Goal: Information Seeking & Learning: Learn about a topic

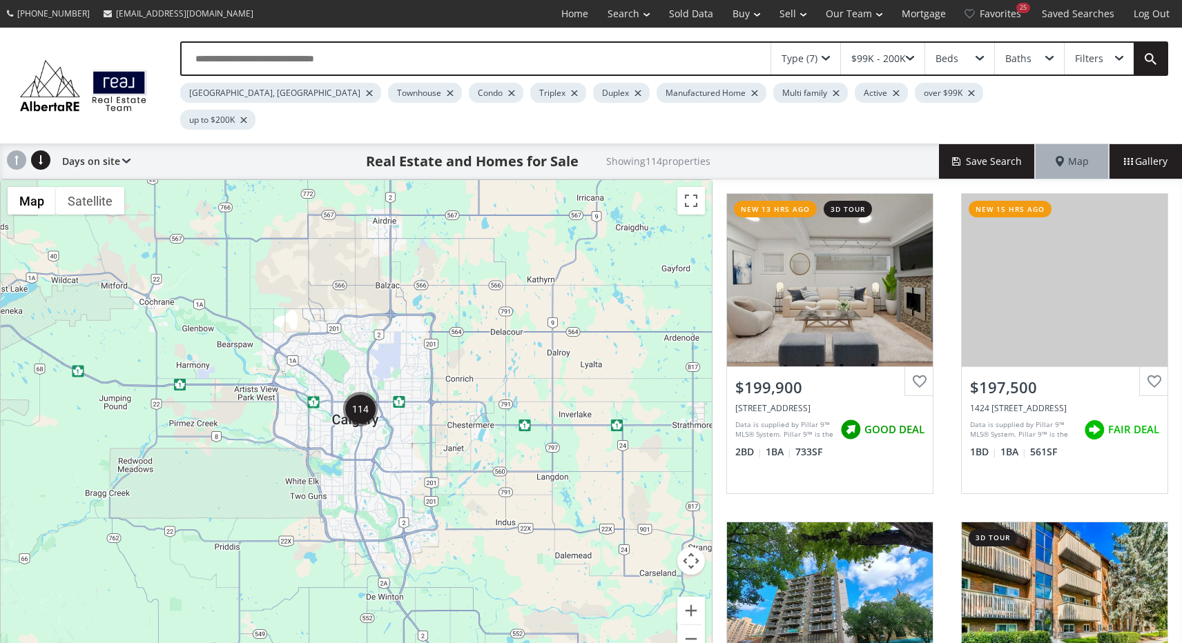
click at [912, 57] on span at bounding box center [910, 59] width 8 height 6
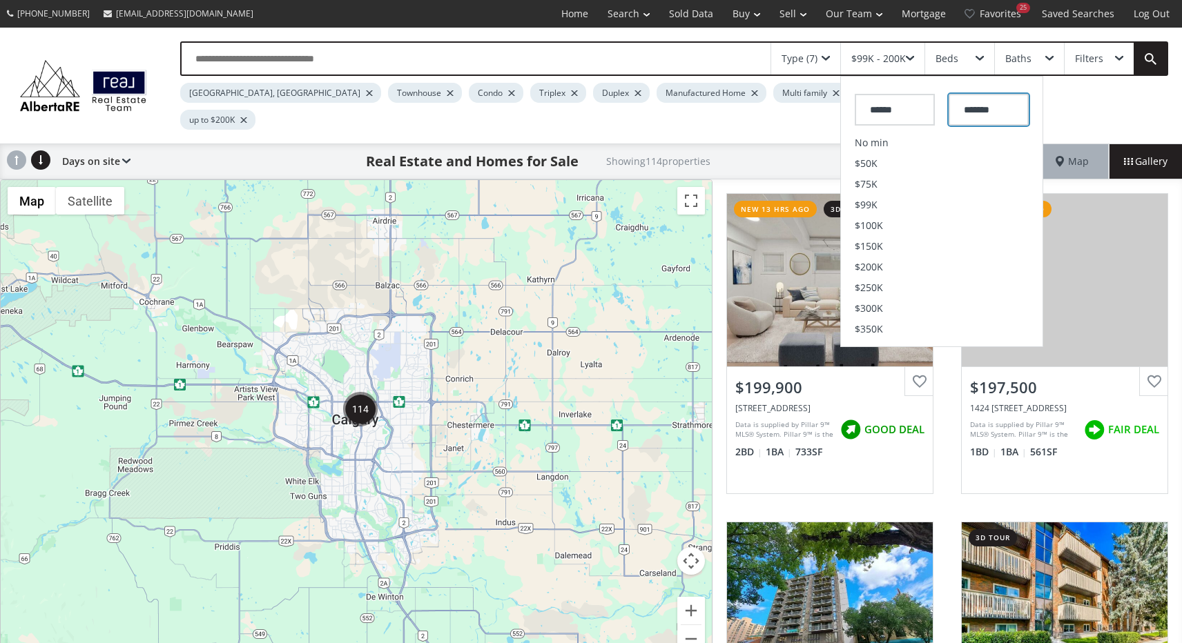
click at [1002, 109] on input "*******" at bounding box center [988, 110] width 80 height 32
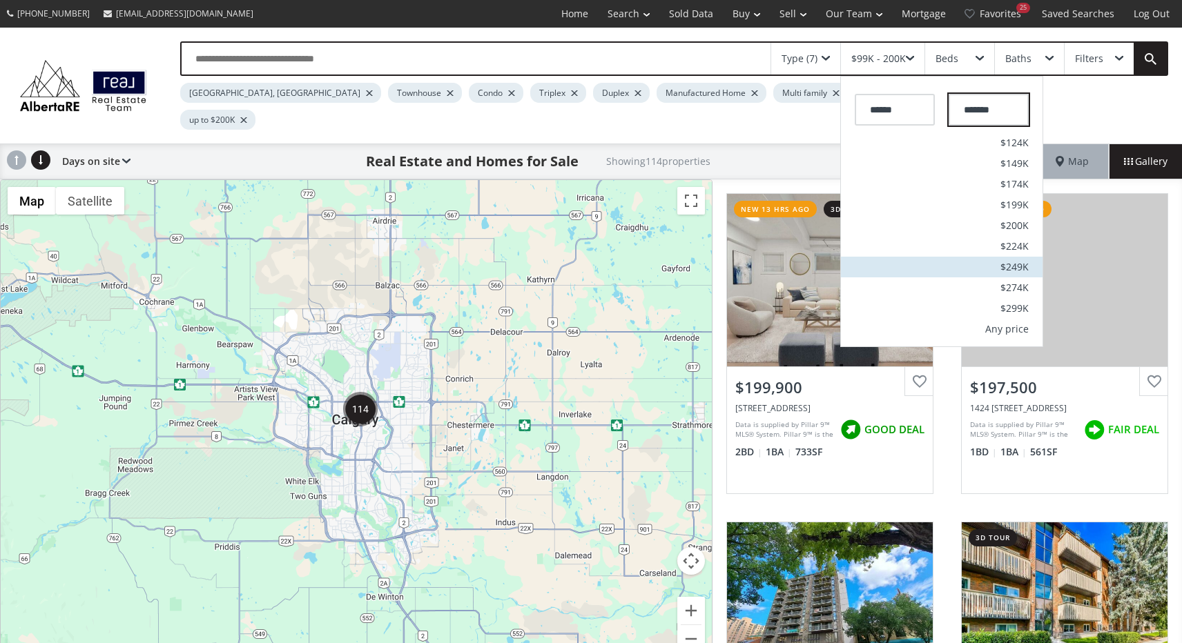
scroll to position [21, 0]
click at [969, 110] on input "*******" at bounding box center [988, 110] width 80 height 32
type input "*******"
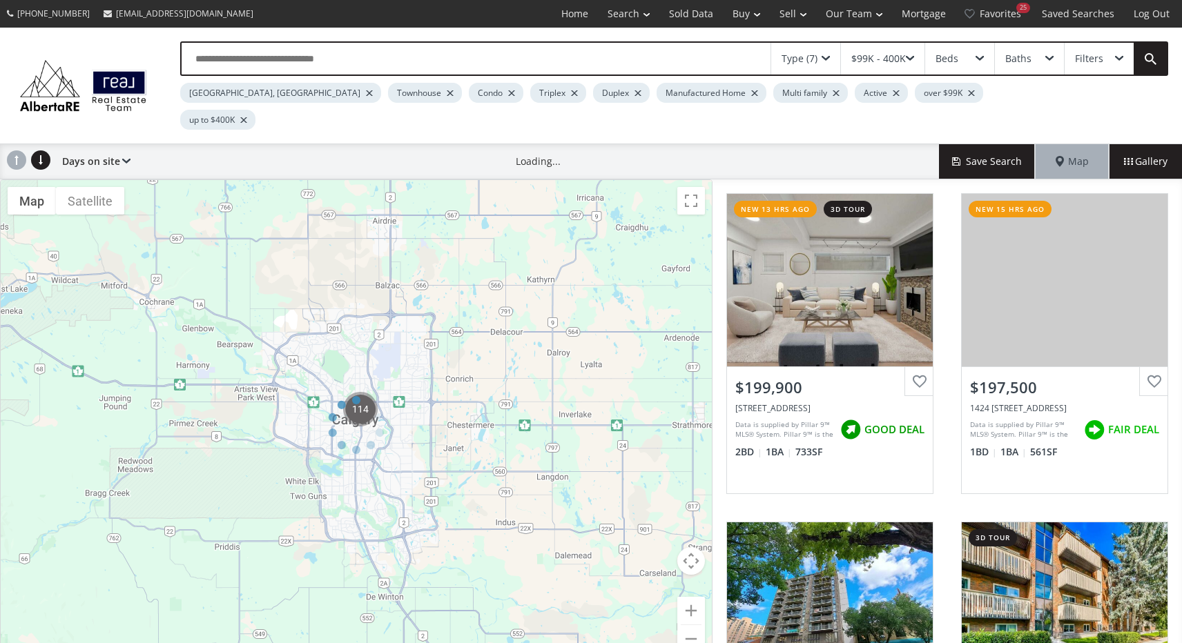
click at [967, 59] on div "Beds" at bounding box center [959, 59] width 69 height 32
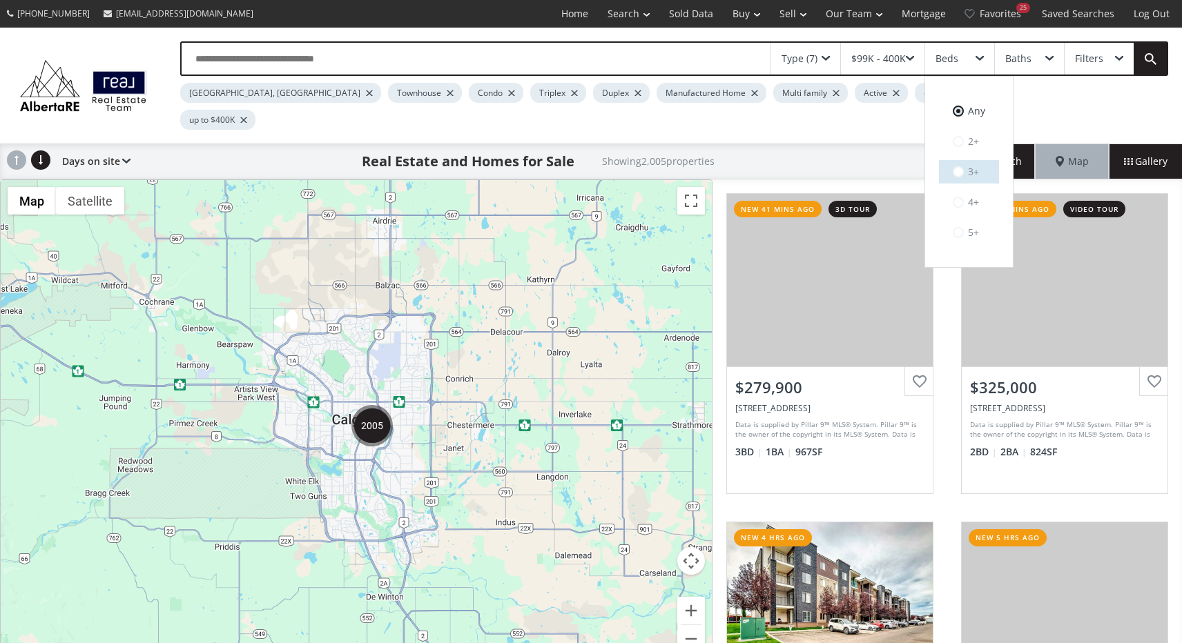
click at [960, 175] on span at bounding box center [957, 171] width 11 height 11
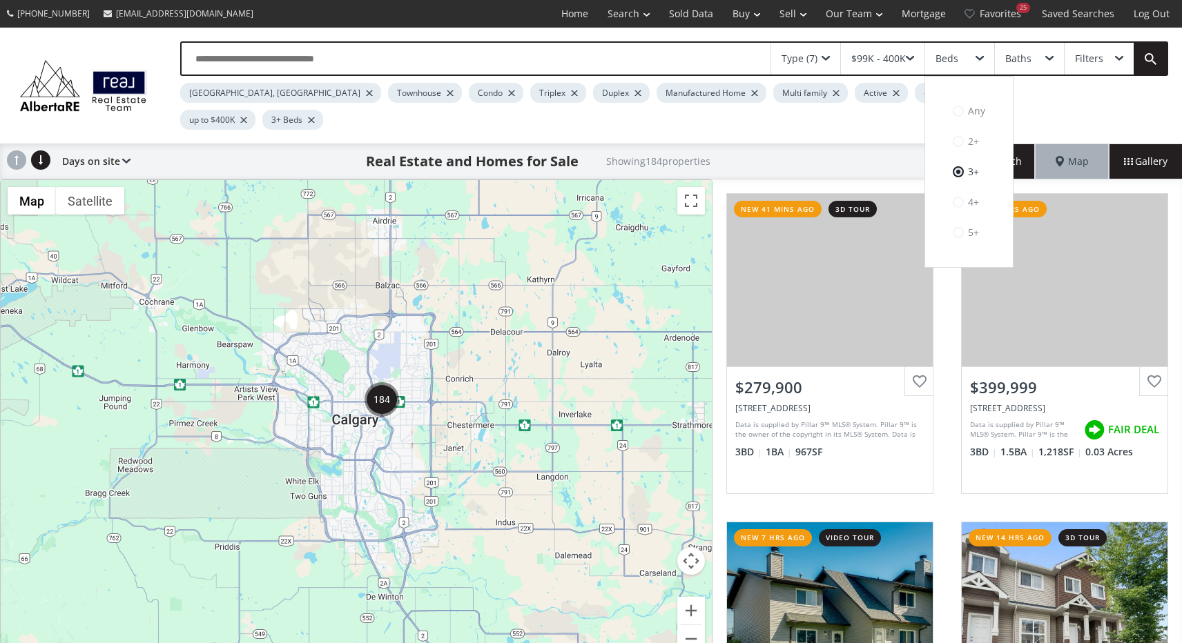
click at [751, 91] on div at bounding box center [754, 93] width 7 height 6
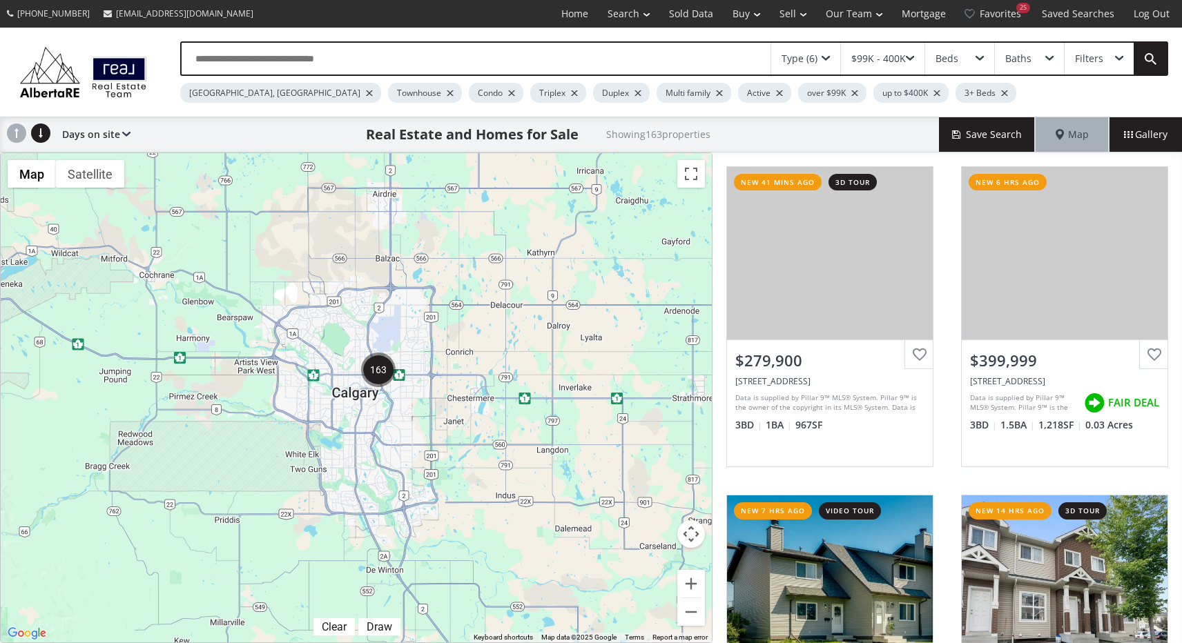
click at [966, 59] on div "Beds" at bounding box center [959, 59] width 69 height 32
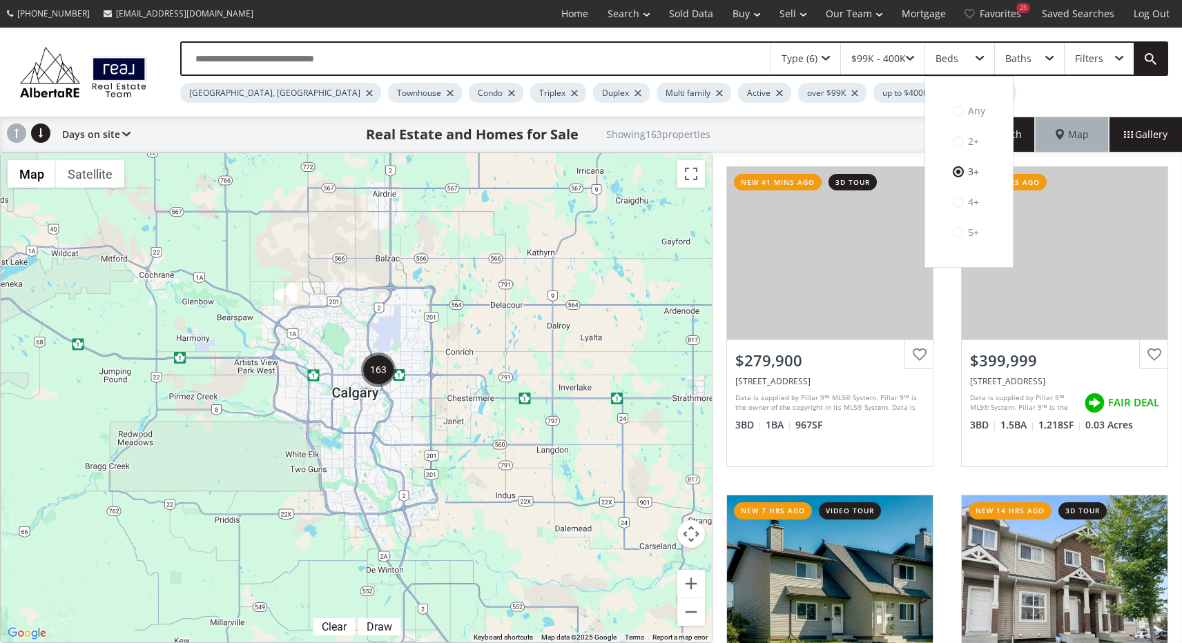
click at [1063, 89] on div "Calgary, AB Townhouse Condo Triplex Duplex Multi family Active over $99K up to …" at bounding box center [622, 89] width 884 height 27
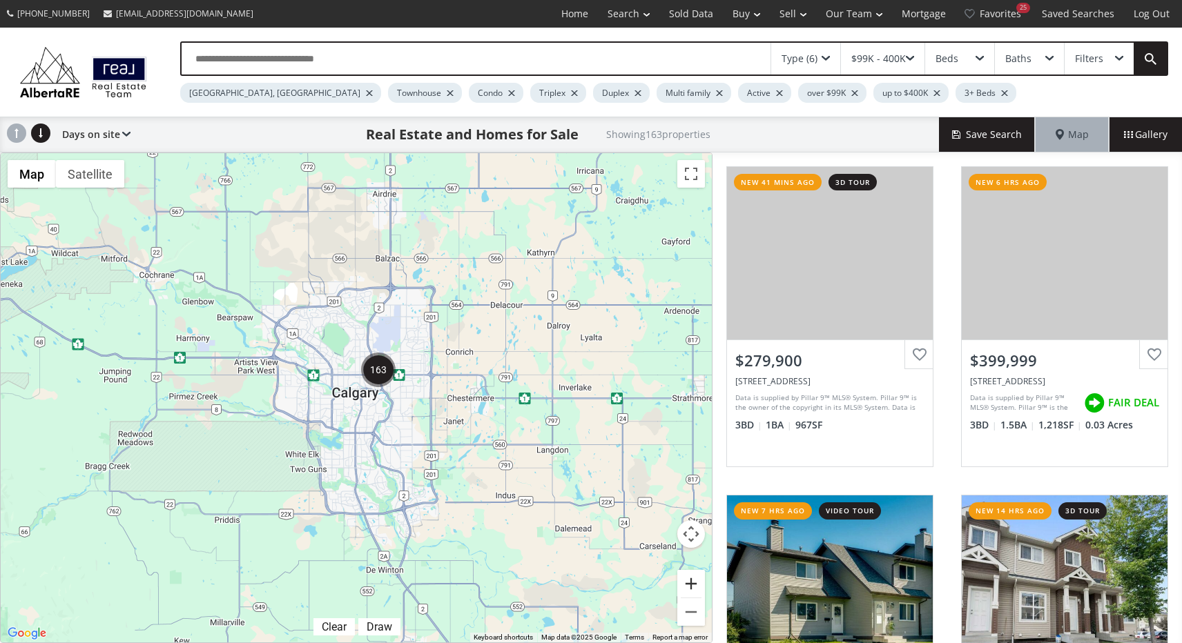
click at [689, 574] on button "Zoom in" at bounding box center [691, 584] width 28 height 28
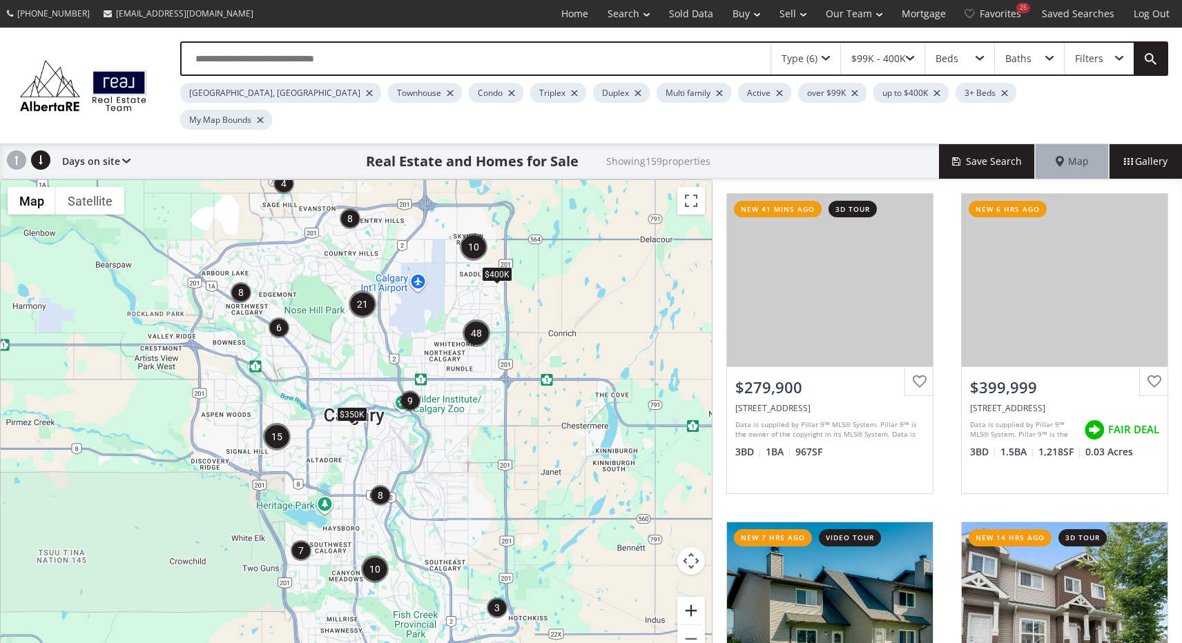
click at [689, 597] on button "Zoom in" at bounding box center [691, 611] width 28 height 28
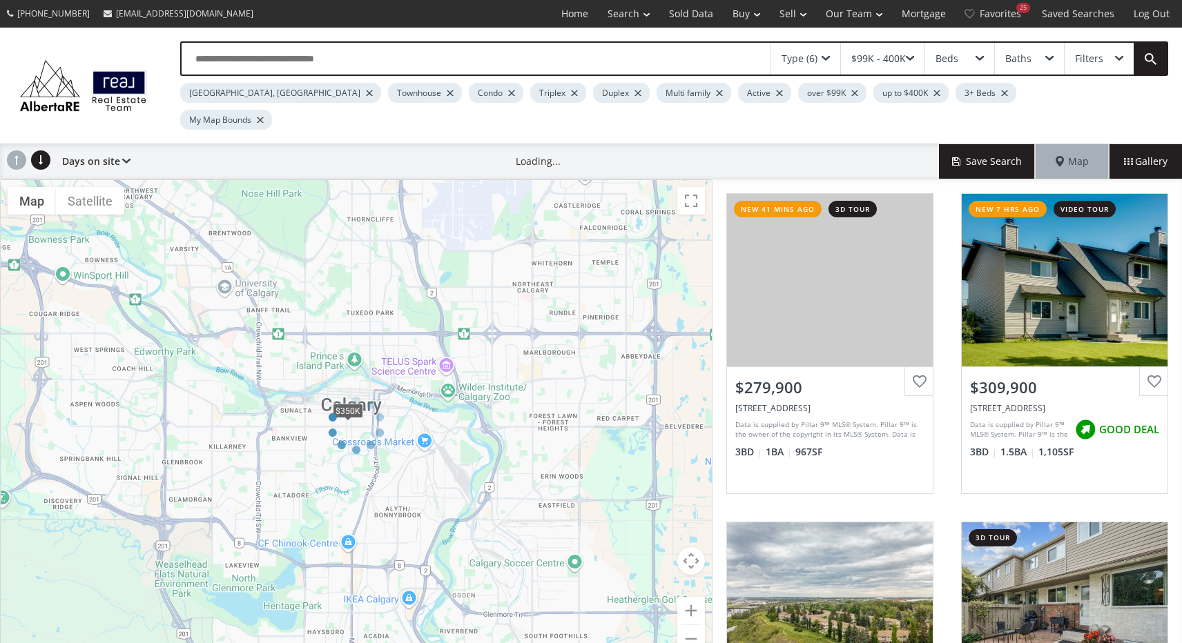
drag, startPoint x: 478, startPoint y: 381, endPoint x: 585, endPoint y: 398, distance: 108.4
click at [587, 398] on div at bounding box center [356, 424] width 712 height 491
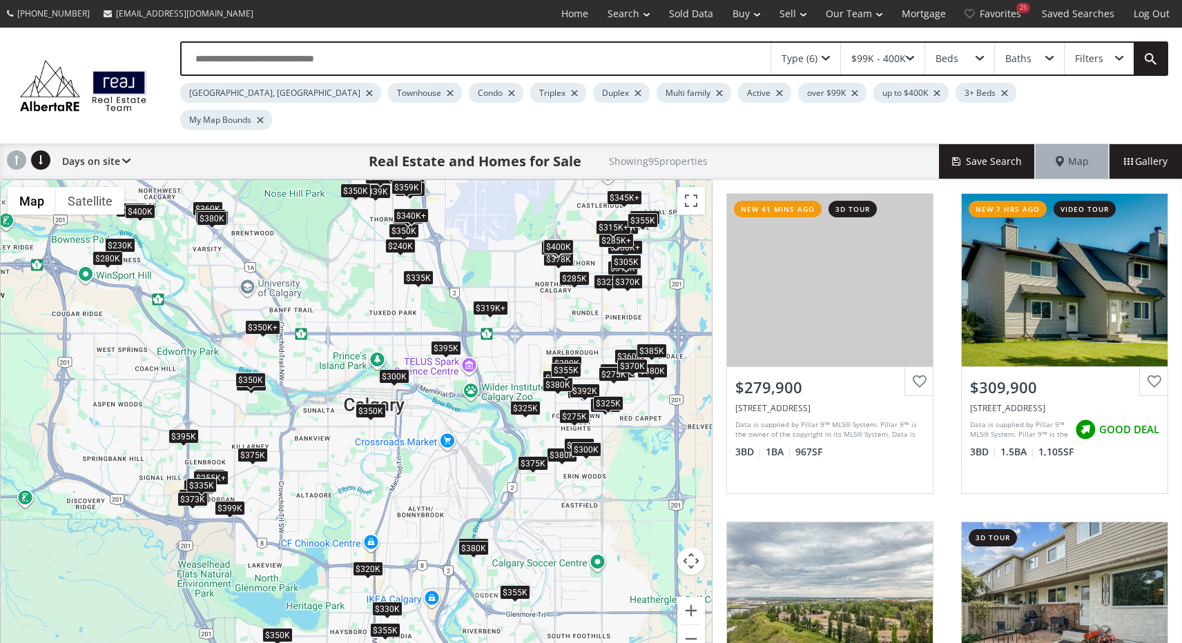
drag, startPoint x: 349, startPoint y: 264, endPoint x: 376, endPoint y: 265, distance: 27.6
click at [376, 265] on div "$255K+ $310K $329K $380K $350K+ $325K $378K $320K $350K $300K $265K $335K $335K…" at bounding box center [356, 424] width 711 height 489
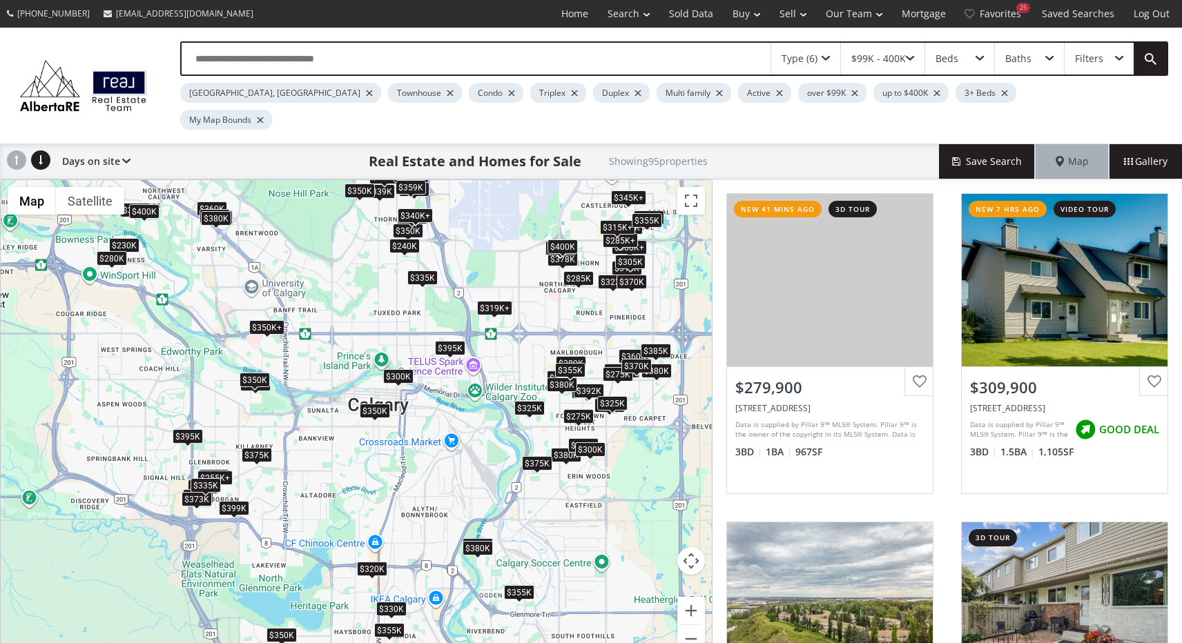
click at [269, 320] on div "$350K+" at bounding box center [266, 327] width 35 height 14
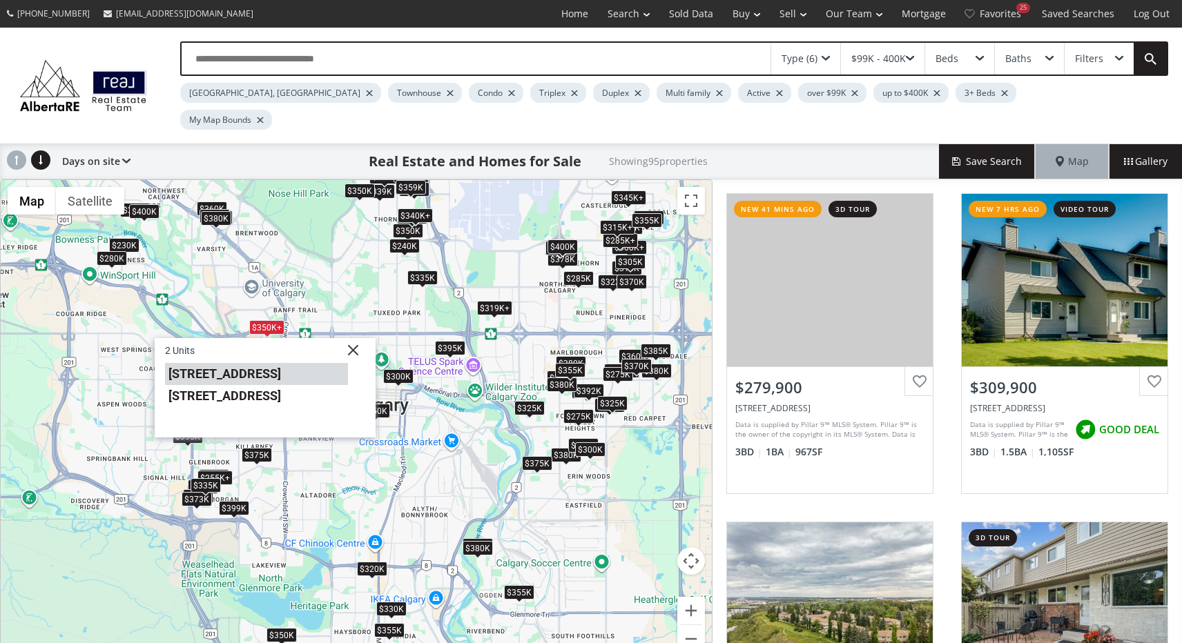
click at [259, 362] on li "1540 29 Street NW #807" at bounding box center [256, 373] width 183 height 22
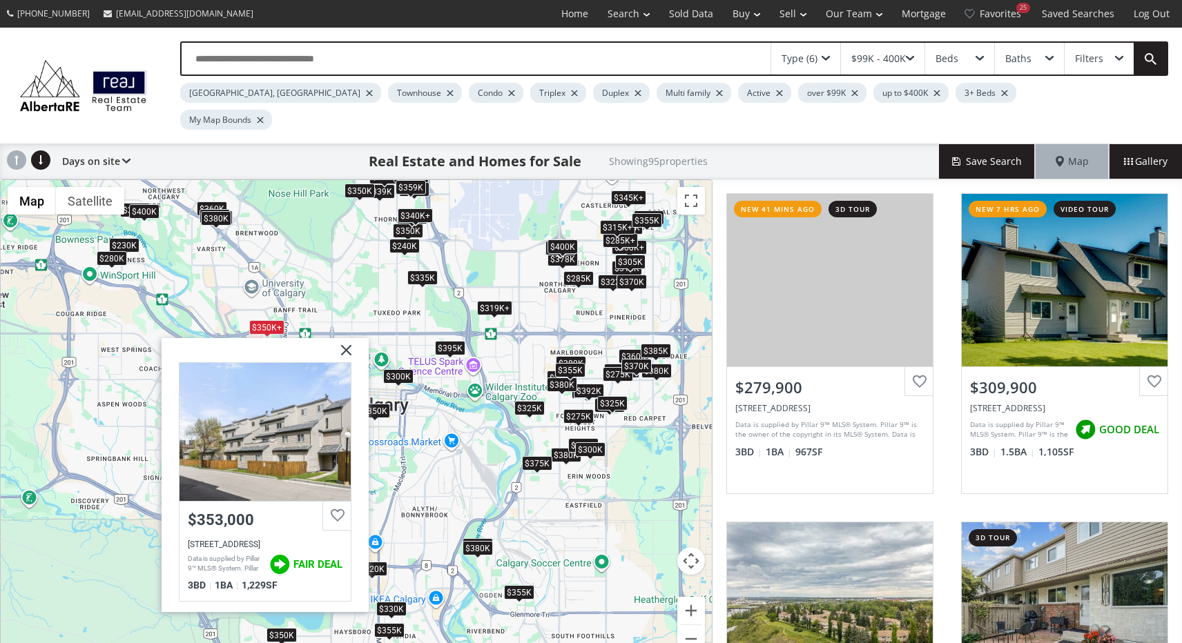
click at [317, 273] on div "$255K+ $310K $329K $380K $350K+ $325K $378K $320K $350K $300K $265K $335K $335K…" at bounding box center [356, 424] width 711 height 489
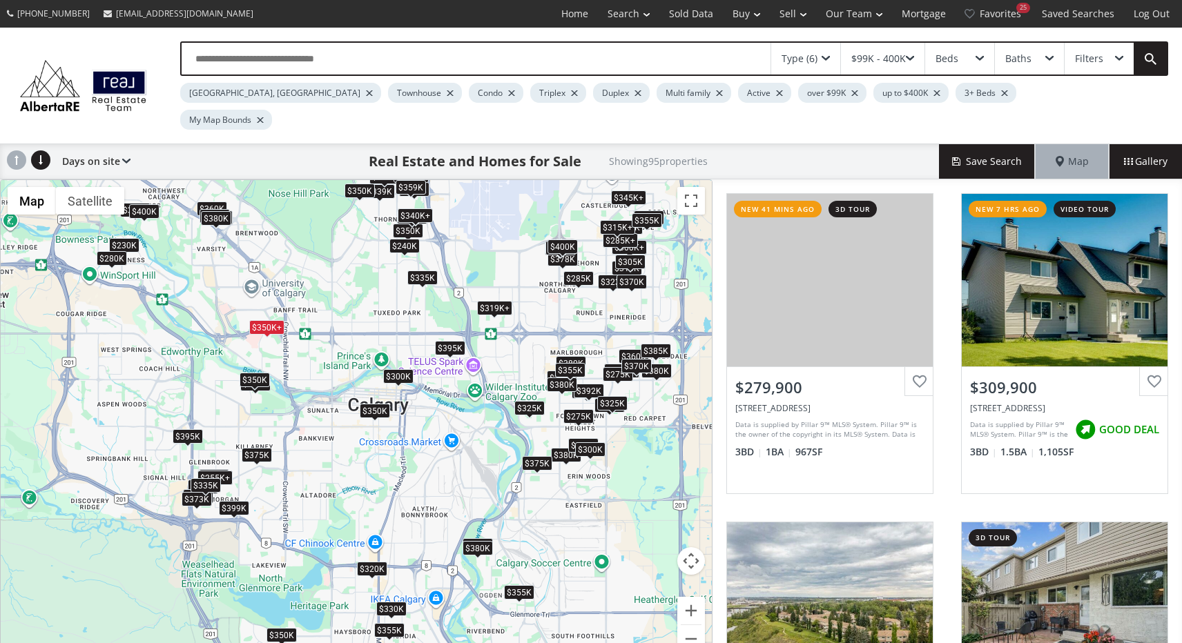
click at [273, 321] on div "$255K+ $310K $329K $380K $350K+ $325K $378K $320K $350K $300K $265K $335K $335K…" at bounding box center [356, 424] width 711 height 489
click at [268, 320] on div "$350K+" at bounding box center [266, 327] width 35 height 14
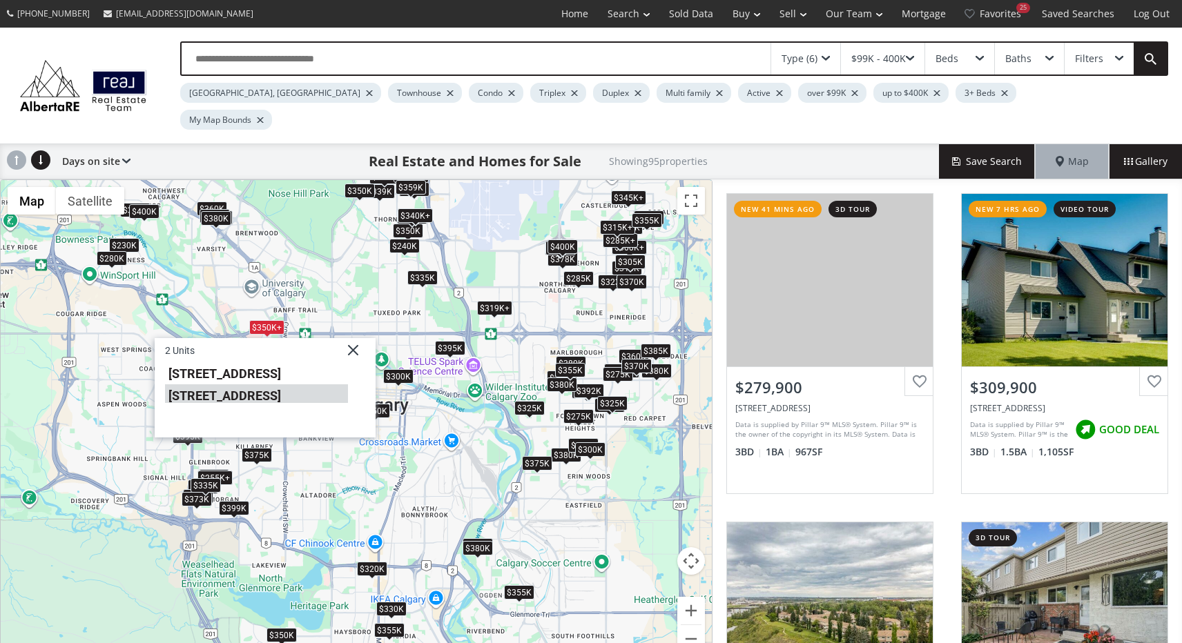
click at [256, 384] on li "[STREET_ADDRESS]" at bounding box center [256, 393] width 183 height 18
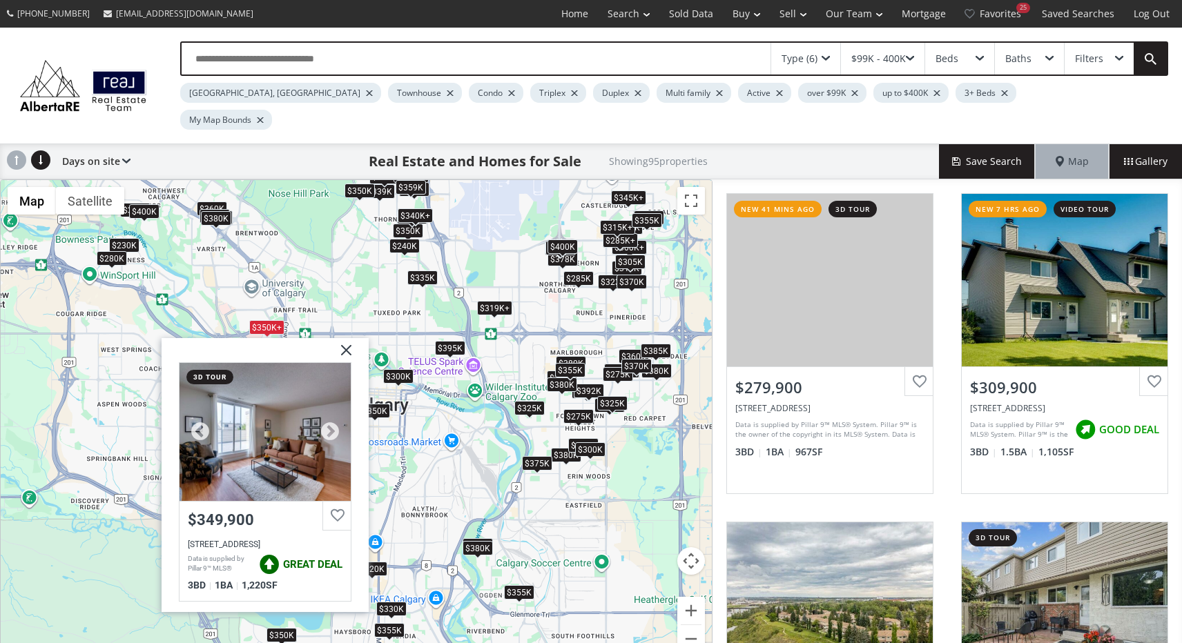
click at [256, 387] on div at bounding box center [264, 431] width 171 height 138
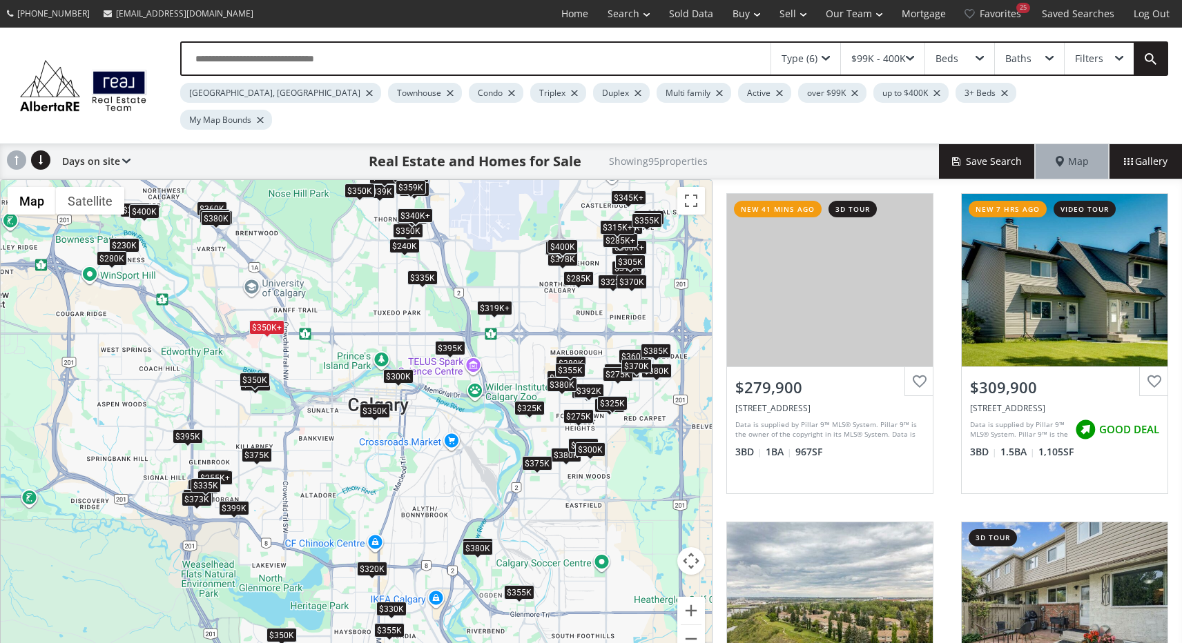
click at [267, 320] on div "$350K+" at bounding box center [266, 327] width 35 height 14
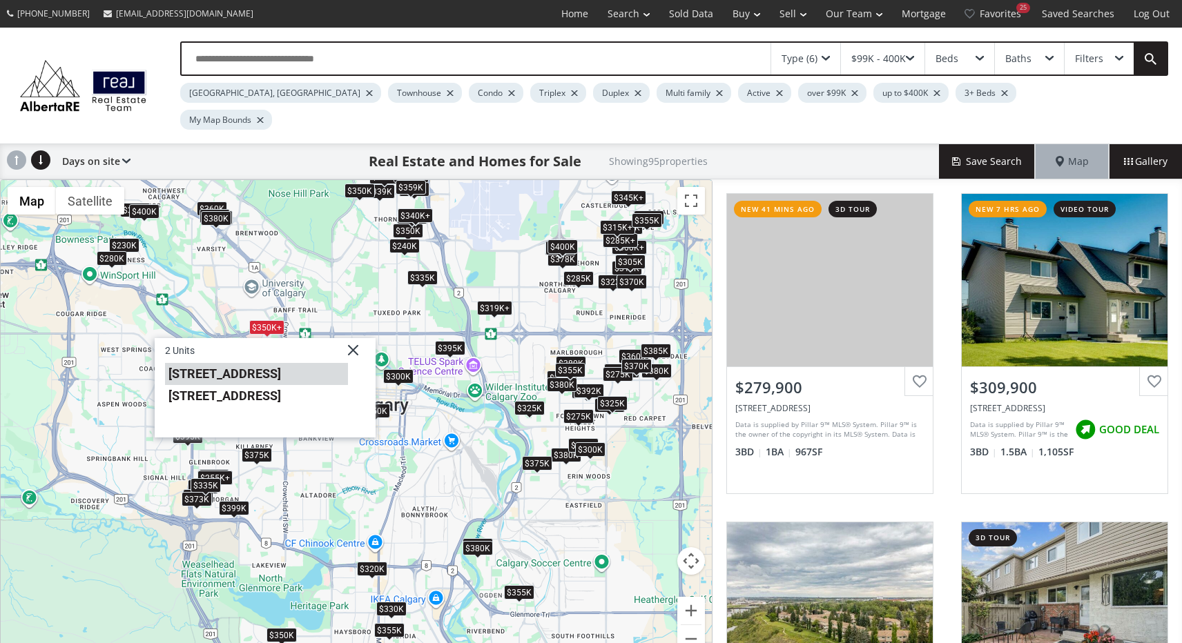
click at [261, 362] on li "1540 29 Street NW #807" at bounding box center [256, 373] width 183 height 22
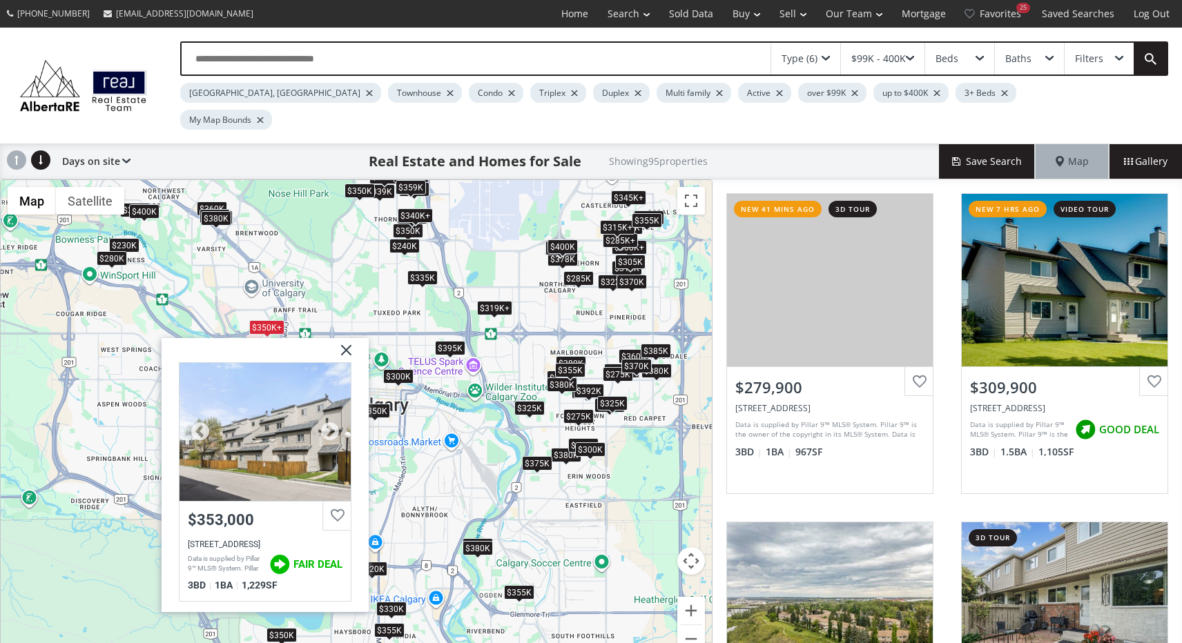
click at [275, 377] on div at bounding box center [264, 431] width 171 height 138
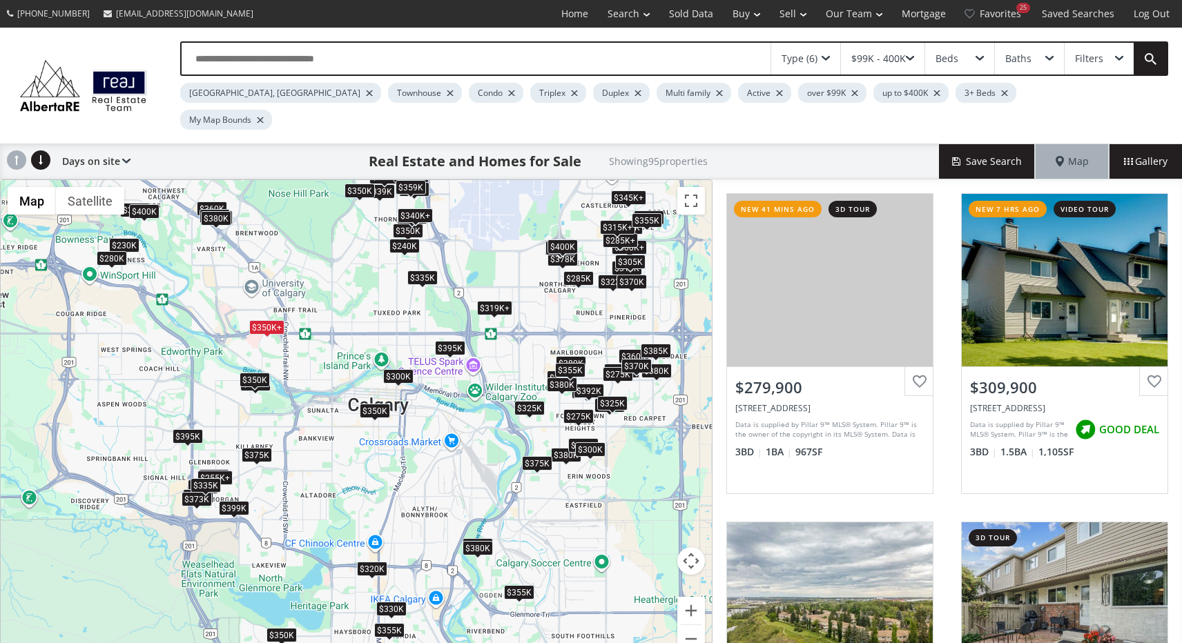
click at [259, 372] on div "$350K" at bounding box center [255, 379] width 30 height 14
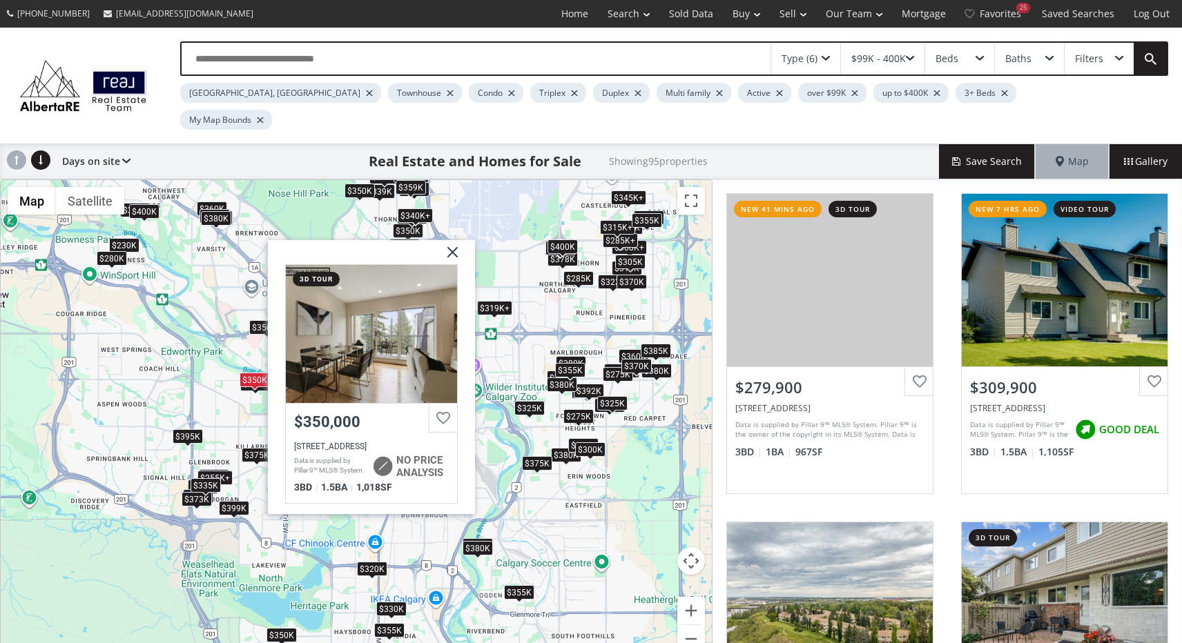
click at [260, 320] on div "$350K+" at bounding box center [266, 327] width 35 height 14
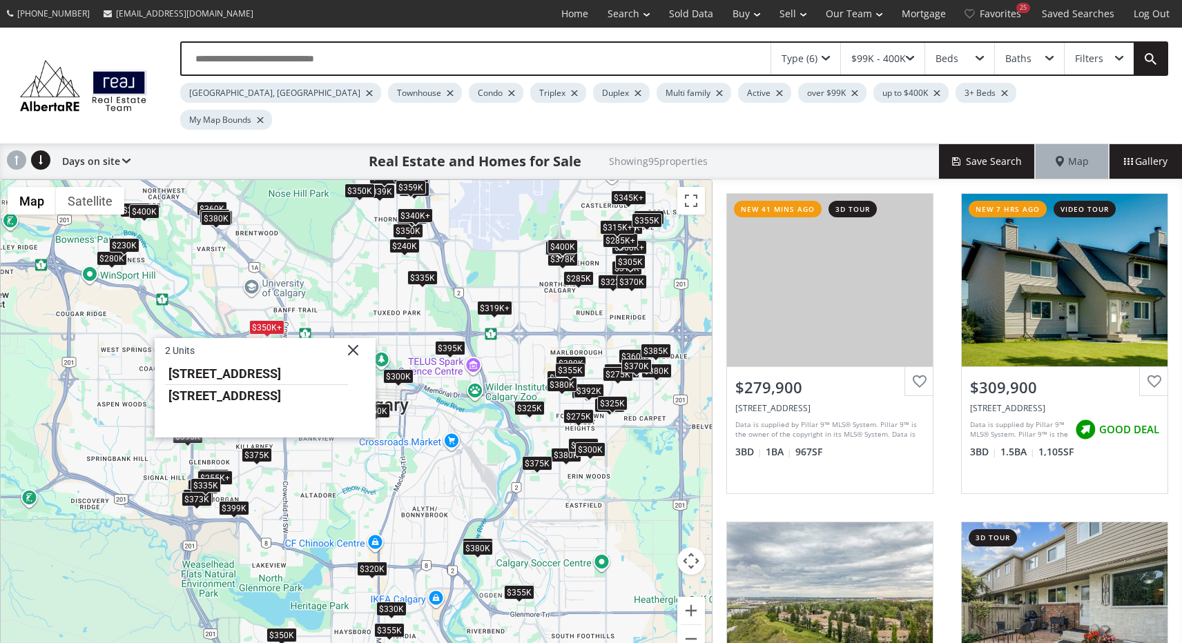
click at [133, 238] on div "$230K" at bounding box center [124, 245] width 30 height 14
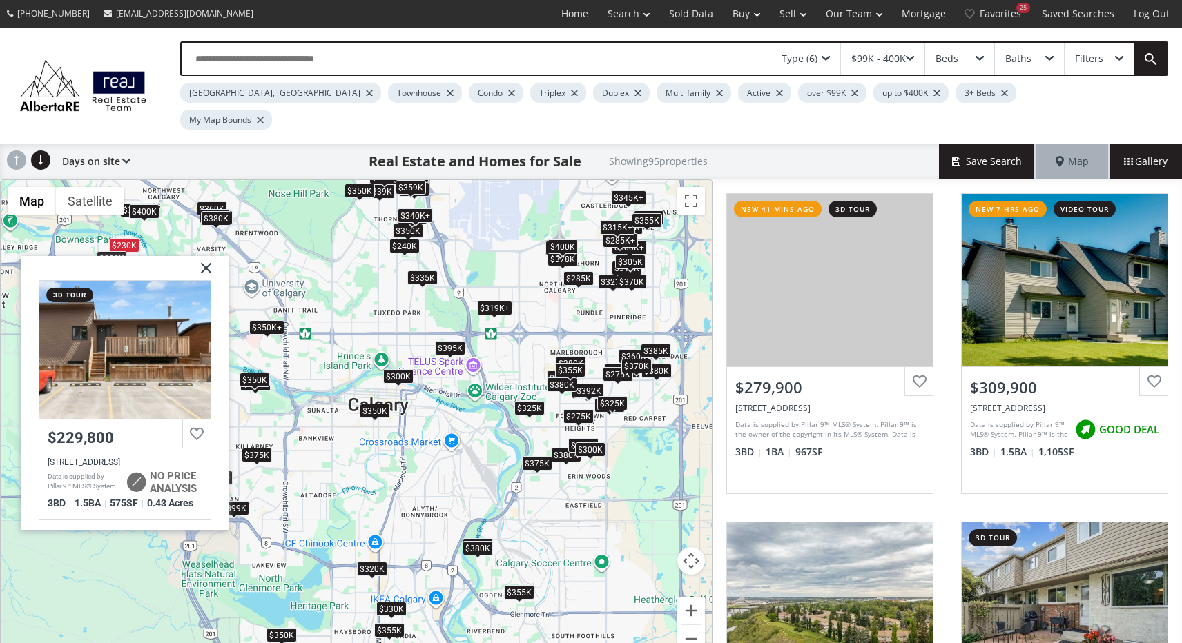
click at [157, 218] on div "$255K+ $310K $329K $380K $350K+ $325K $378K $320K $350K $300K $265K $335K $335K…" at bounding box center [356, 424] width 711 height 489
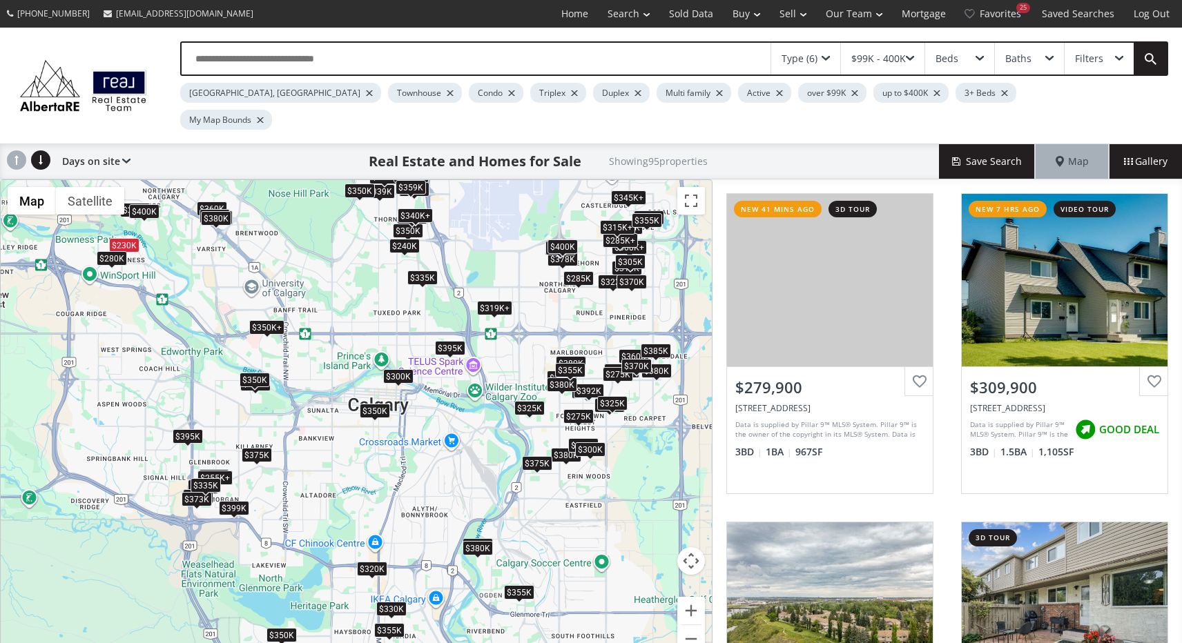
click at [116, 251] on div "$280K" at bounding box center [112, 258] width 30 height 14
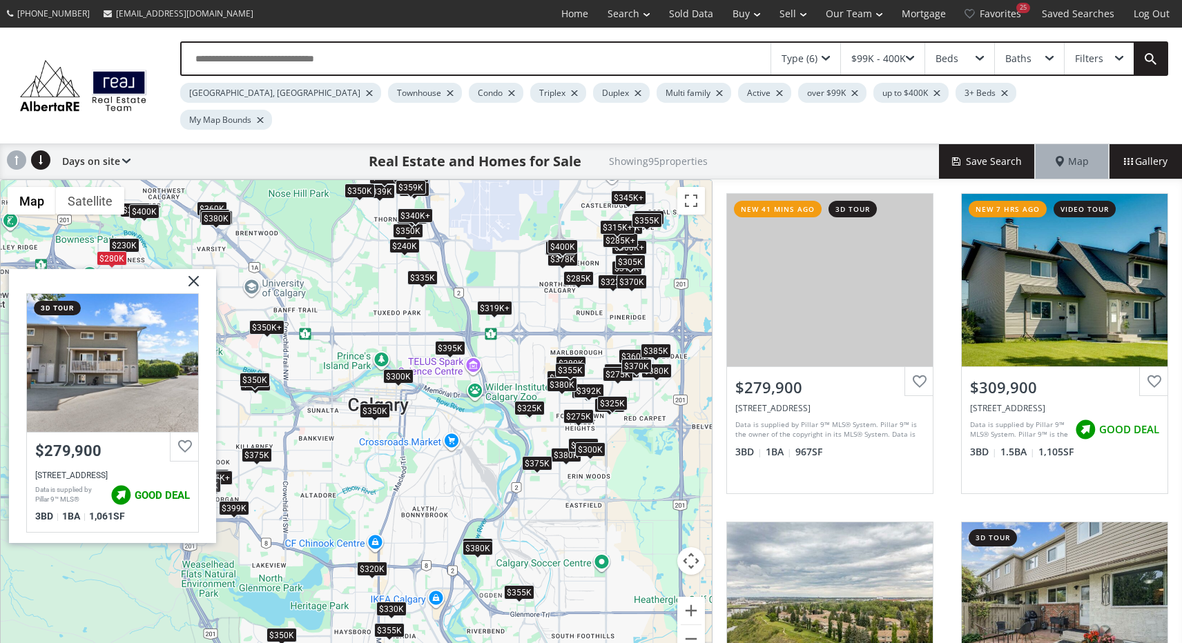
click at [220, 211] on div "$380K" at bounding box center [216, 218] width 30 height 14
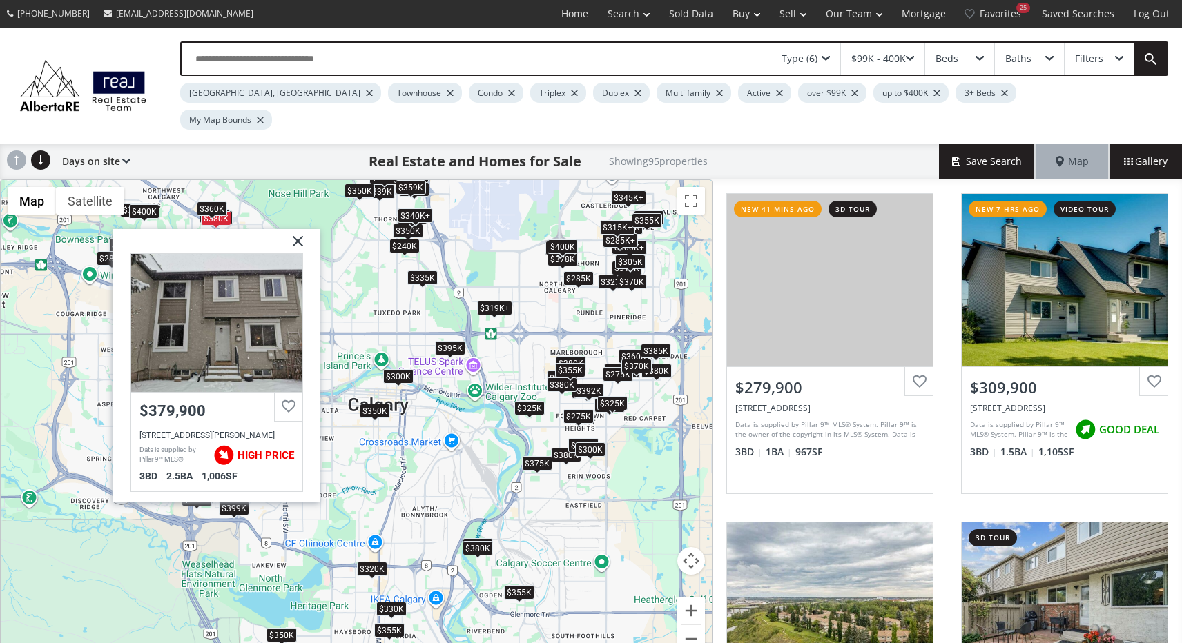
click at [216, 201] on div "$360K" at bounding box center [212, 208] width 30 height 14
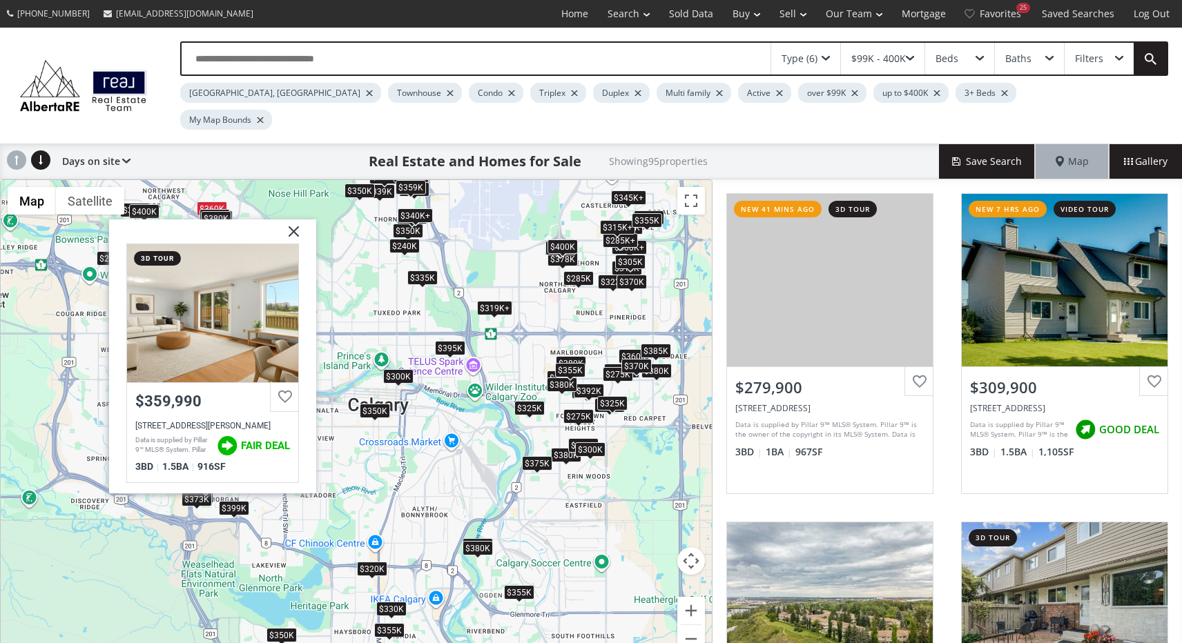
click at [252, 191] on div "$255K+ $310K $329K $380K $350K+ $325K $378K $320K $350K $300K $265K $335K $335K…" at bounding box center [356, 424] width 711 height 489
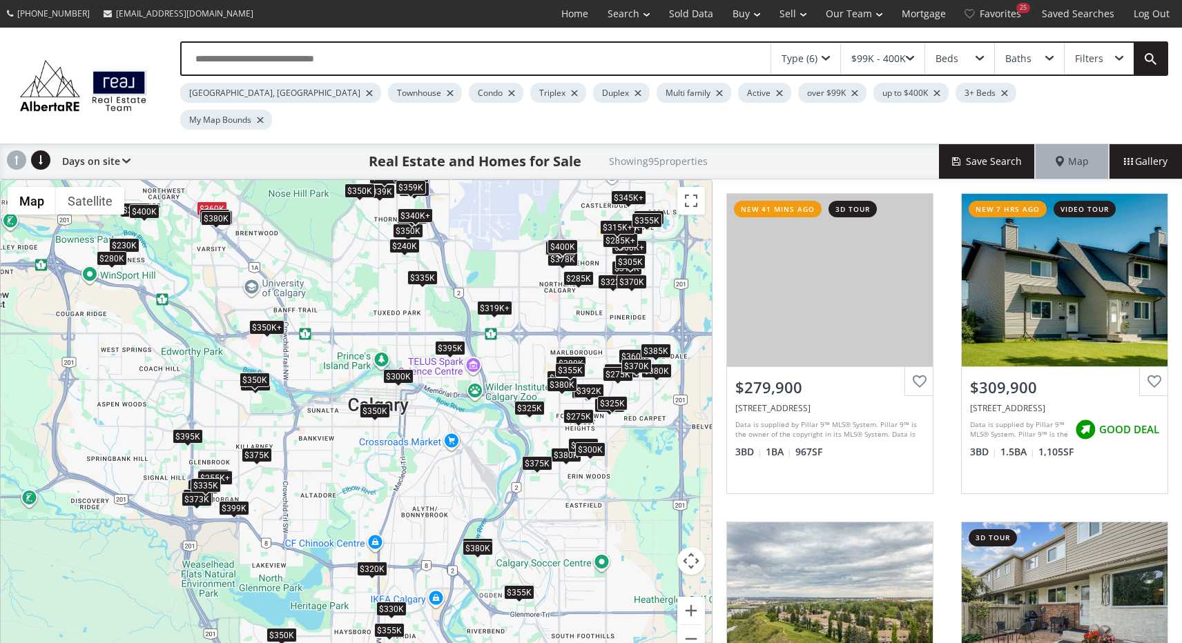
click at [374, 404] on div "$350K" at bounding box center [375, 411] width 30 height 14
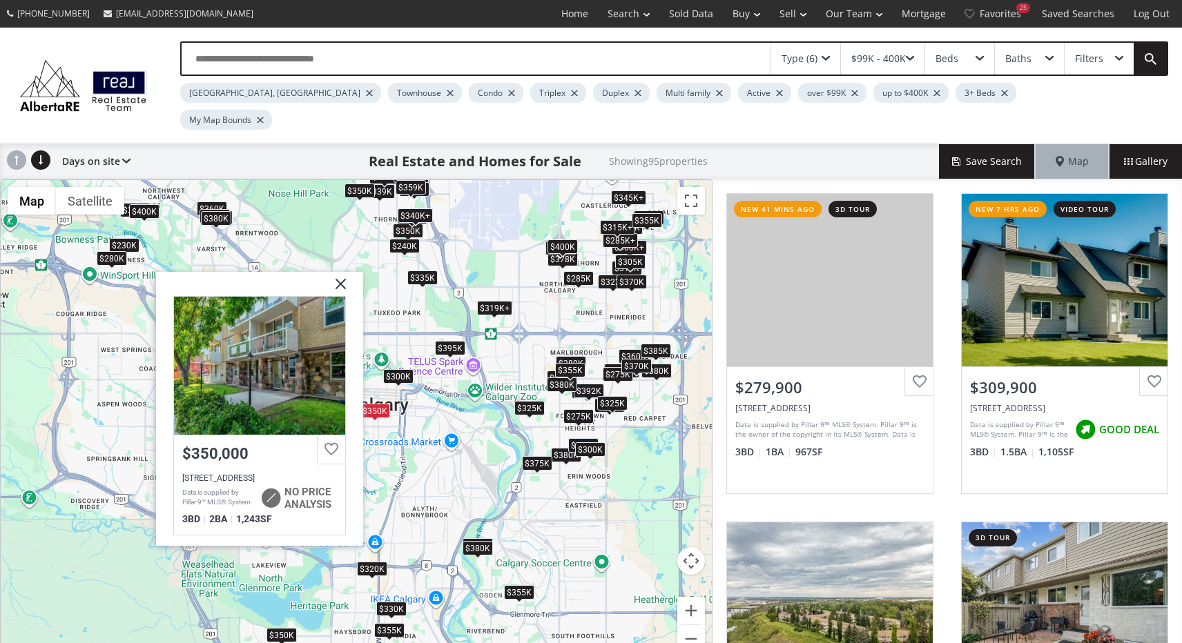
click at [373, 420] on div "$255K+ $310K $329K $380K $350K+ $325K $378K $320K $350K $300K $265K $335K $335K…" at bounding box center [356, 424] width 711 height 489
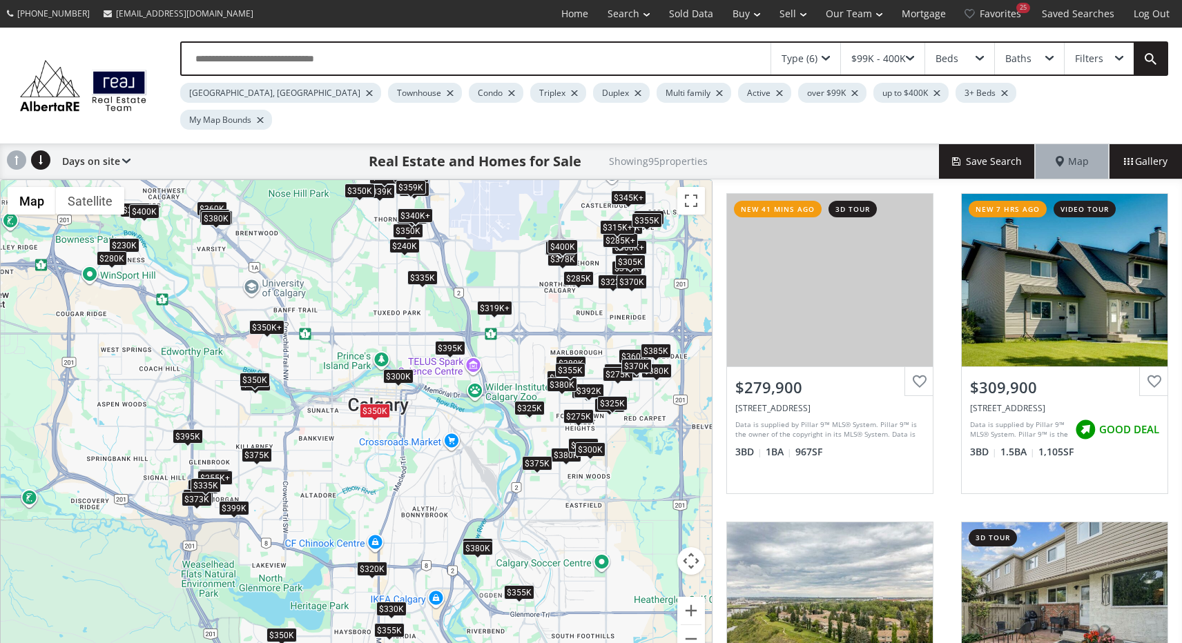
click at [264, 448] on div "$375K" at bounding box center [257, 455] width 30 height 14
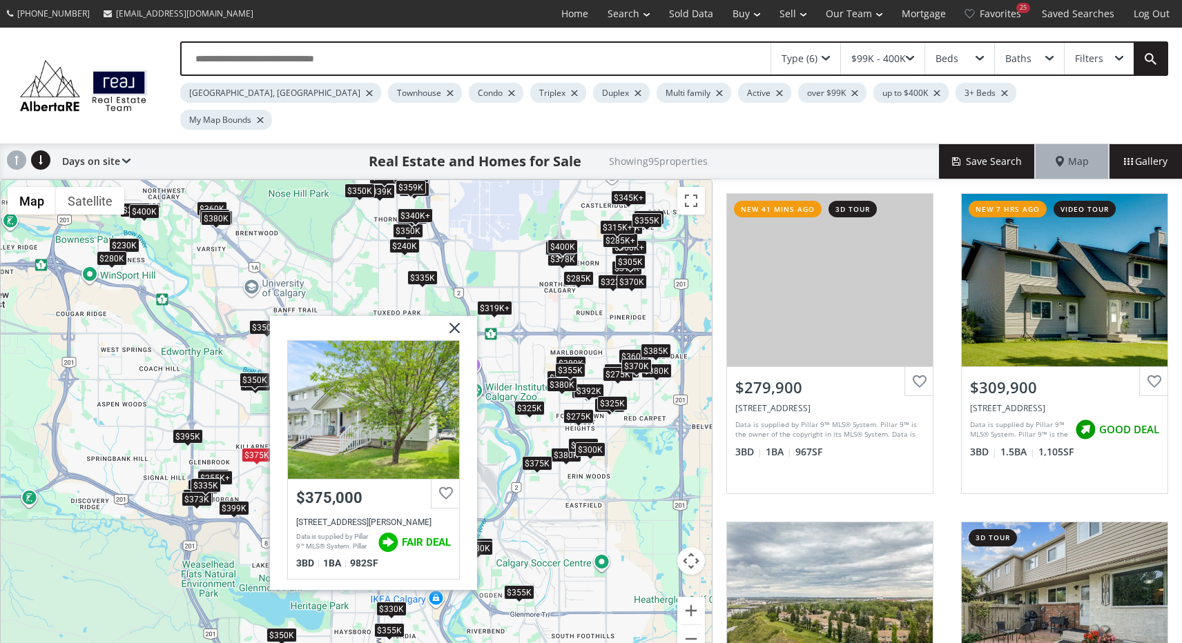
click at [230, 410] on div "$255K+ $310K $329K $380K $350K+ $325K $378K $320K $350K $300K $265K $335K $335K…" at bounding box center [356, 424] width 711 height 489
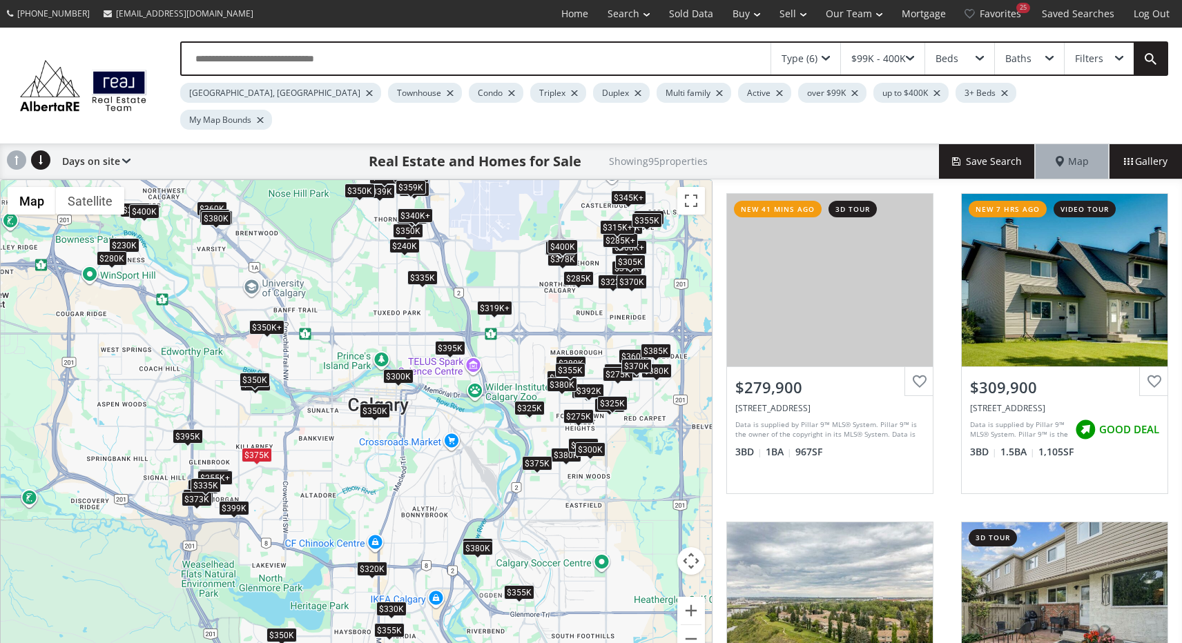
click at [374, 418] on span at bounding box center [375, 421] width 6 height 6
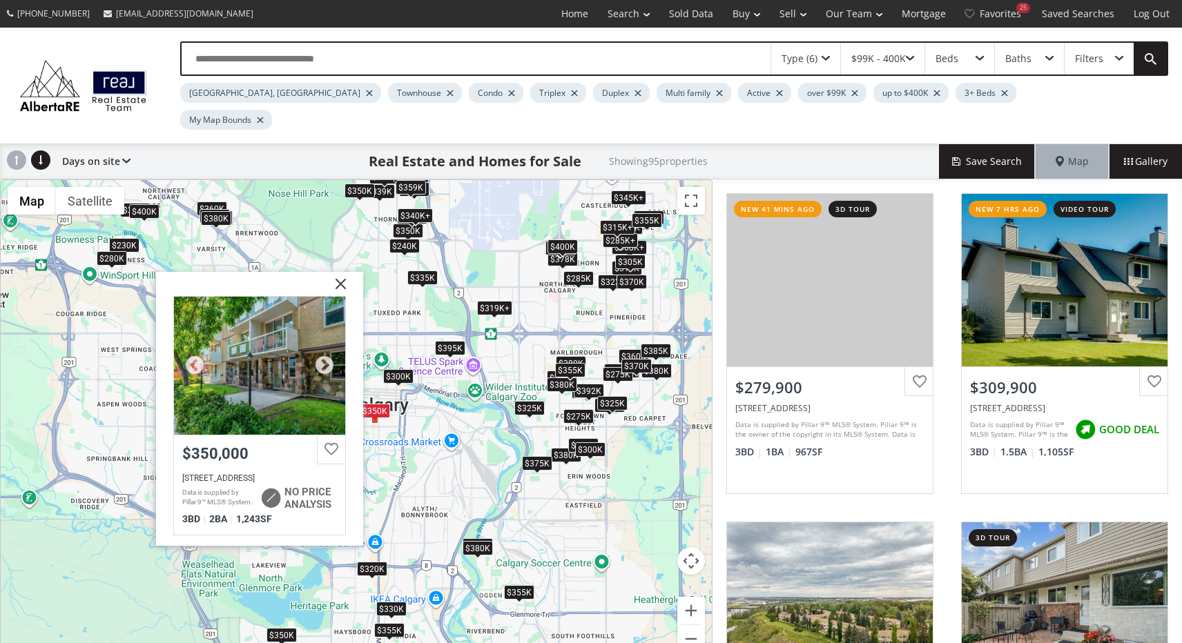
click at [291, 354] on div at bounding box center [259, 365] width 171 height 138
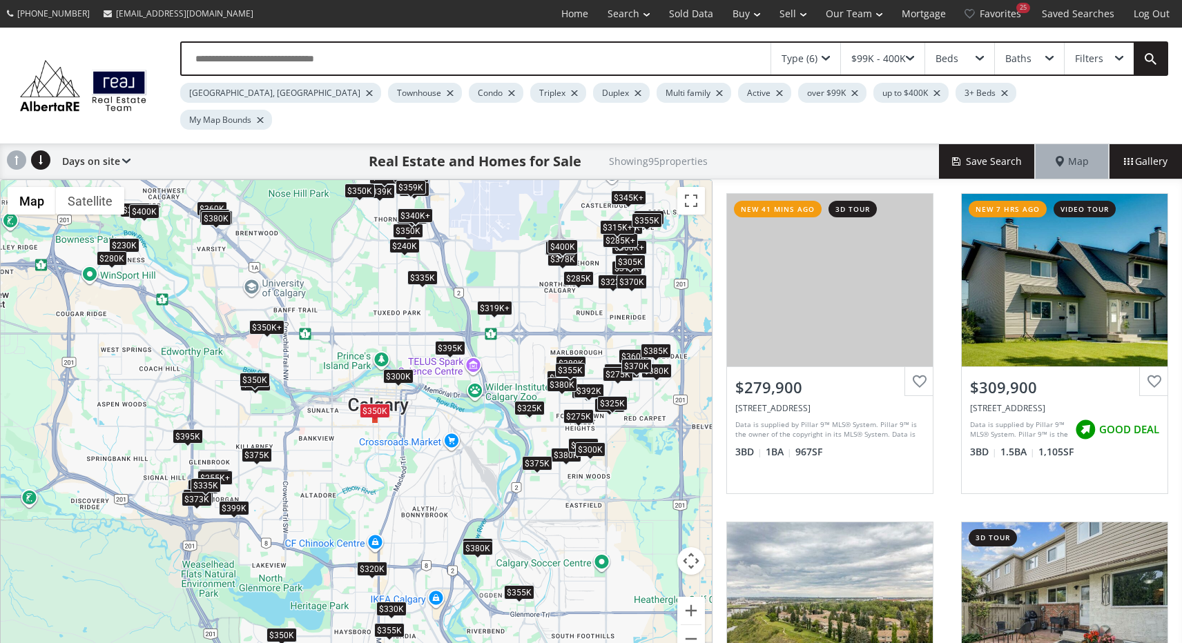
click at [402, 369] on div "$300K" at bounding box center [398, 376] width 30 height 14
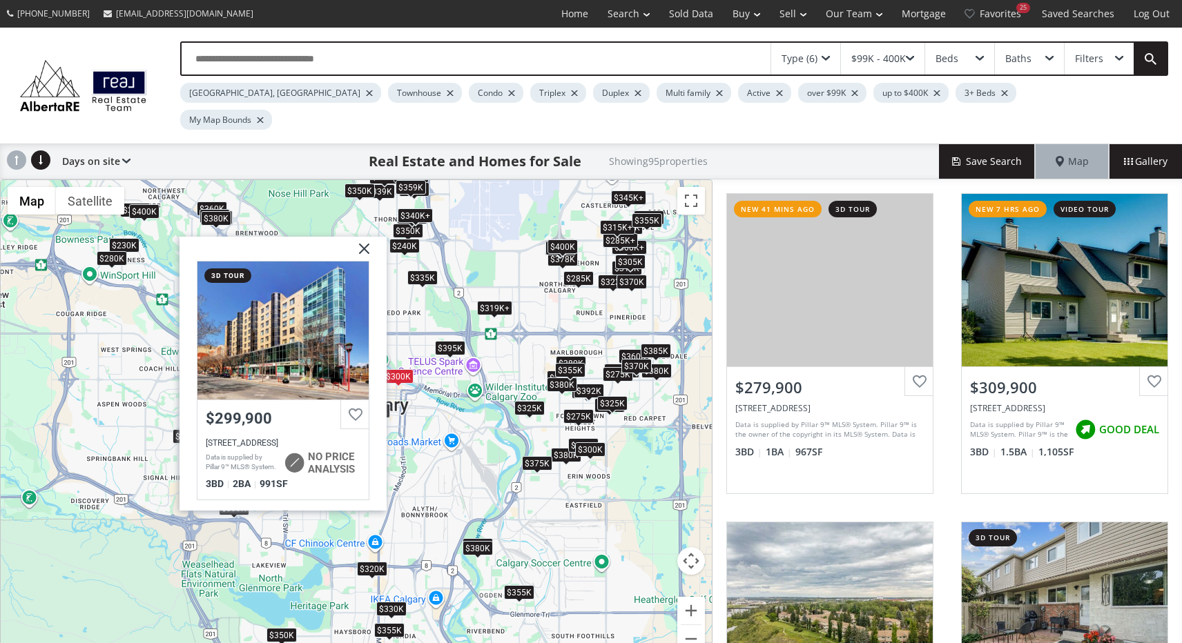
click at [366, 237] on img at bounding box center [359, 254] width 35 height 35
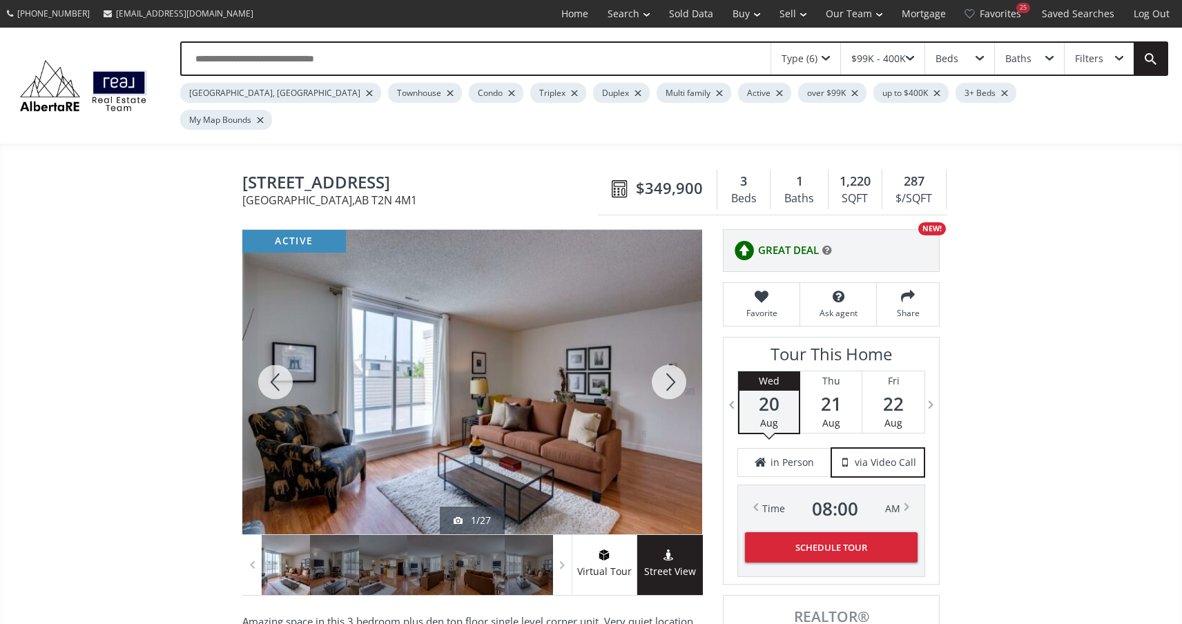
click at [666, 351] on div at bounding box center [669, 382] width 66 height 304
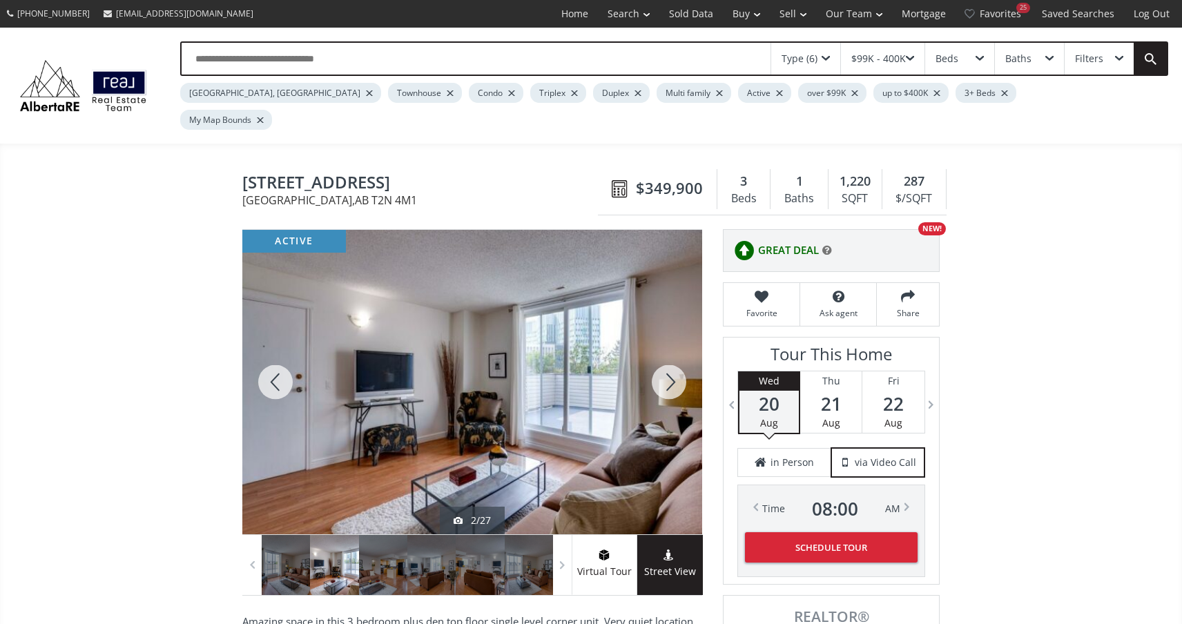
click at [666, 352] on div at bounding box center [669, 382] width 66 height 304
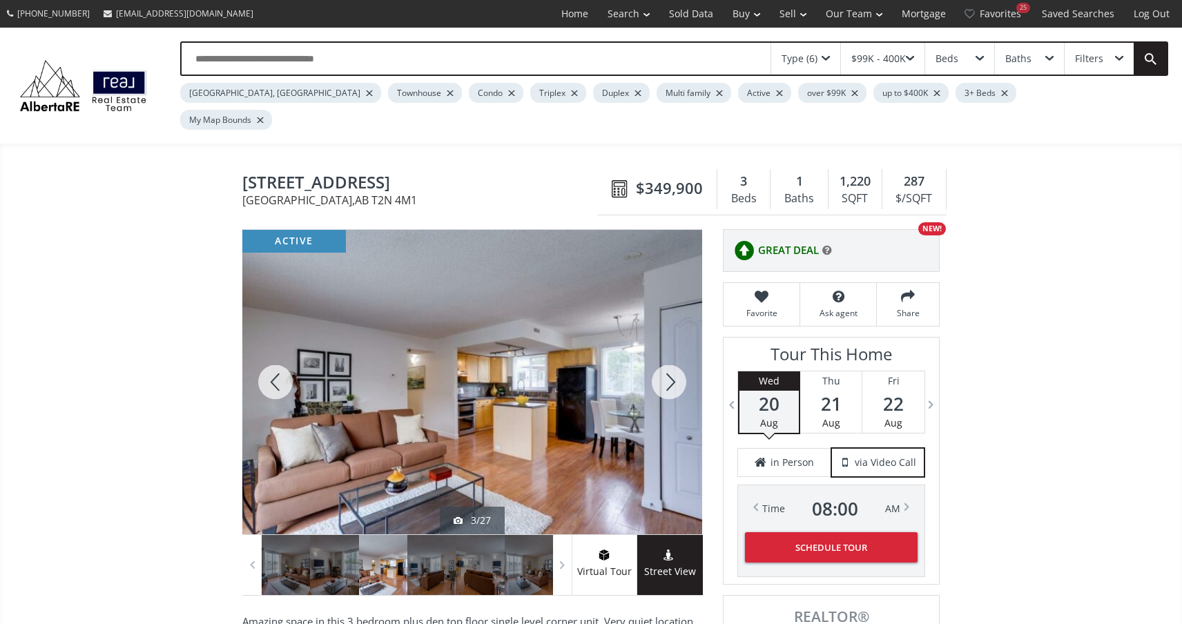
click at [666, 352] on div at bounding box center [669, 382] width 66 height 304
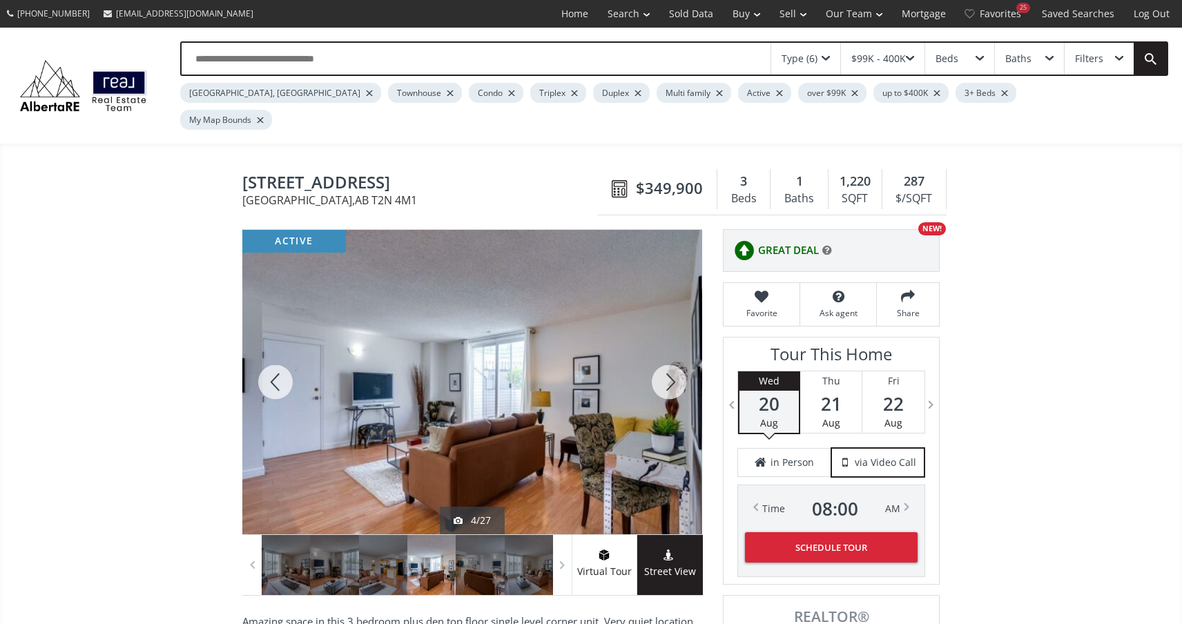
click at [667, 353] on div at bounding box center [669, 382] width 66 height 304
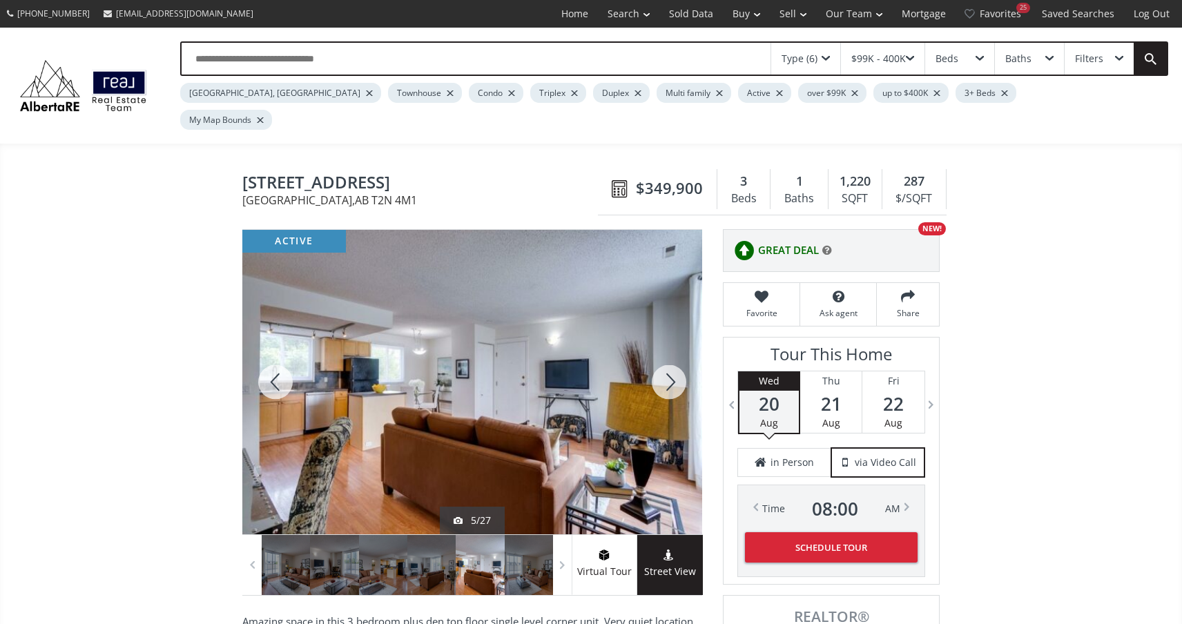
click at [667, 353] on div at bounding box center [669, 382] width 66 height 304
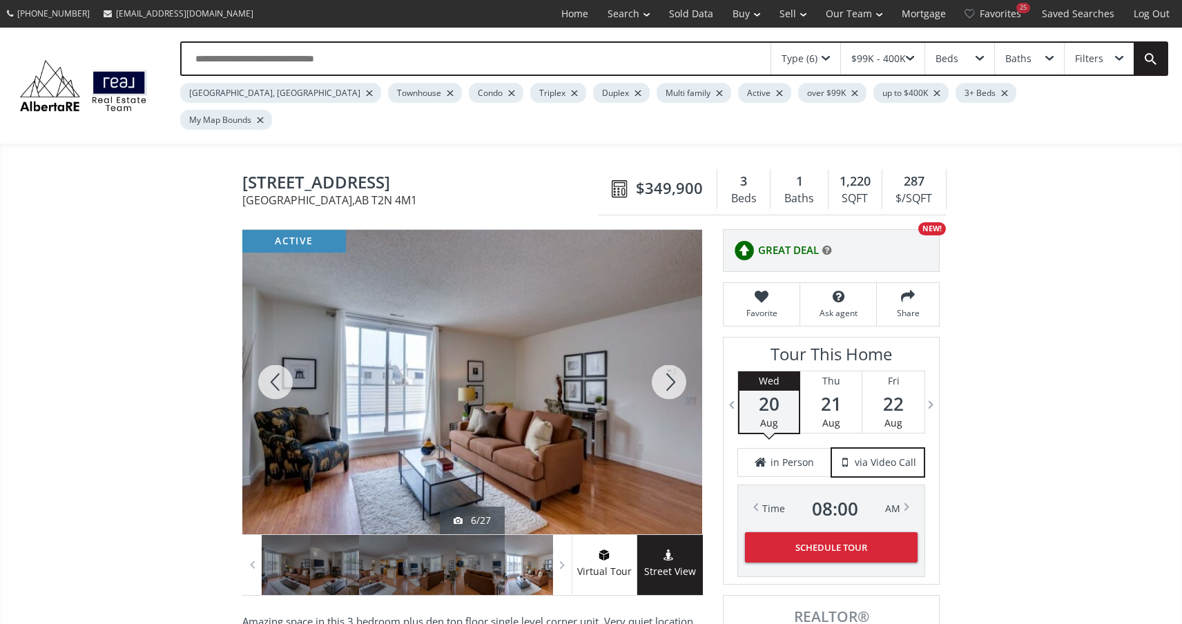
click at [667, 353] on div at bounding box center [669, 382] width 66 height 304
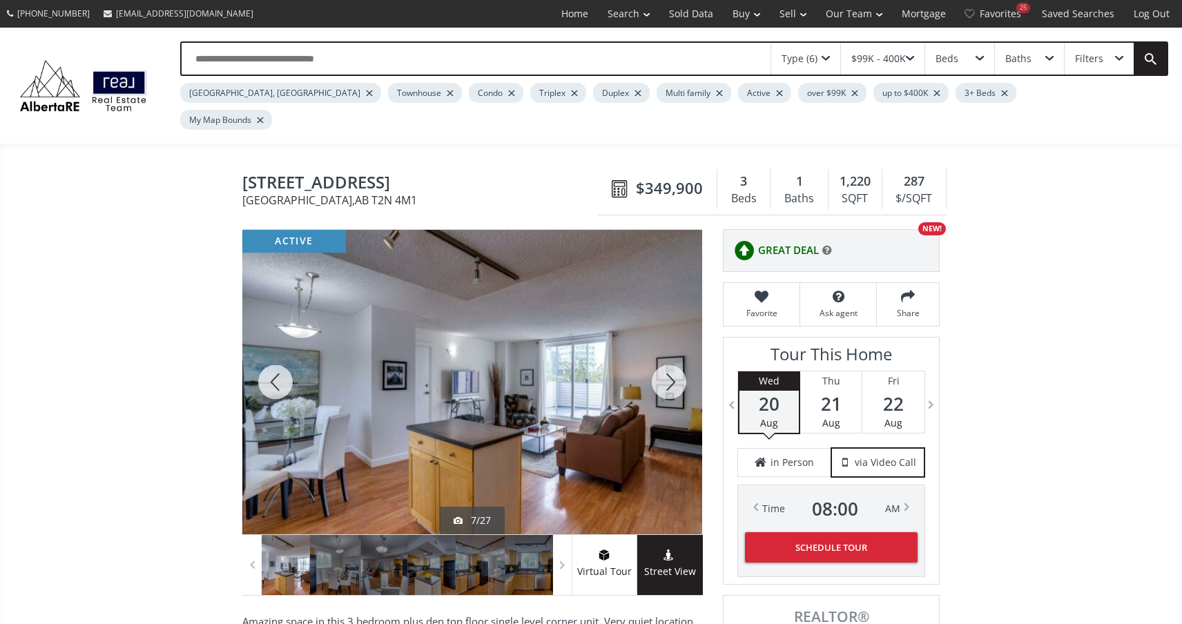
click at [667, 353] on div at bounding box center [669, 382] width 66 height 304
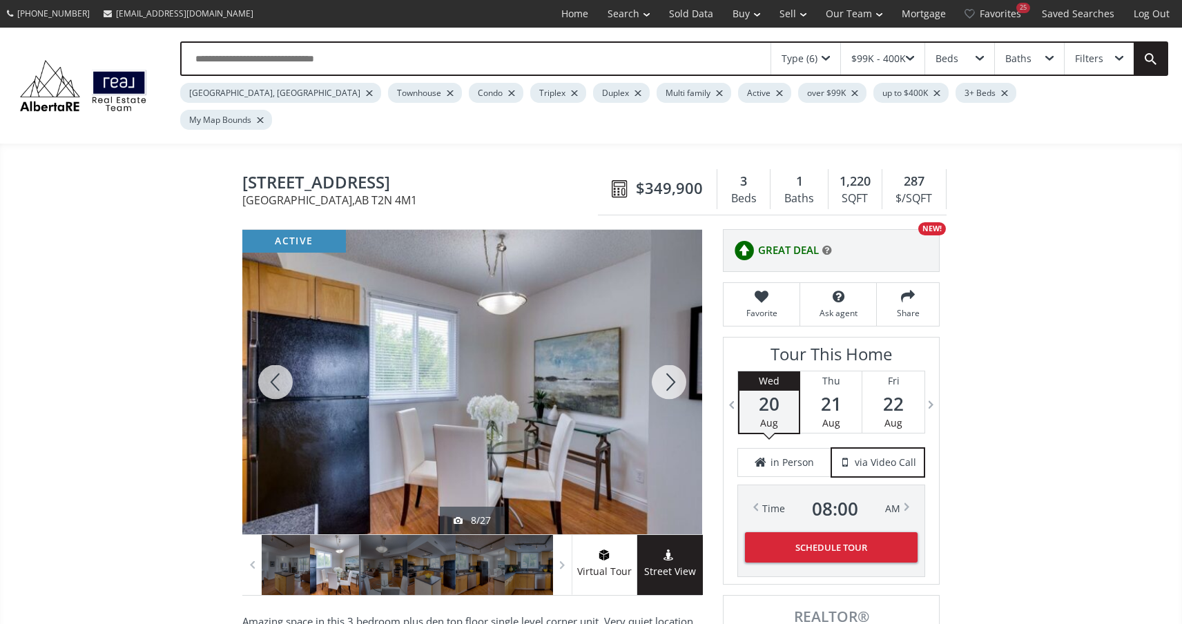
click at [667, 353] on div at bounding box center [669, 382] width 66 height 304
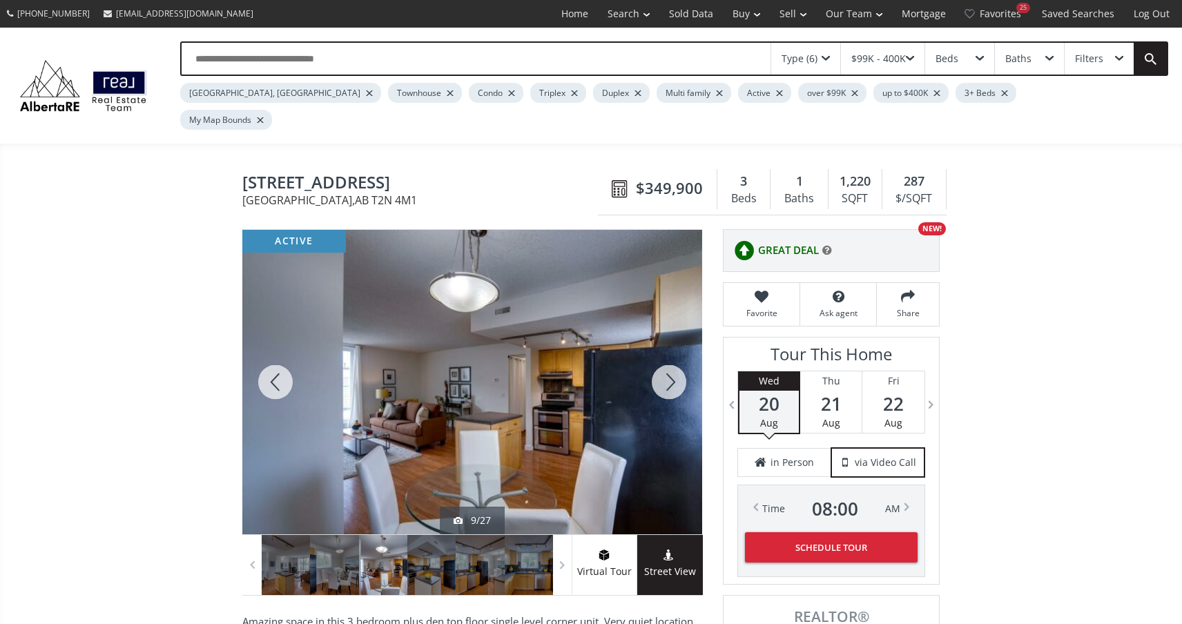
click at [667, 353] on div at bounding box center [669, 382] width 66 height 304
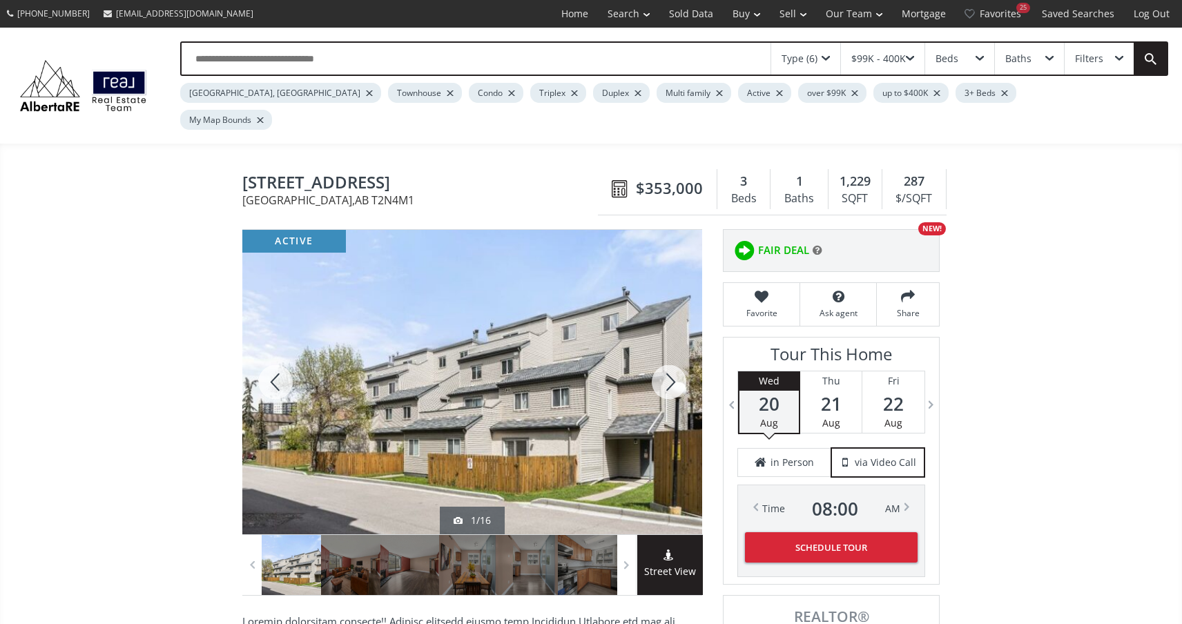
click at [666, 349] on div at bounding box center [669, 382] width 66 height 304
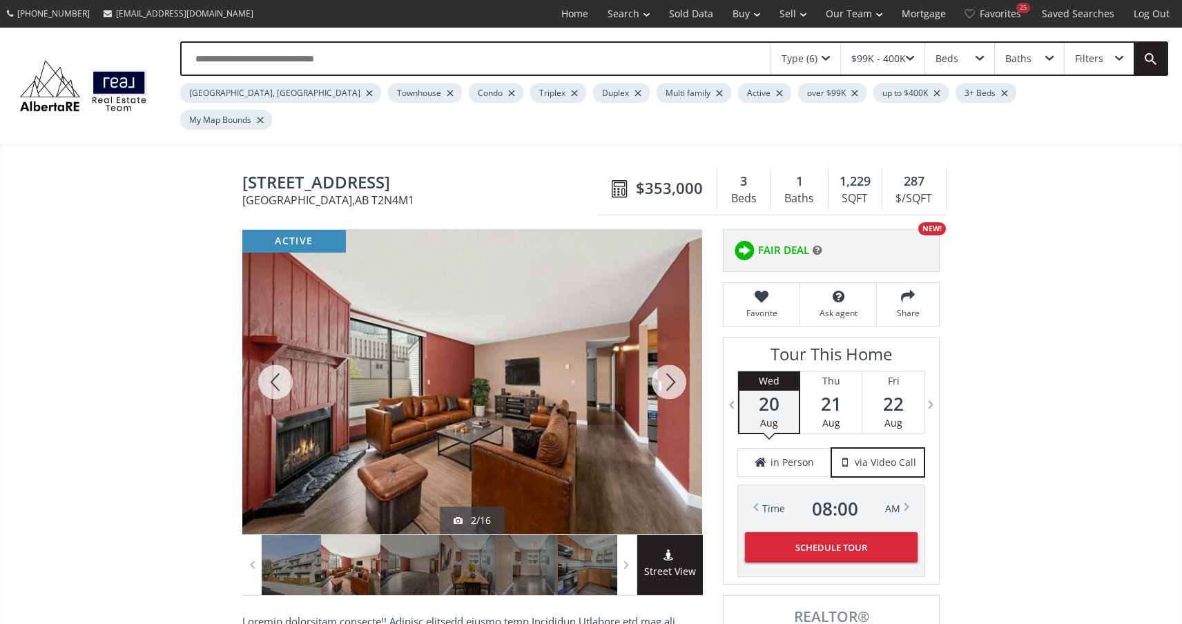
click at [667, 350] on div at bounding box center [669, 382] width 66 height 304
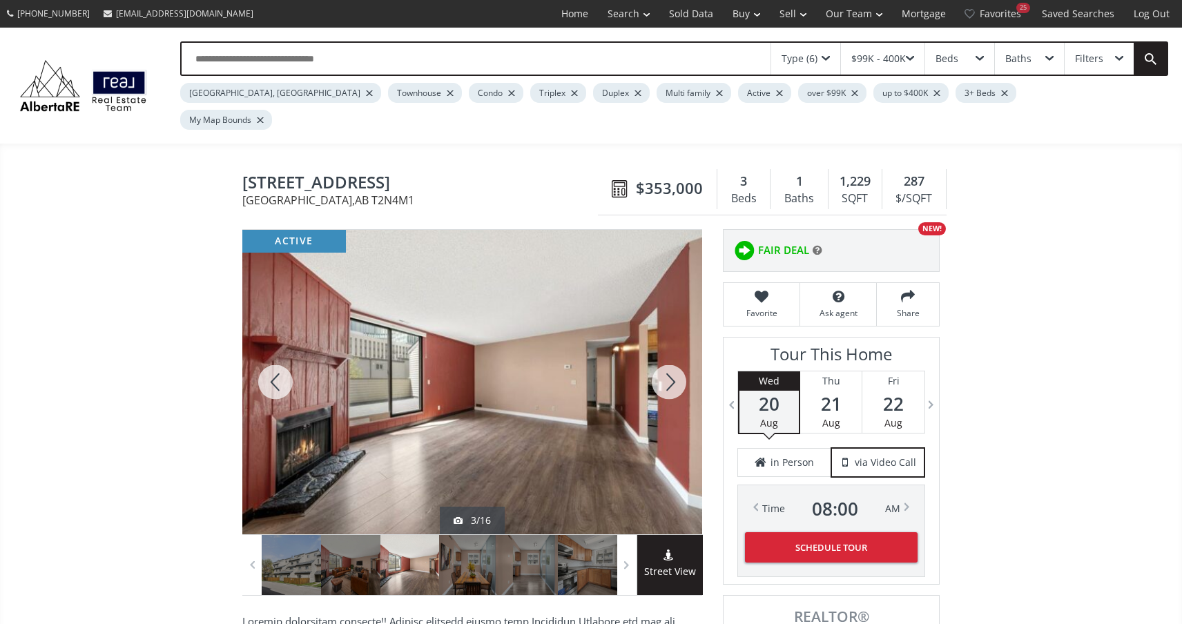
click at [667, 350] on div at bounding box center [669, 382] width 66 height 304
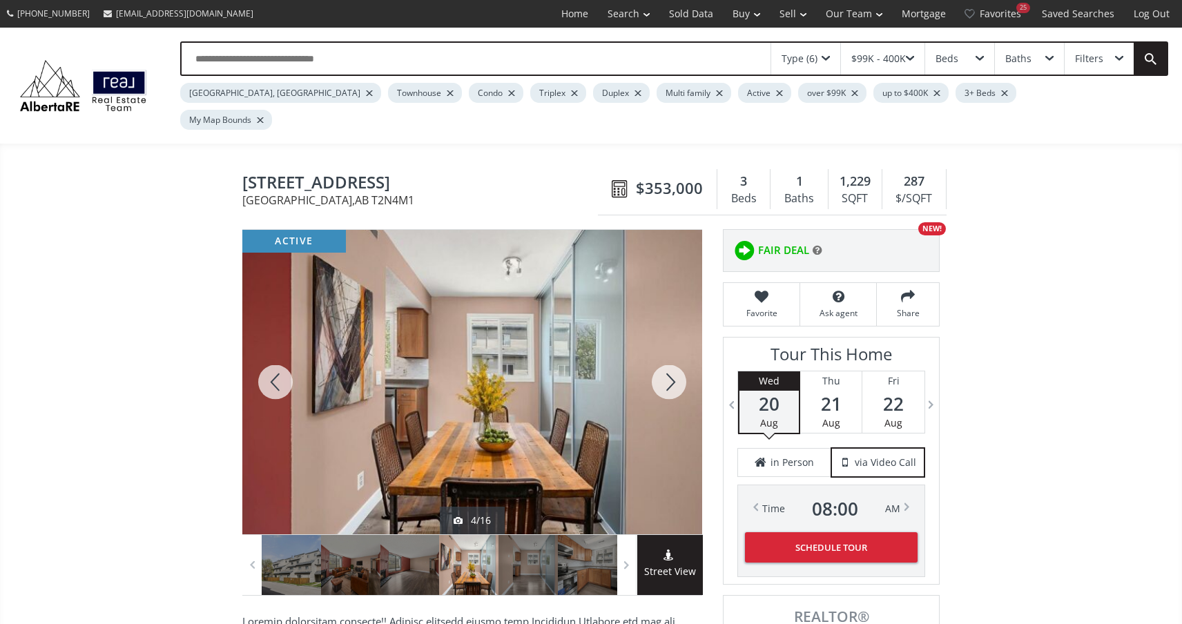
click at [667, 350] on div at bounding box center [669, 382] width 66 height 304
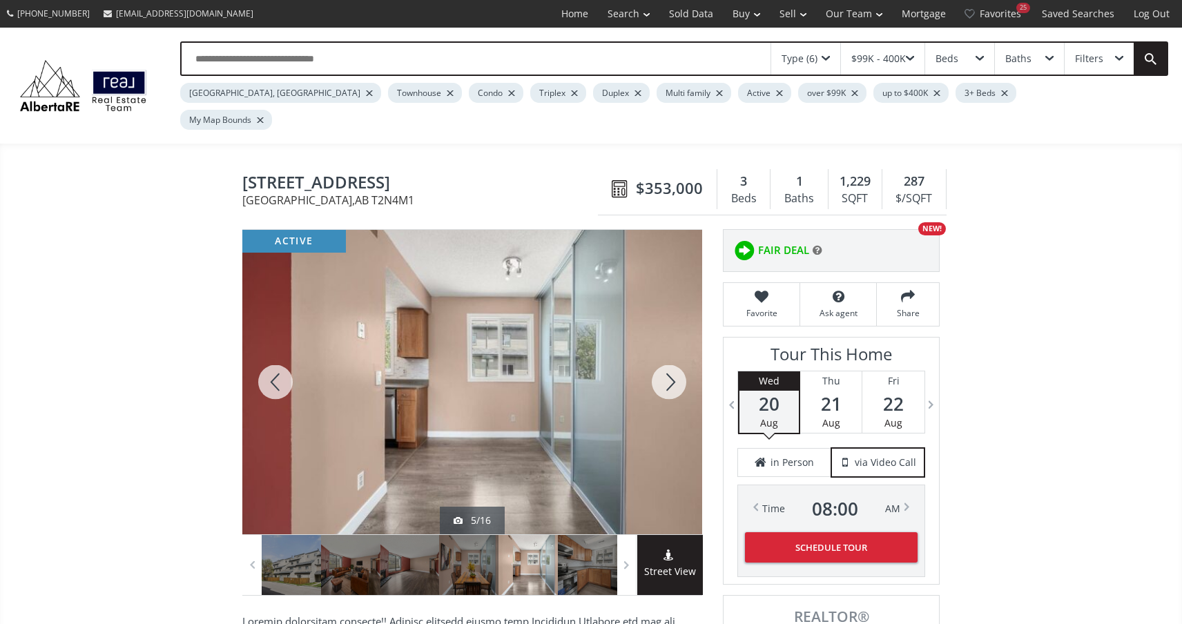
click at [667, 351] on div at bounding box center [669, 382] width 66 height 304
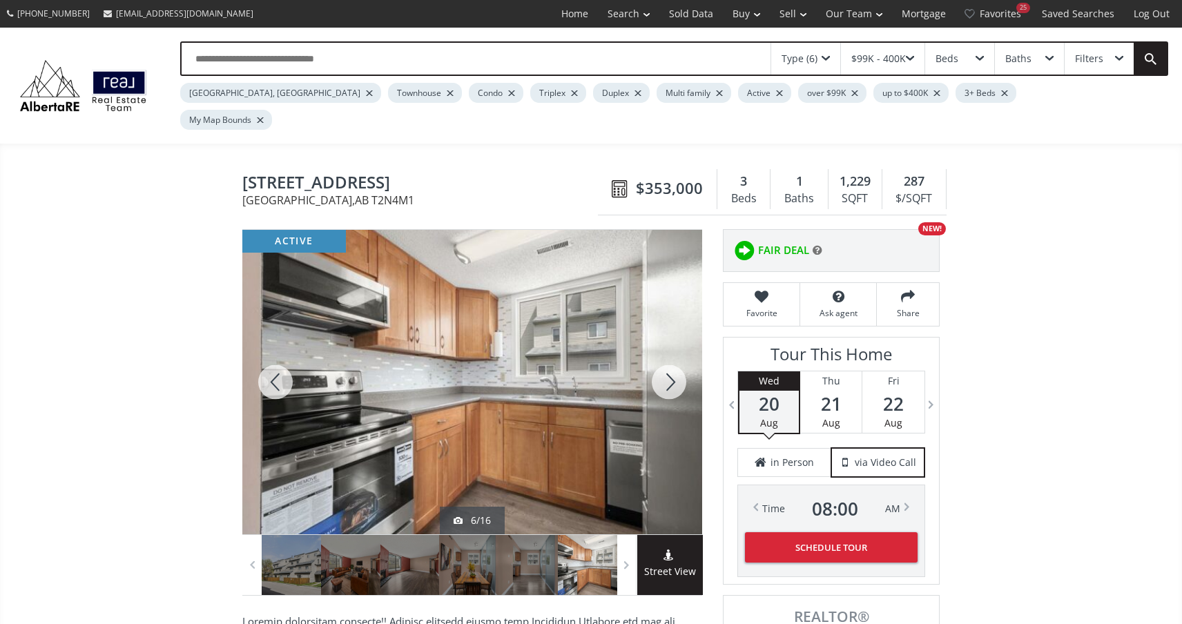
click at [667, 351] on div at bounding box center [669, 382] width 66 height 304
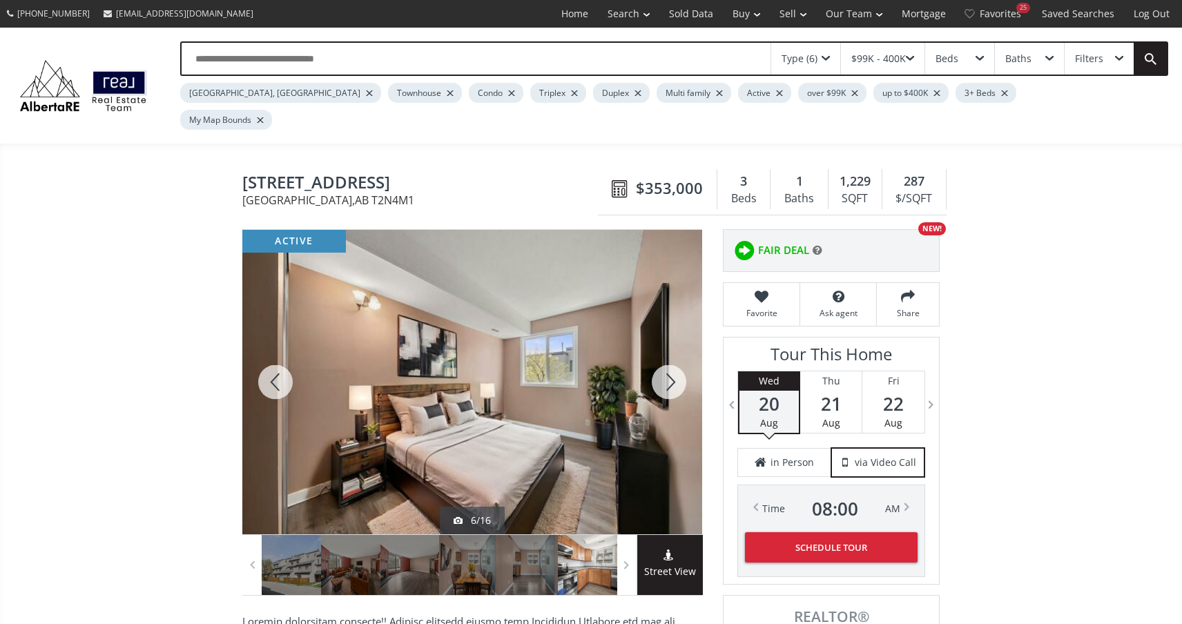
click at [667, 351] on div at bounding box center [669, 382] width 66 height 304
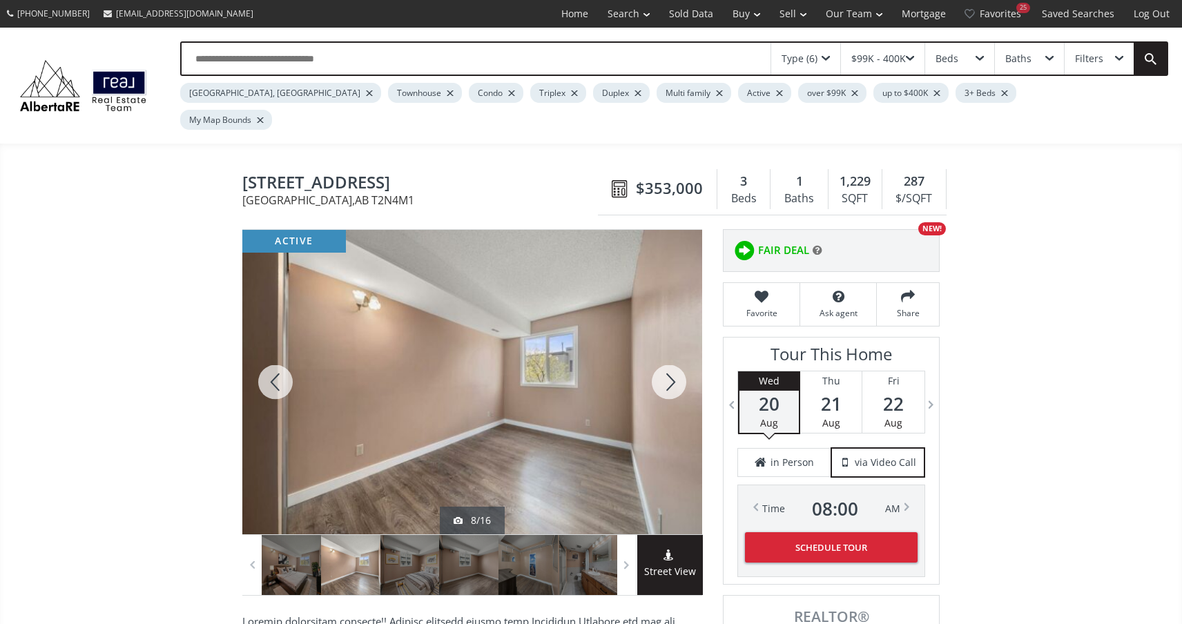
click at [667, 351] on div at bounding box center [669, 382] width 66 height 304
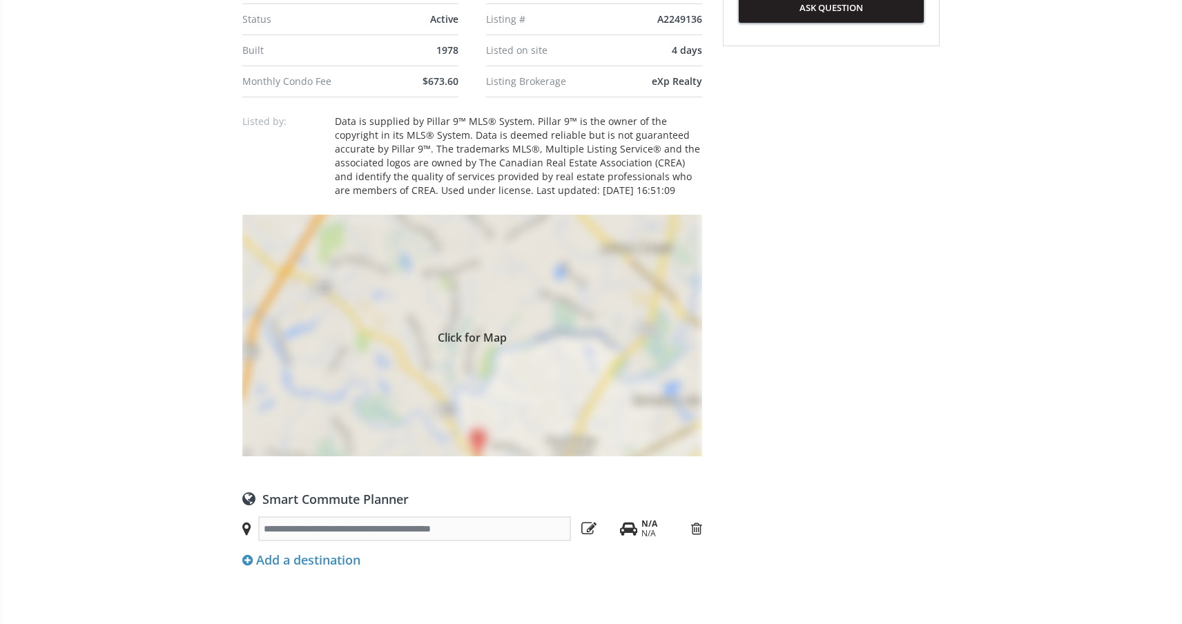
scroll to position [899, 0]
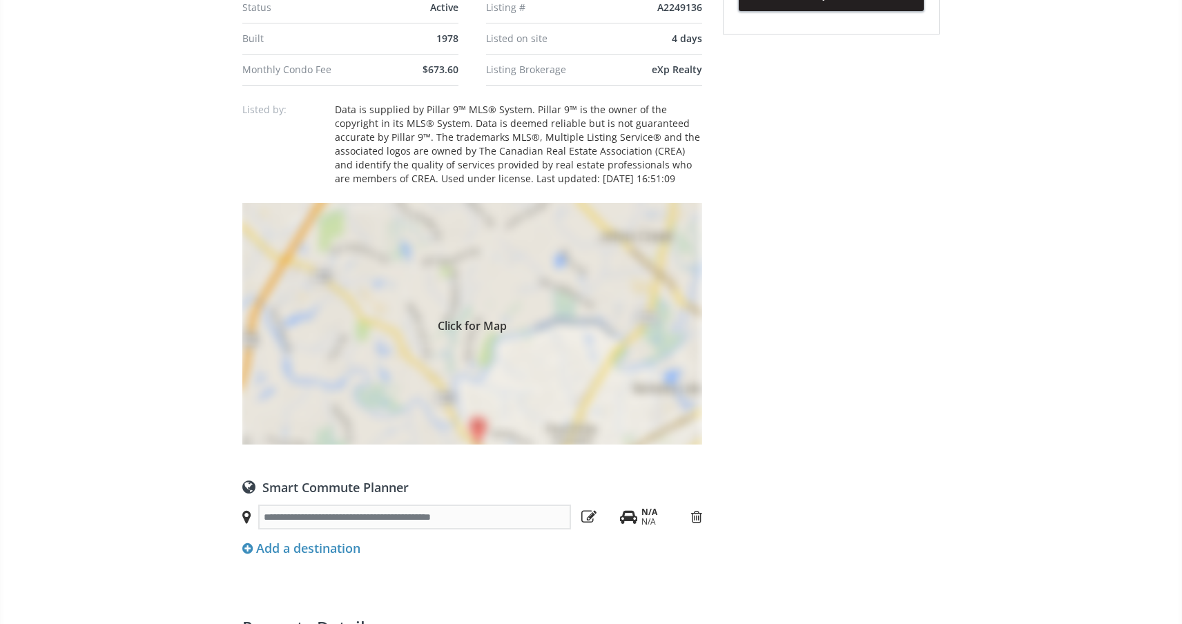
click at [324, 540] on div "Add a destination" at bounding box center [301, 549] width 118 height 18
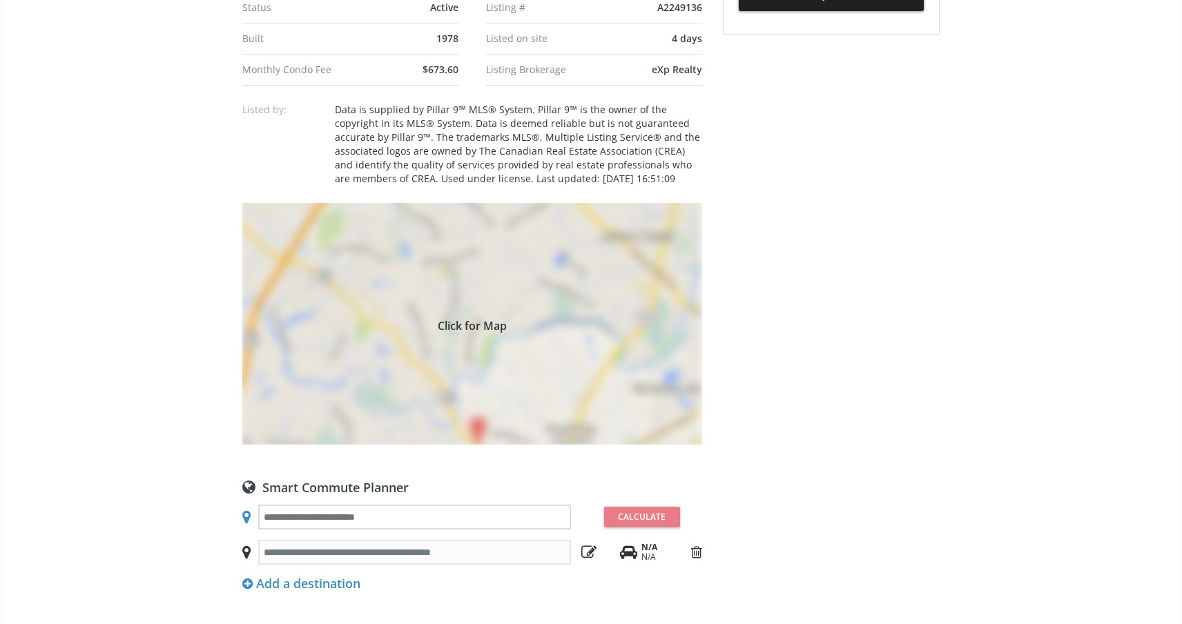
click at [329, 505] on input "text" at bounding box center [414, 517] width 313 height 25
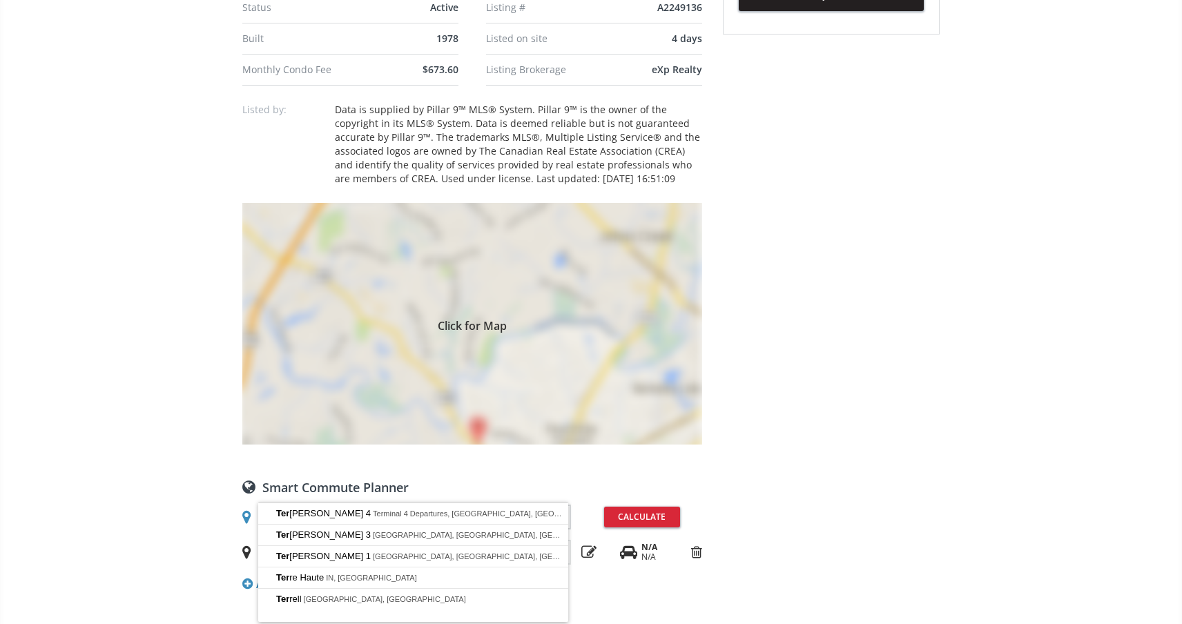
type input "*"
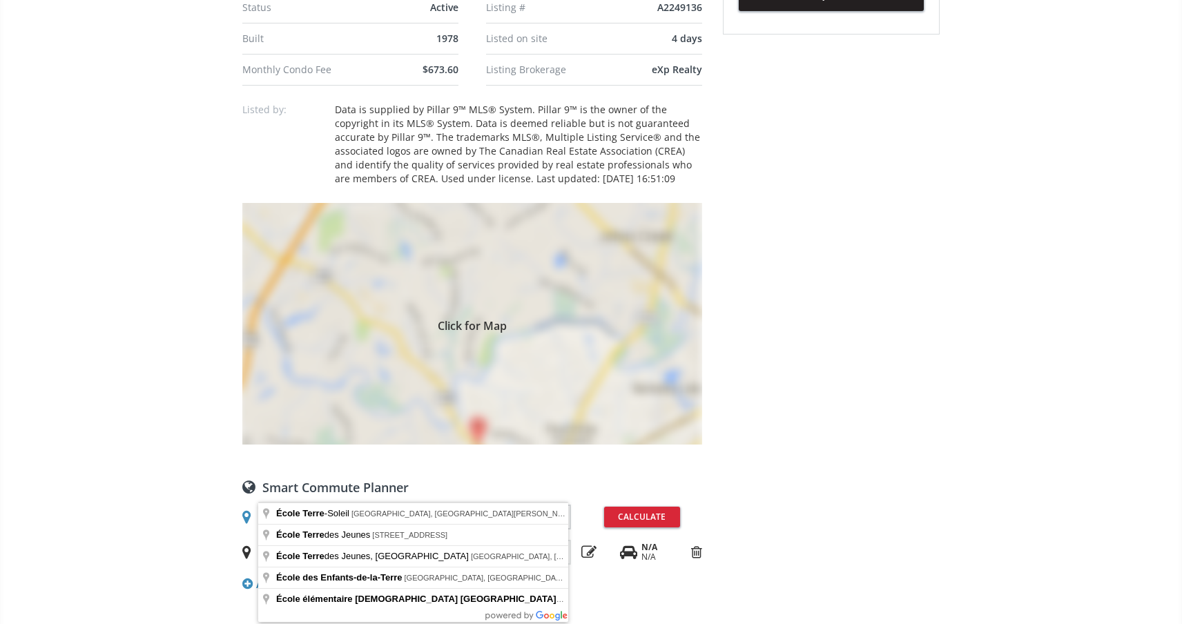
type input "**********"
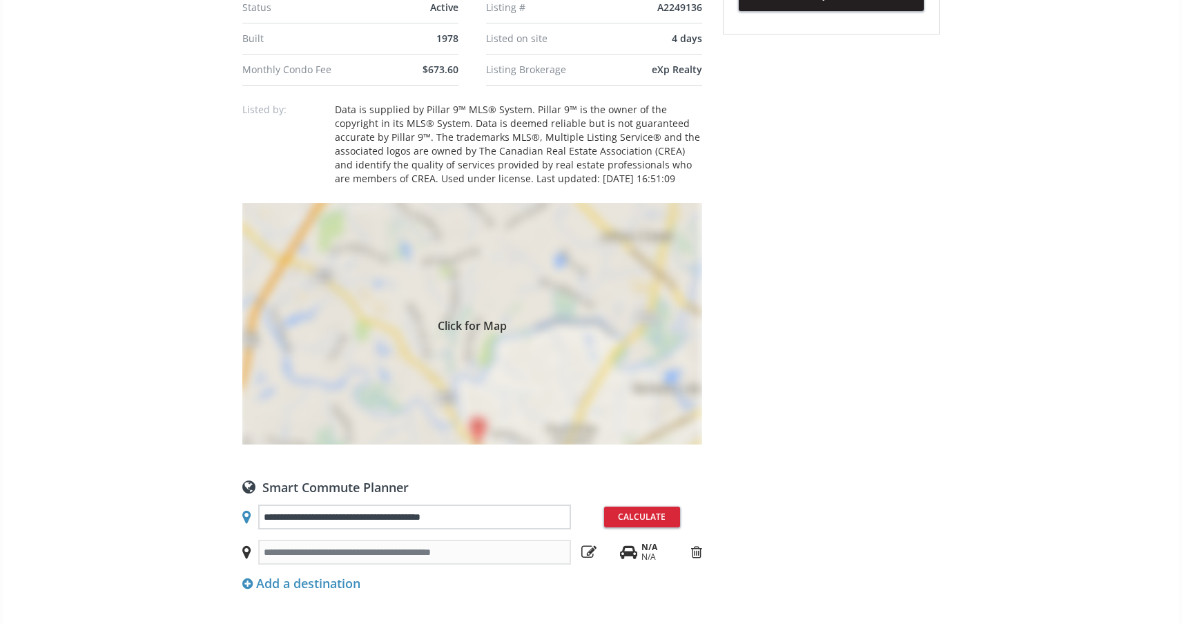
click at [619, 507] on button "Calculate" at bounding box center [642, 517] width 76 height 21
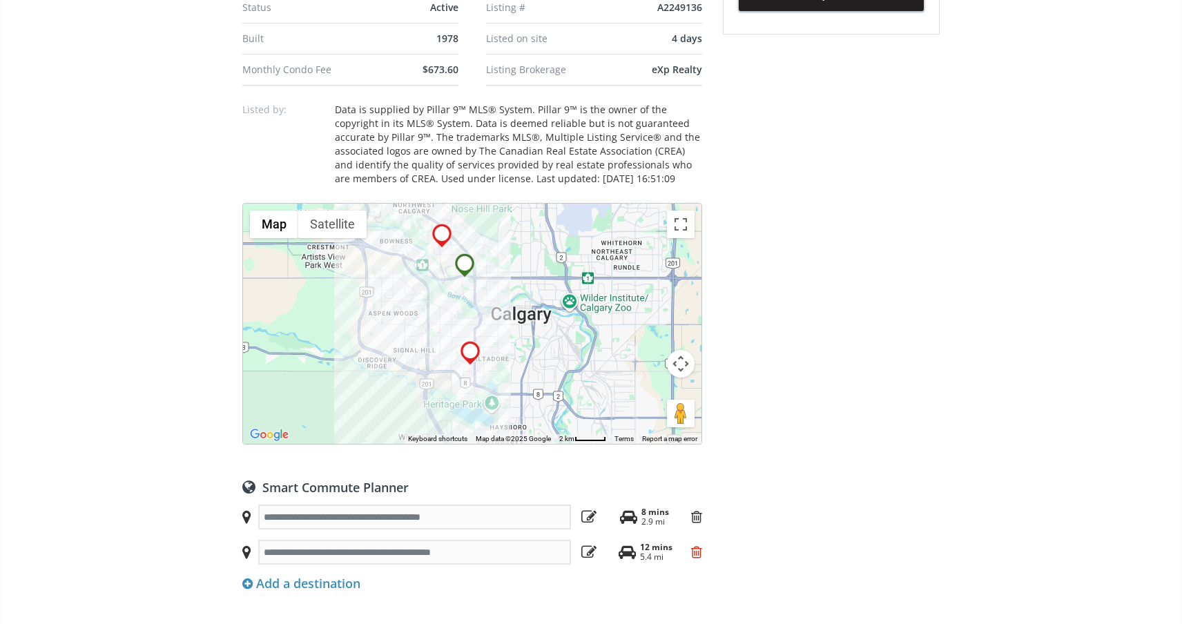
click at [694, 545] on icon at bounding box center [696, 552] width 11 height 14
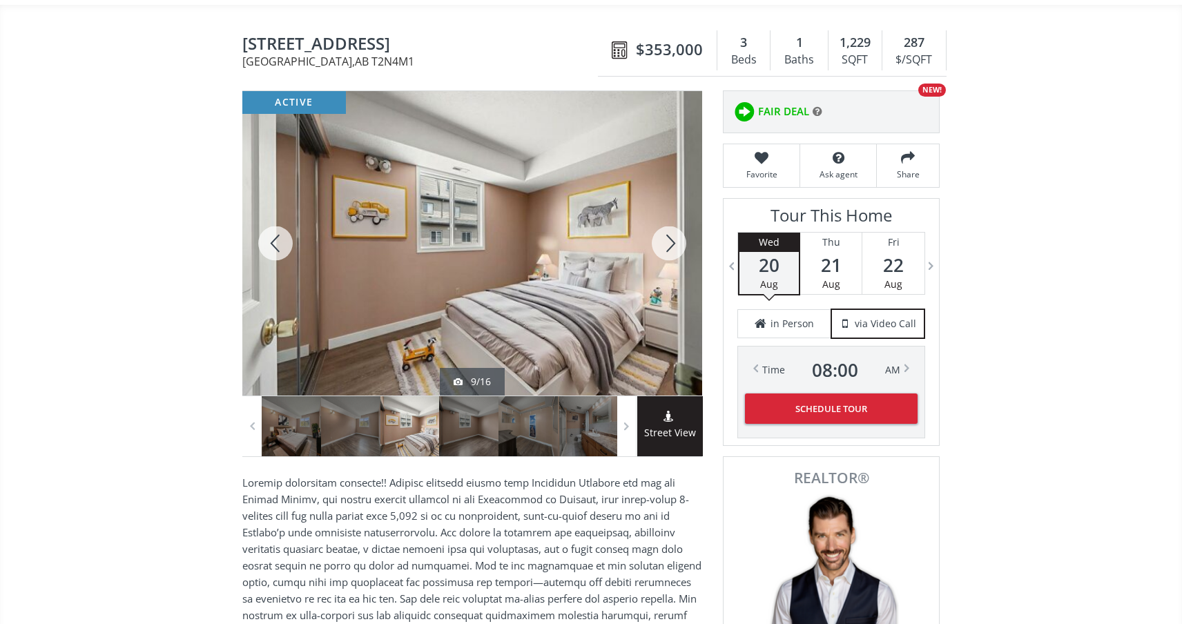
scroll to position [136, 0]
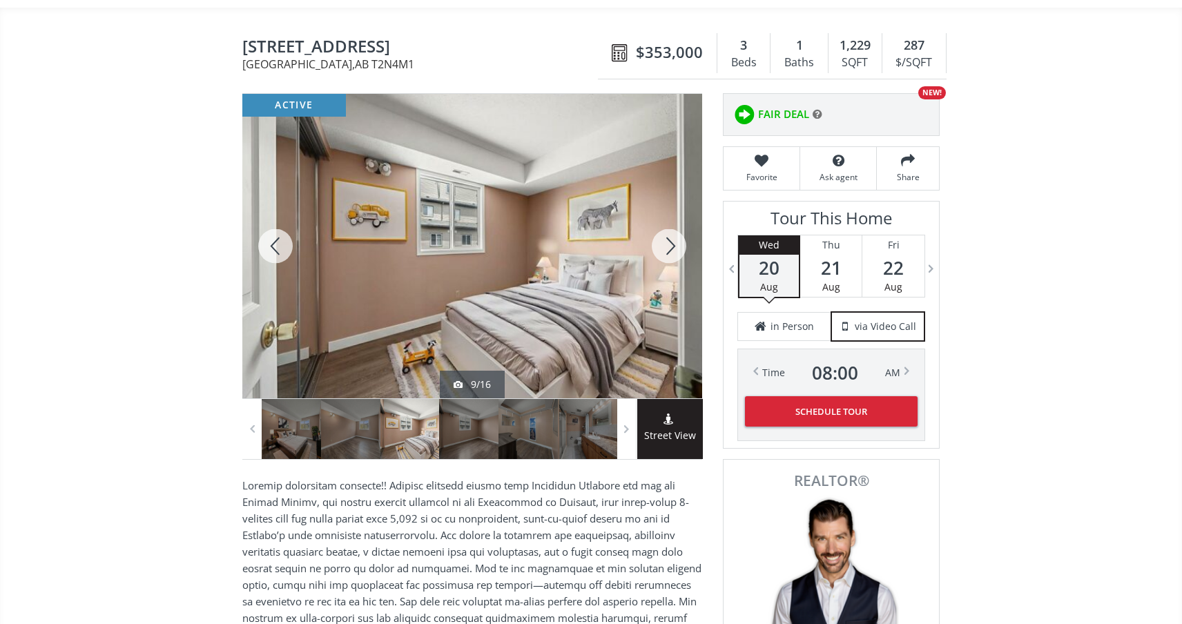
click at [663, 223] on div at bounding box center [669, 246] width 66 height 304
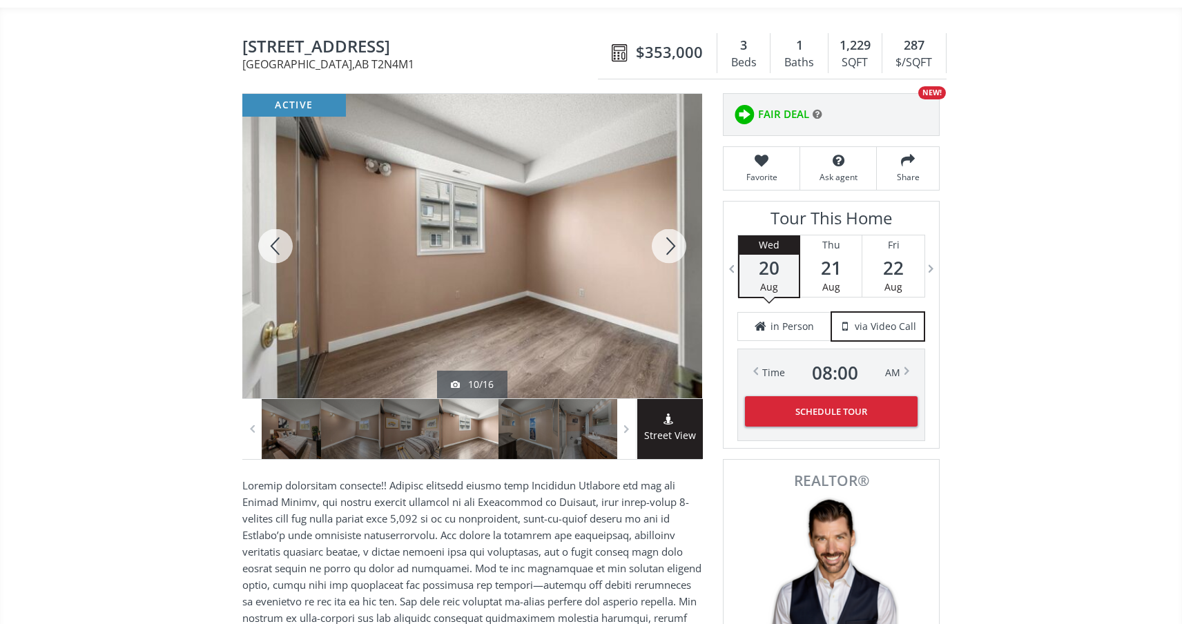
click at [663, 223] on div at bounding box center [669, 246] width 66 height 304
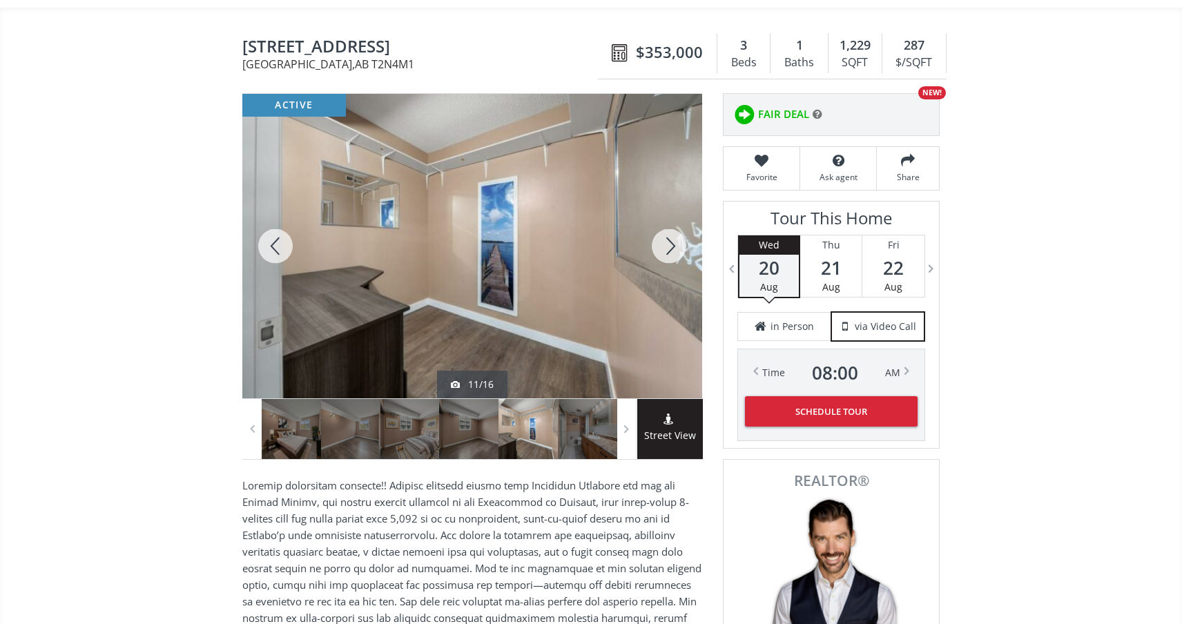
click at [663, 223] on div at bounding box center [669, 246] width 66 height 304
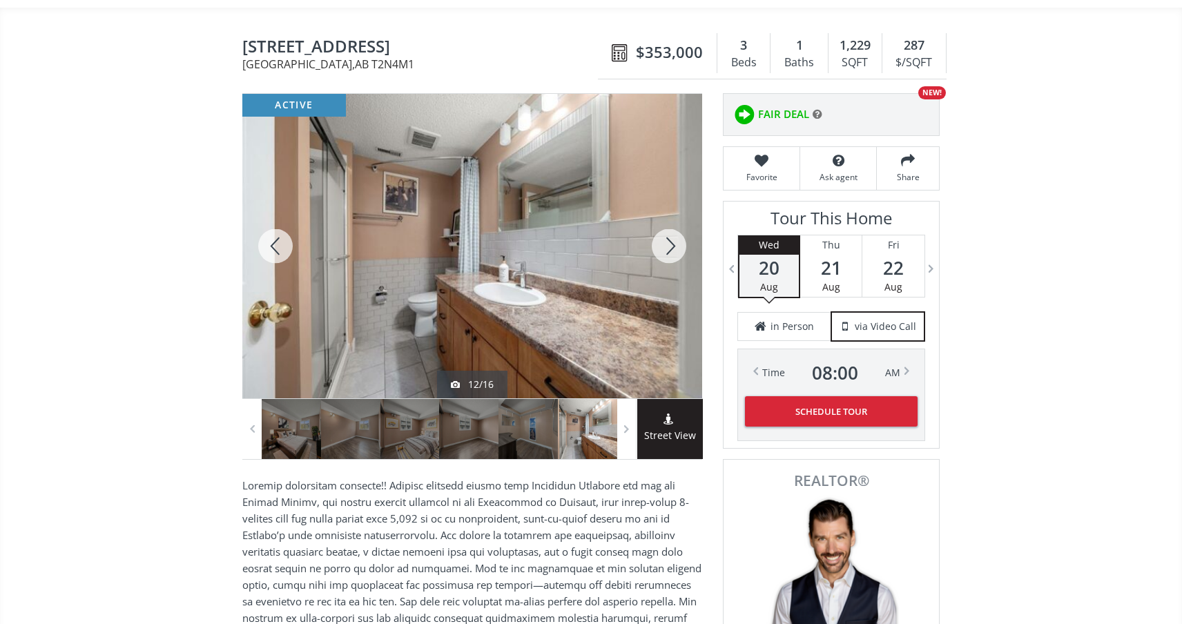
click at [663, 223] on div at bounding box center [669, 246] width 66 height 304
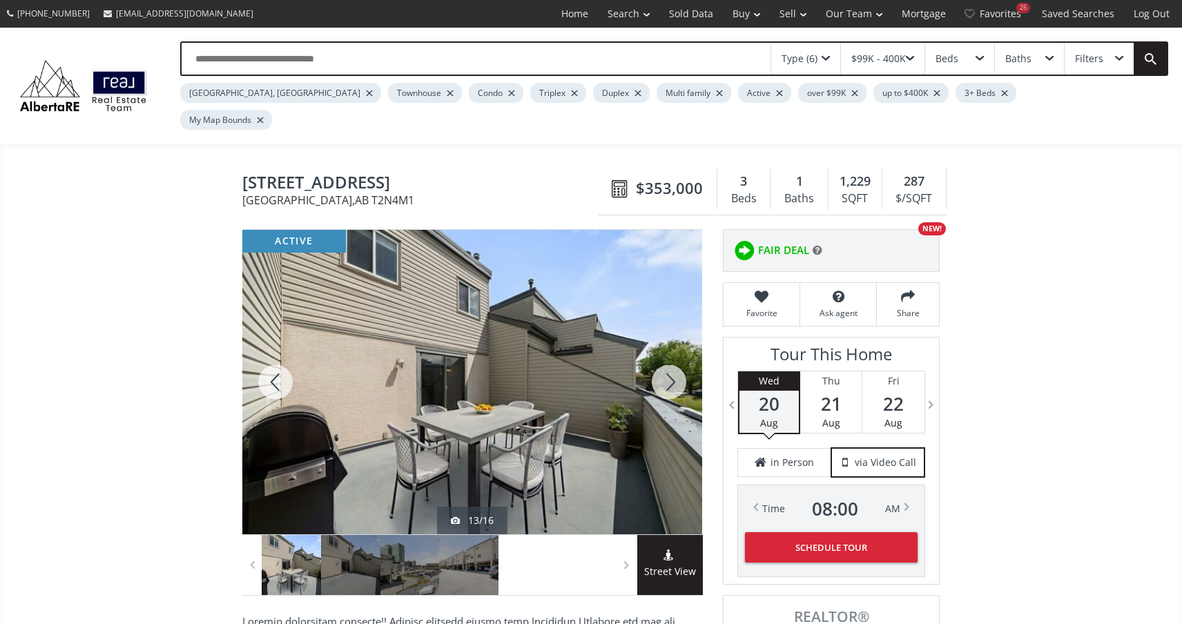
scroll to position [0, 0]
click at [658, 177] on span "$353,000" at bounding box center [669, 187] width 67 height 21
click at [622, 180] on icon at bounding box center [620, 189] width 17 height 19
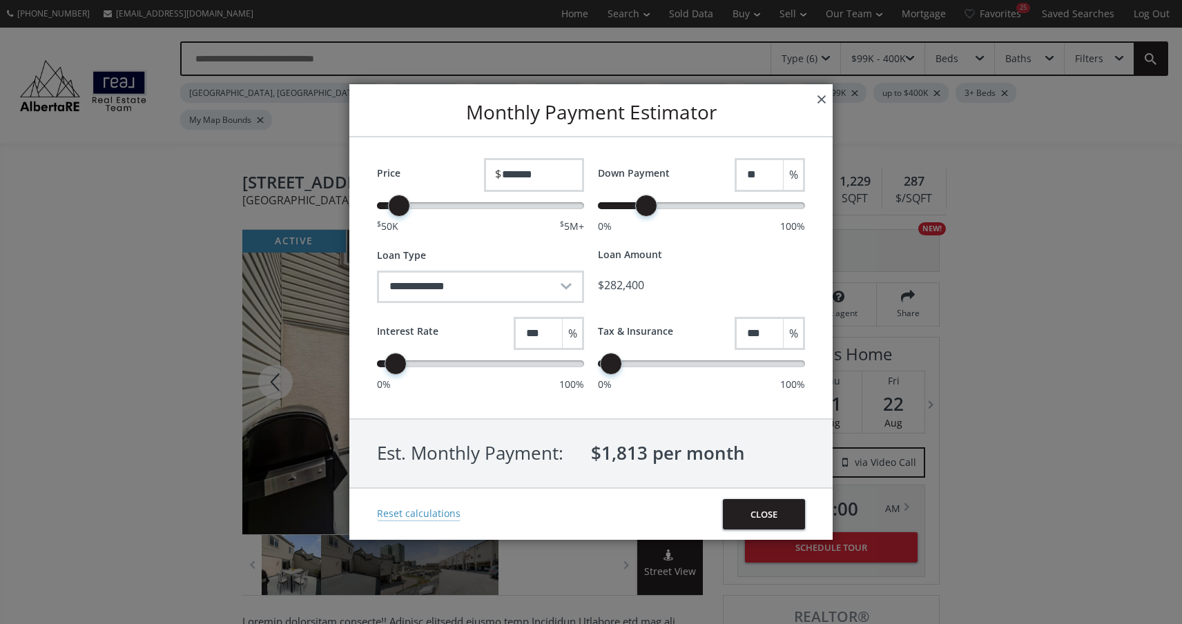
click at [820, 98] on button "×" at bounding box center [821, 98] width 22 height 29
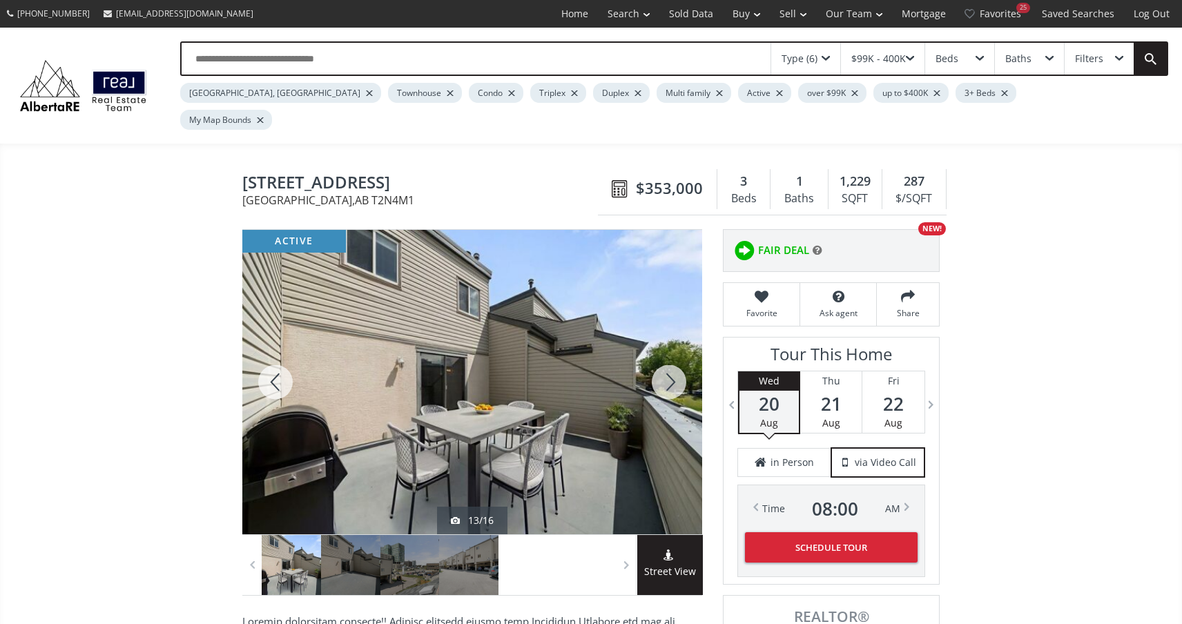
click at [662, 349] on div at bounding box center [669, 382] width 66 height 304
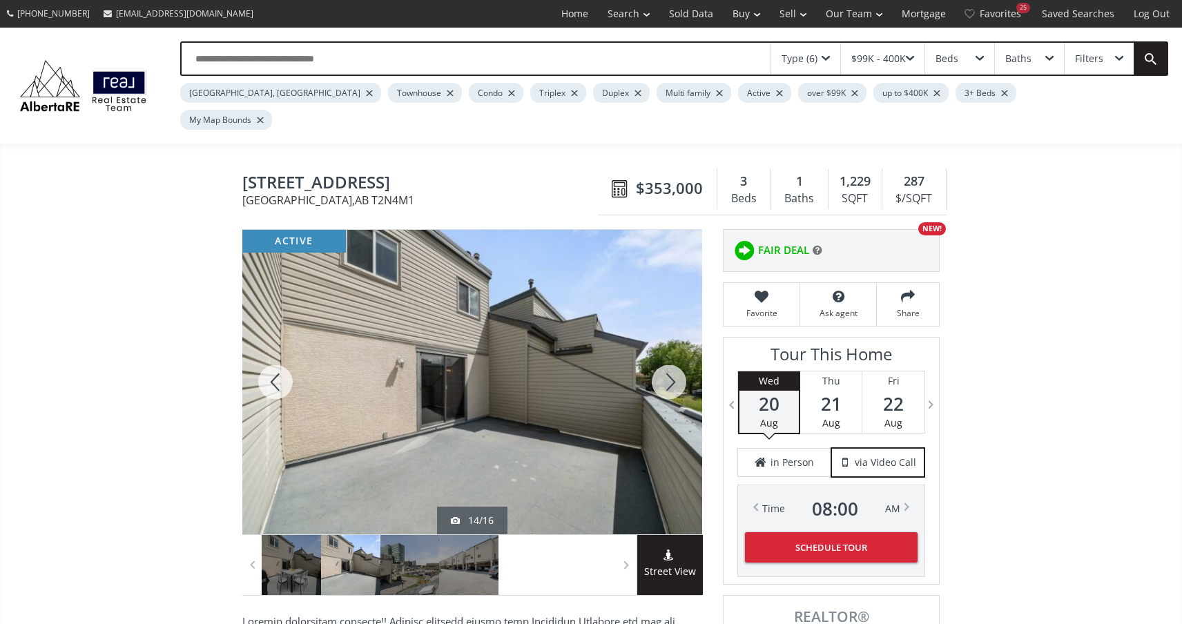
click at [662, 349] on div at bounding box center [669, 382] width 66 height 304
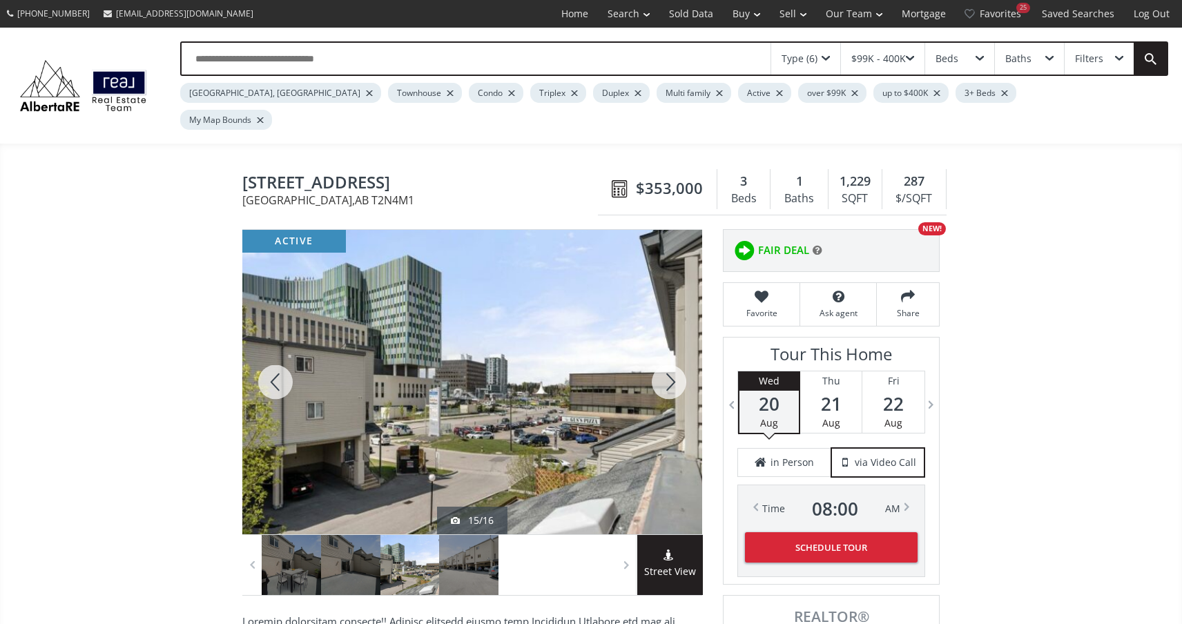
click at [663, 349] on div at bounding box center [669, 382] width 66 height 304
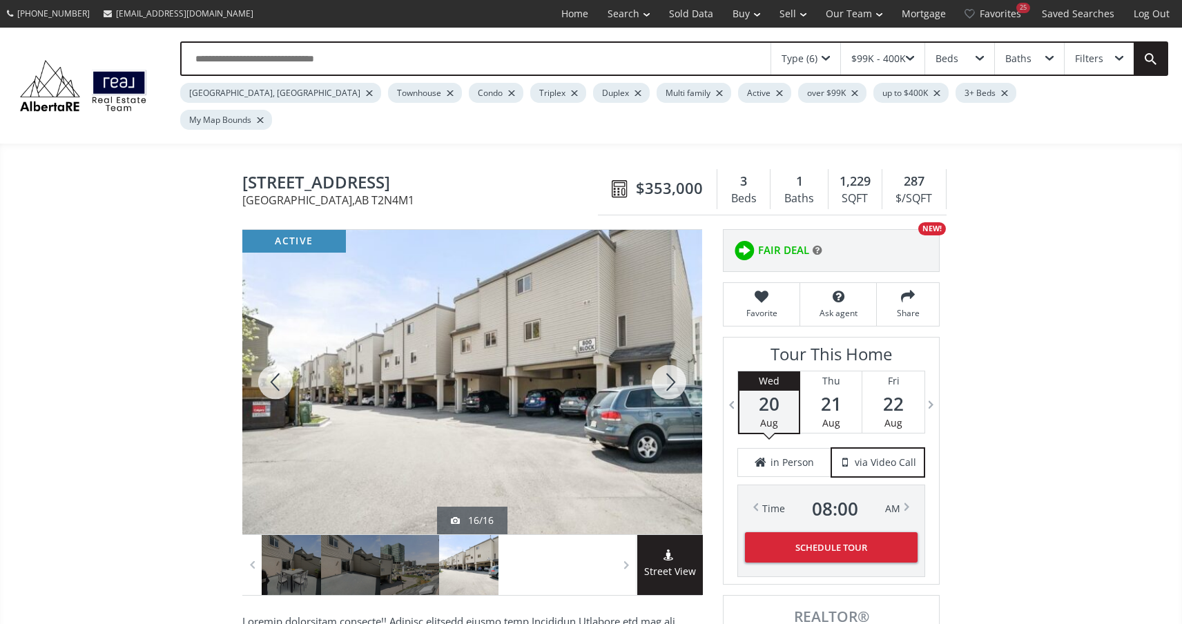
click at [663, 349] on div at bounding box center [669, 382] width 66 height 304
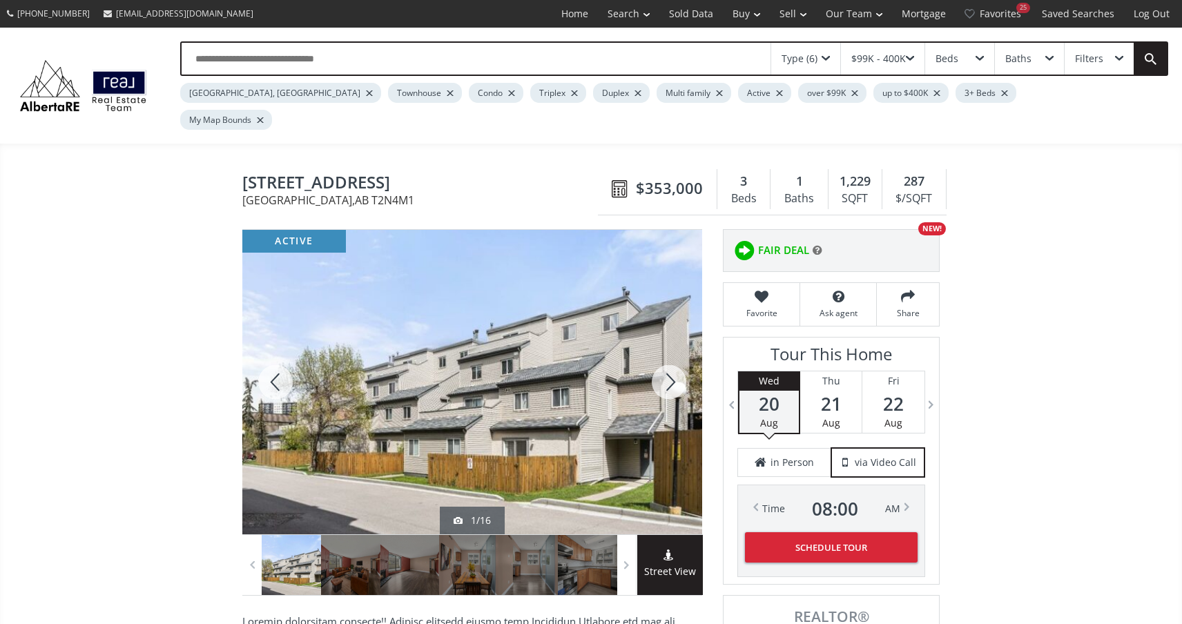
click at [663, 349] on div at bounding box center [669, 382] width 66 height 304
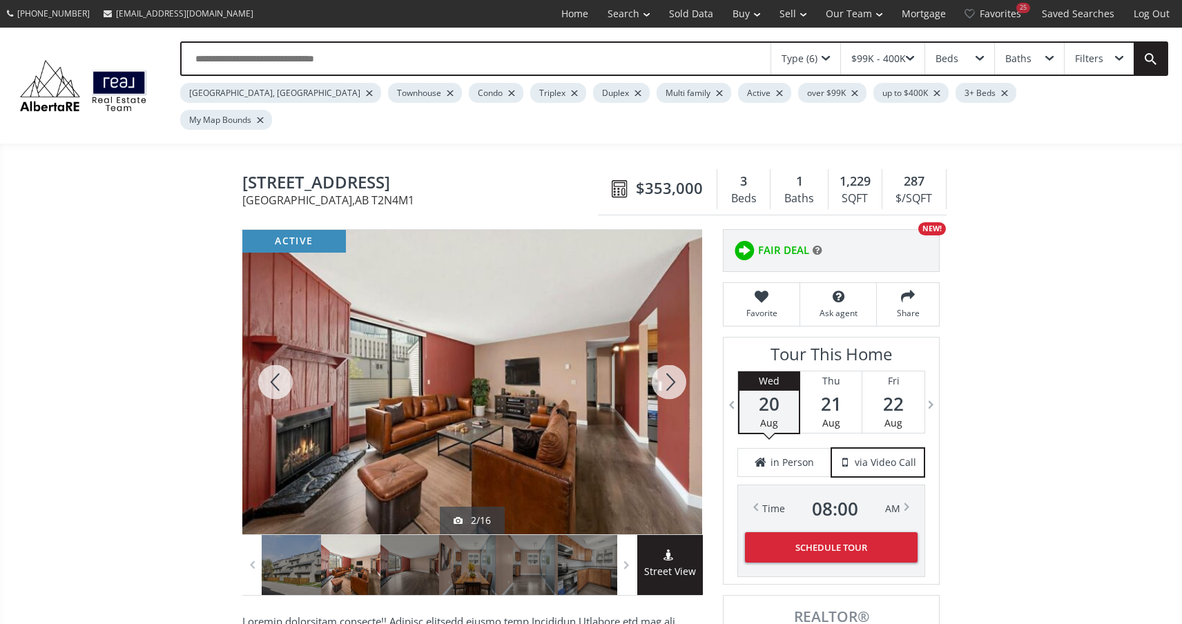
click at [663, 349] on div at bounding box center [669, 382] width 66 height 304
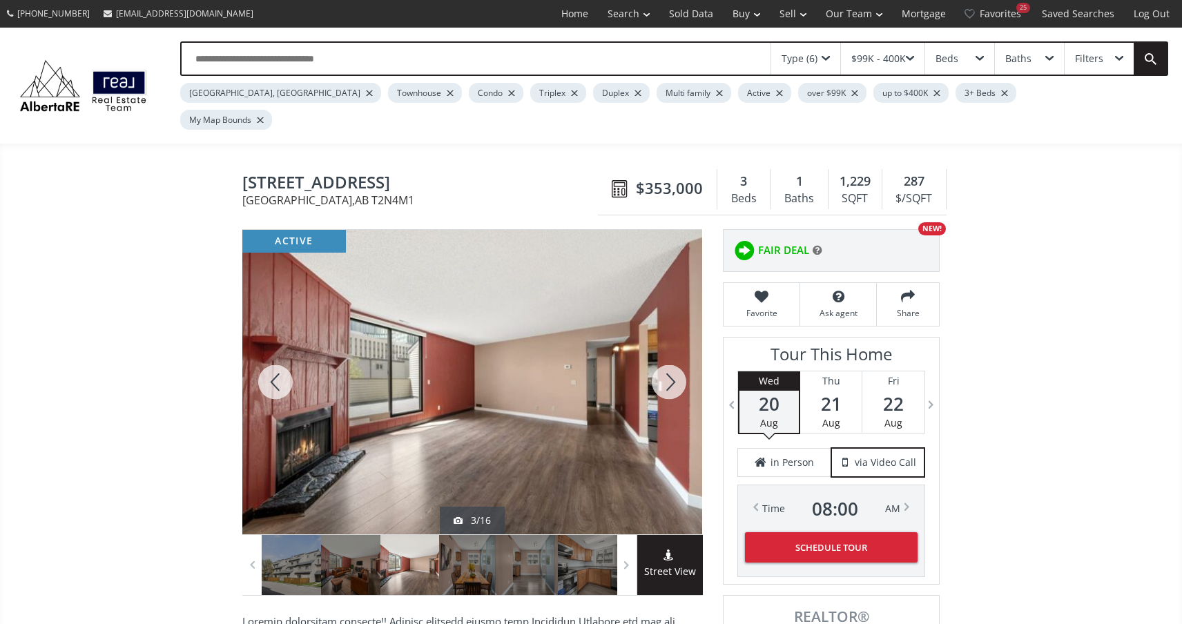
click at [663, 349] on div at bounding box center [669, 382] width 66 height 304
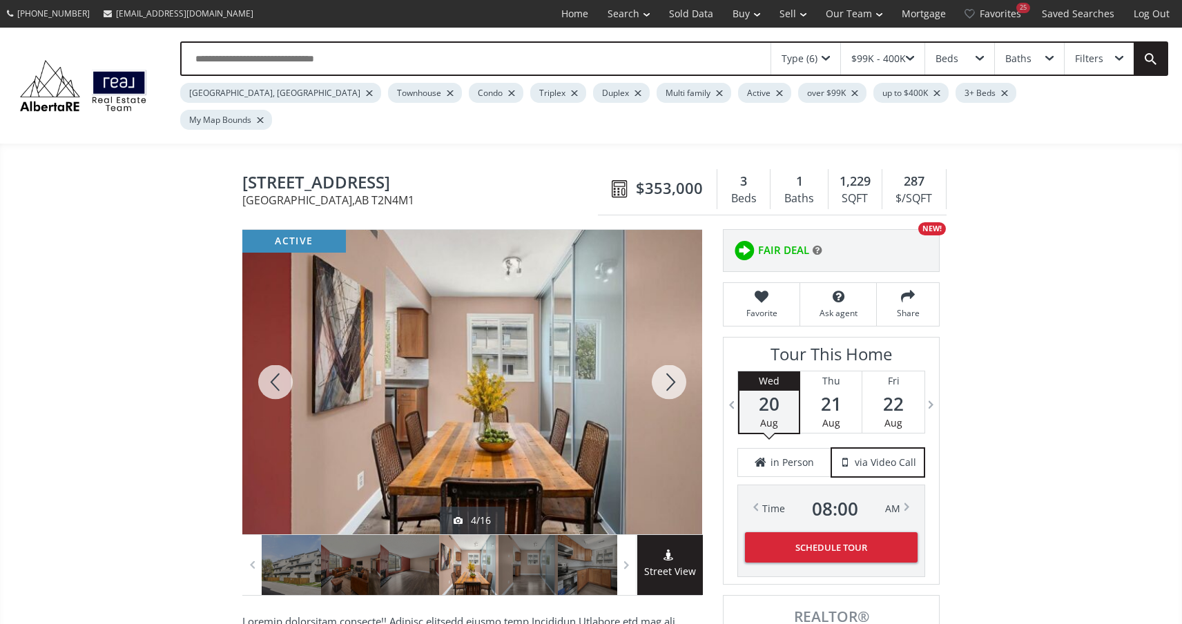
click at [663, 349] on div at bounding box center [669, 382] width 66 height 304
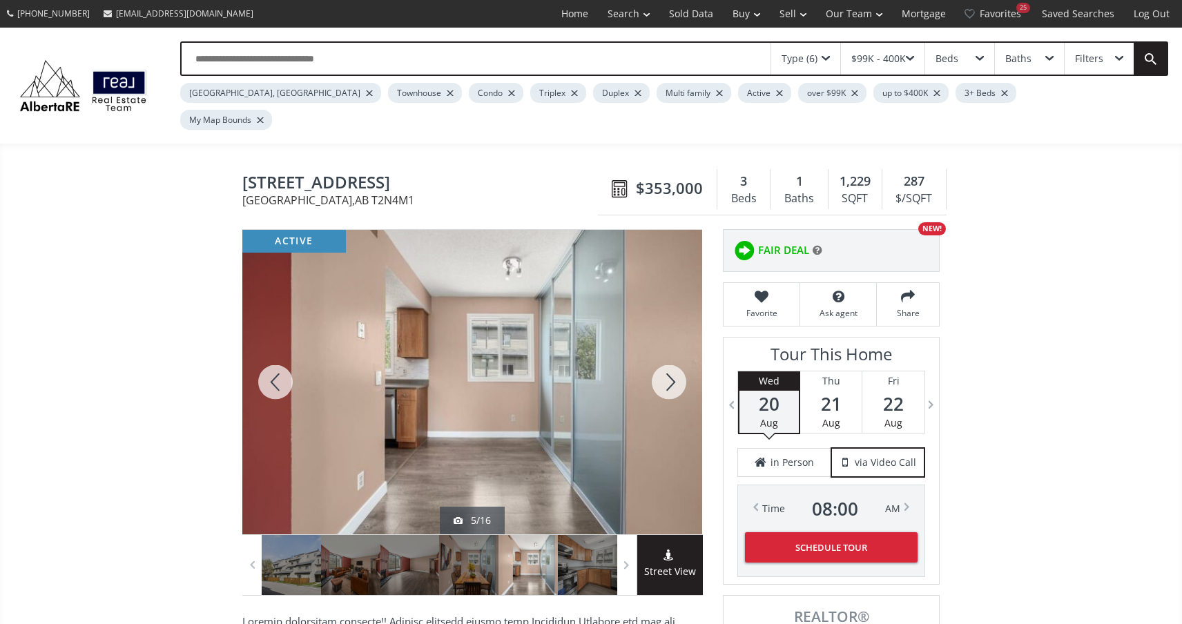
click at [663, 349] on div at bounding box center [669, 382] width 66 height 304
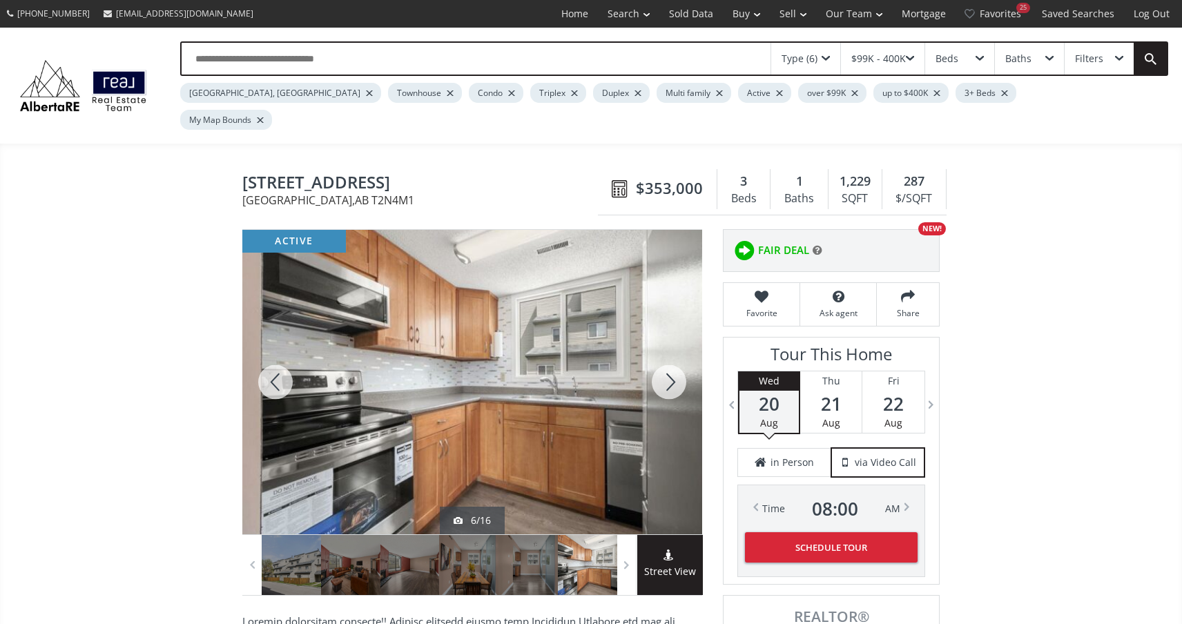
click at [663, 349] on div at bounding box center [669, 382] width 66 height 304
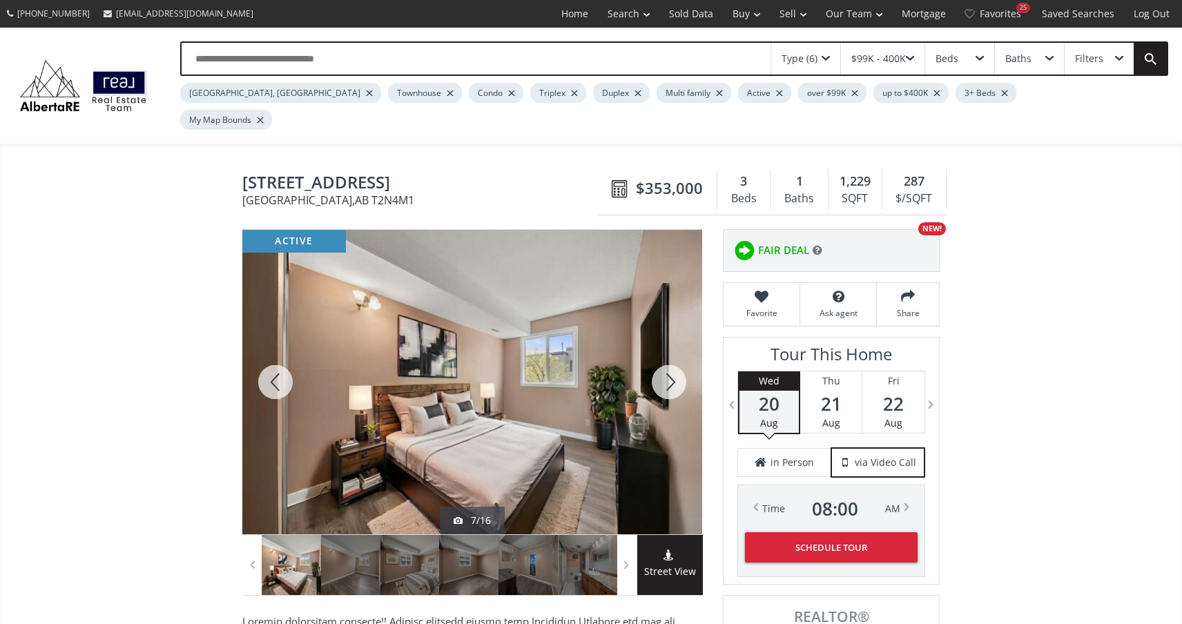
click at [663, 349] on div at bounding box center [669, 382] width 66 height 304
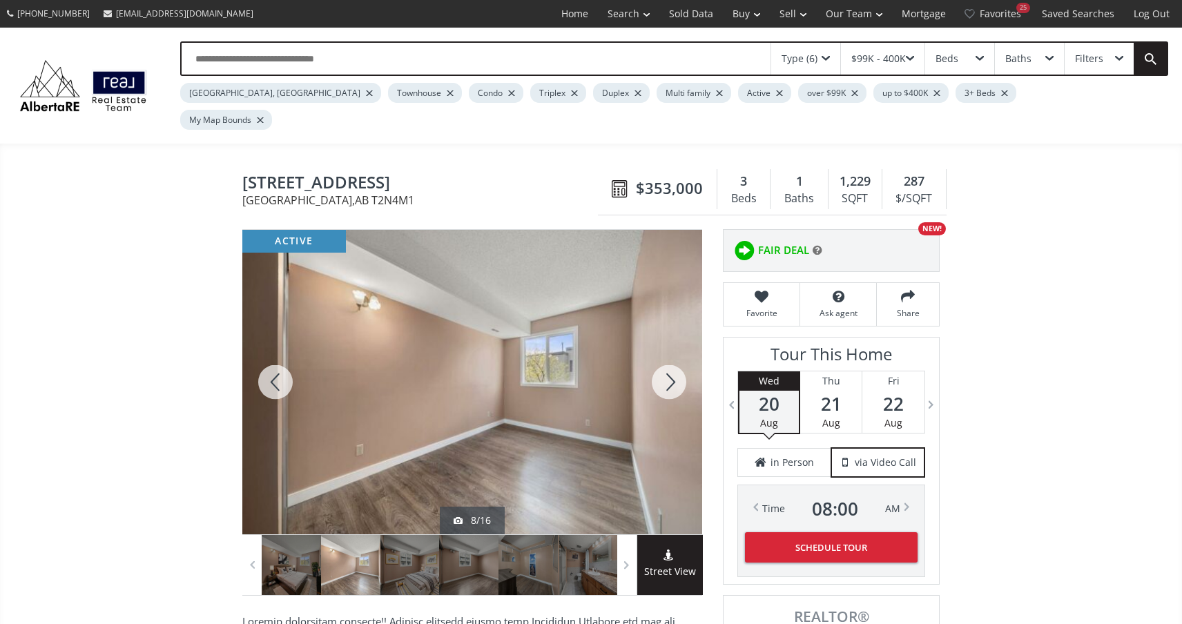
click at [663, 349] on div at bounding box center [669, 382] width 66 height 304
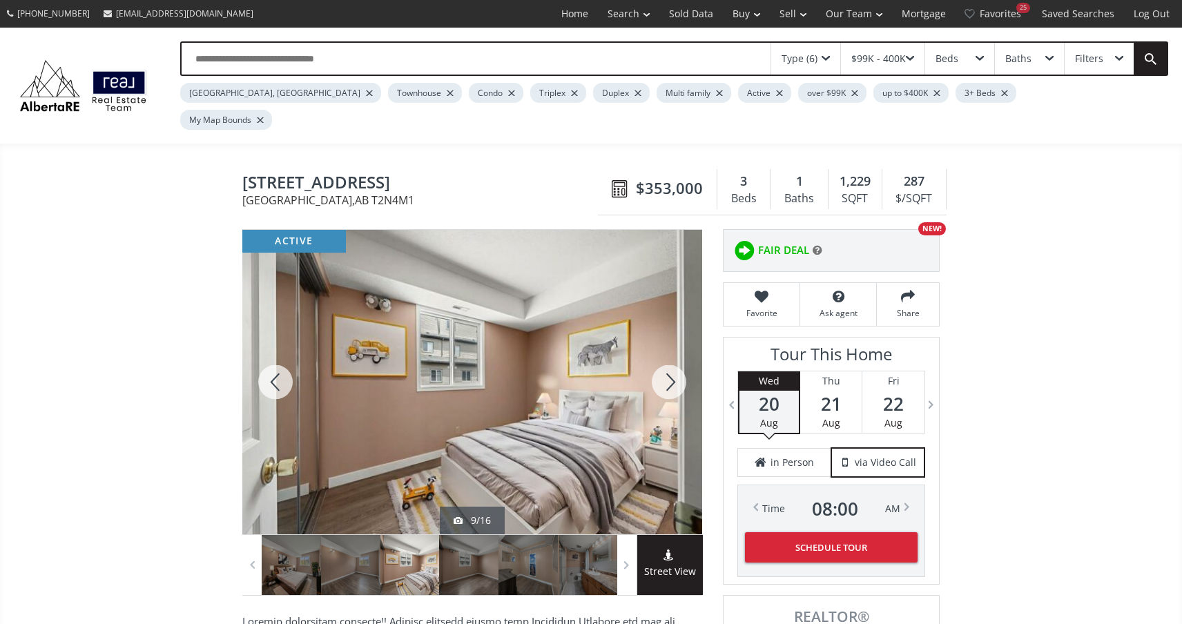
click at [663, 349] on div at bounding box center [669, 382] width 66 height 304
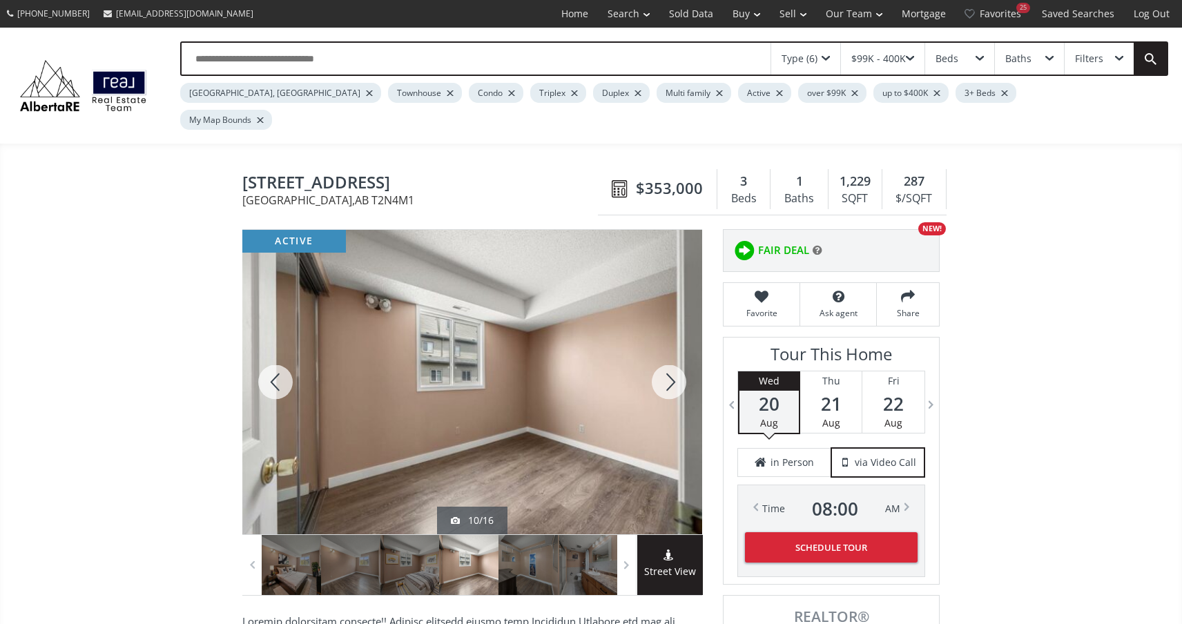
click at [663, 349] on div at bounding box center [669, 382] width 66 height 304
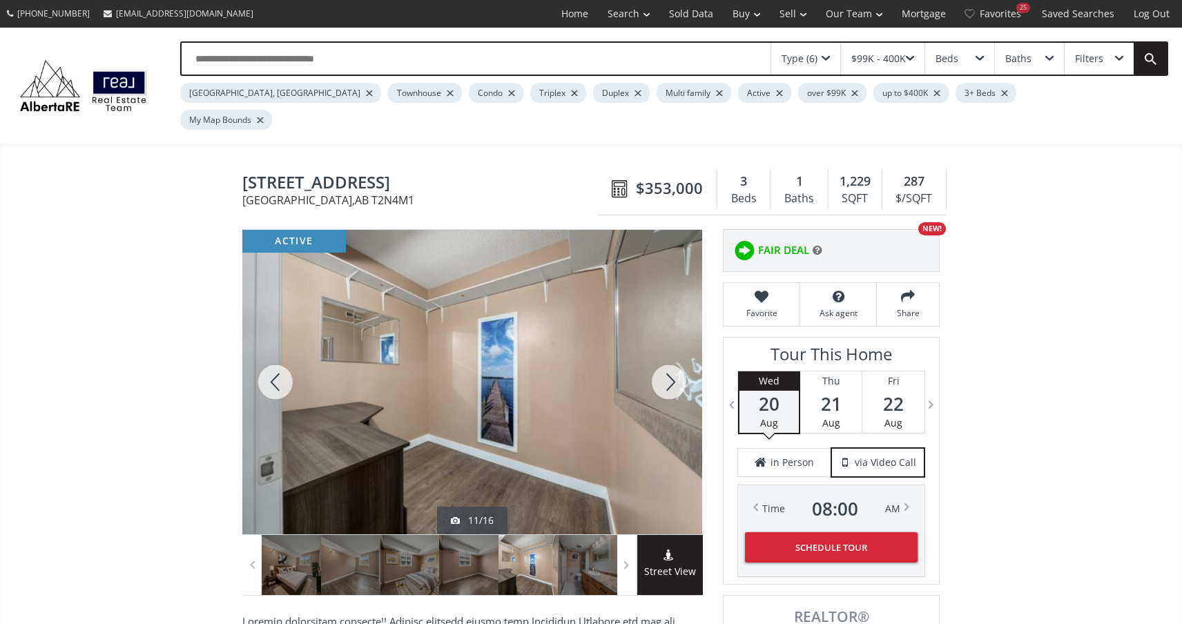
click at [663, 349] on div at bounding box center [669, 382] width 66 height 304
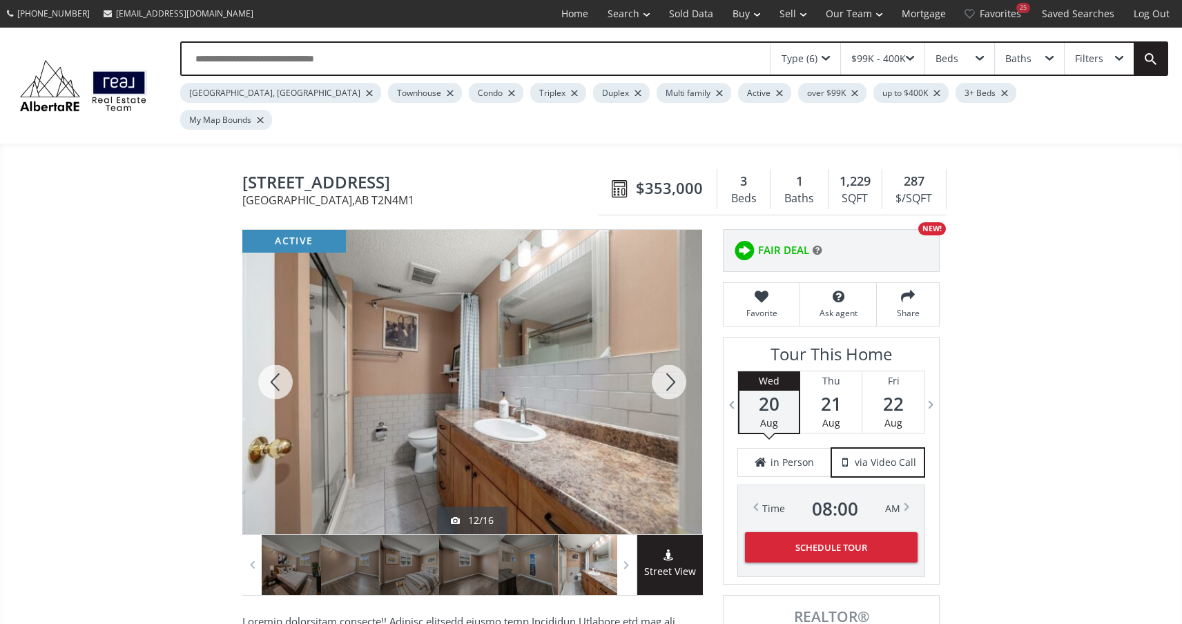
click at [663, 349] on div at bounding box center [669, 382] width 66 height 304
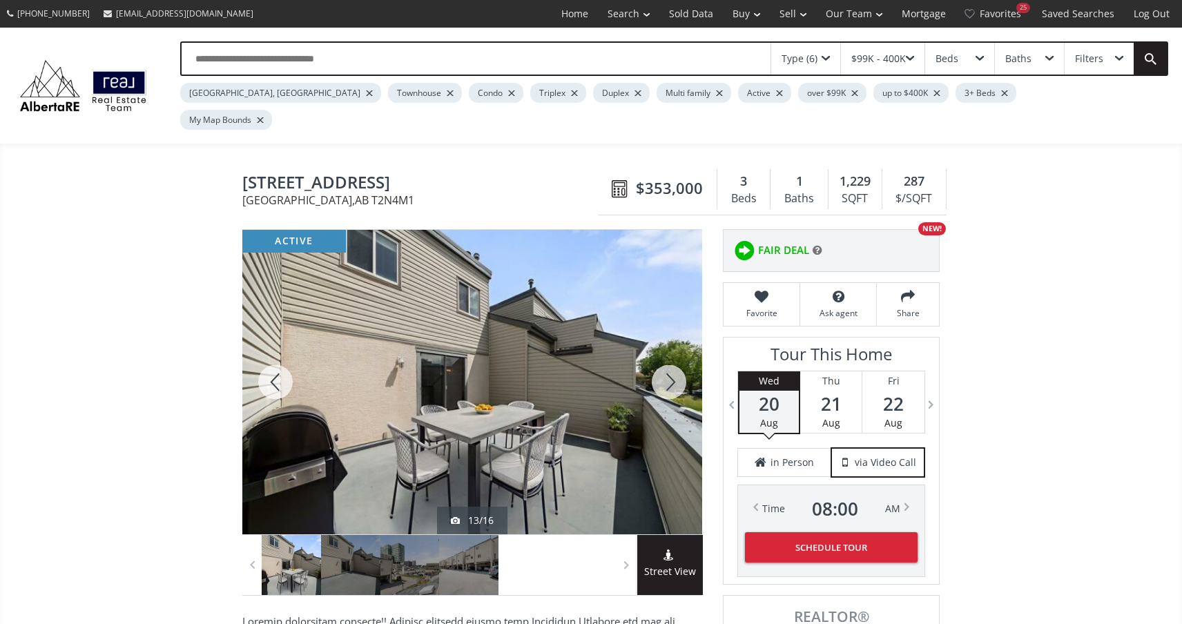
click at [663, 349] on div at bounding box center [669, 382] width 66 height 304
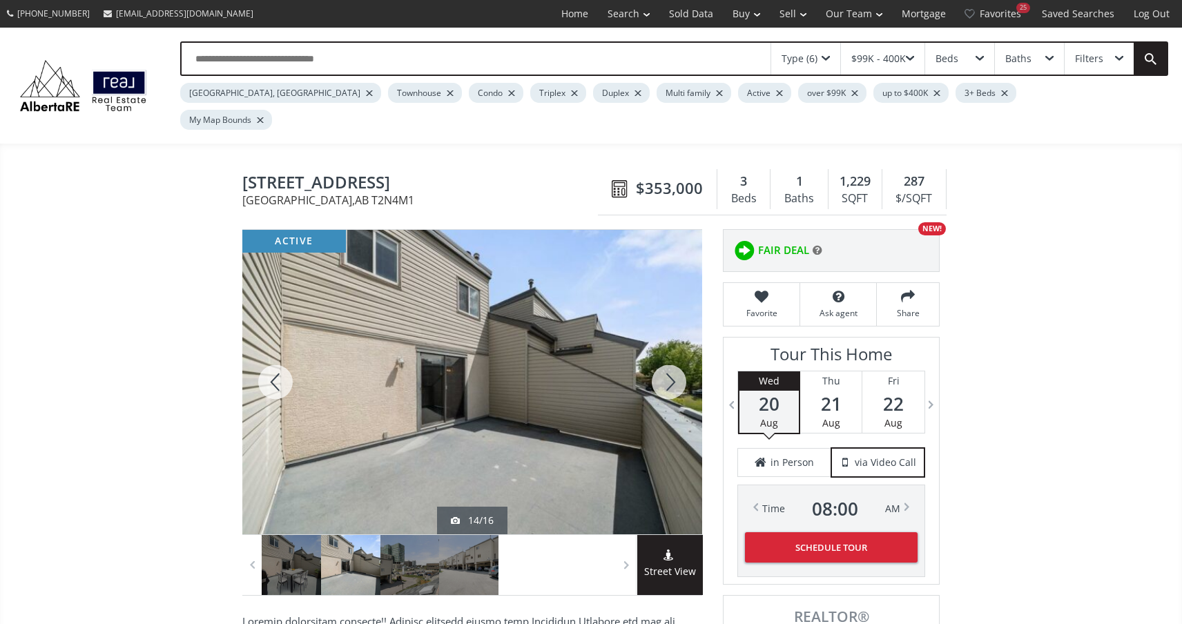
click at [663, 349] on div at bounding box center [669, 382] width 66 height 304
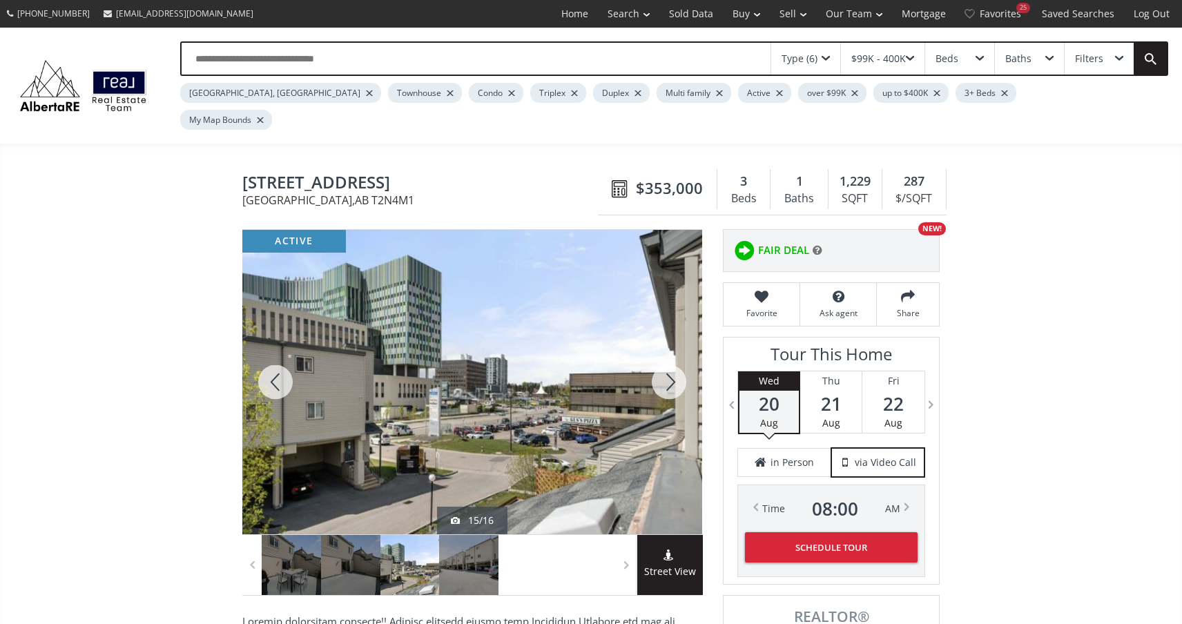
click at [663, 349] on div at bounding box center [669, 382] width 66 height 304
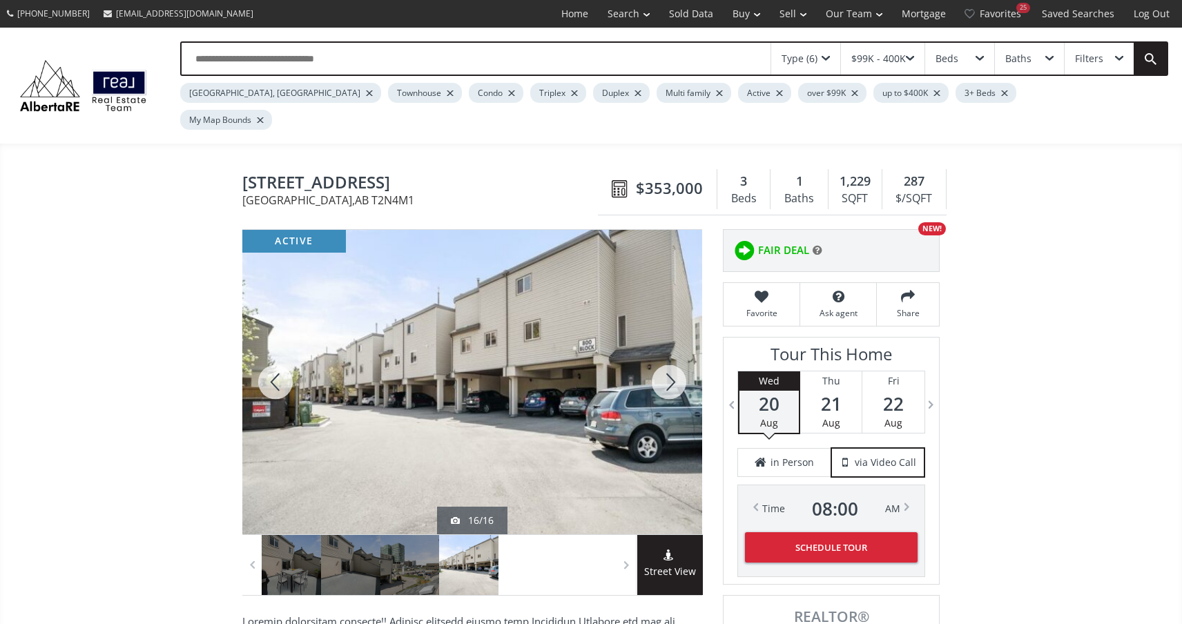
click at [663, 349] on div at bounding box center [669, 382] width 66 height 304
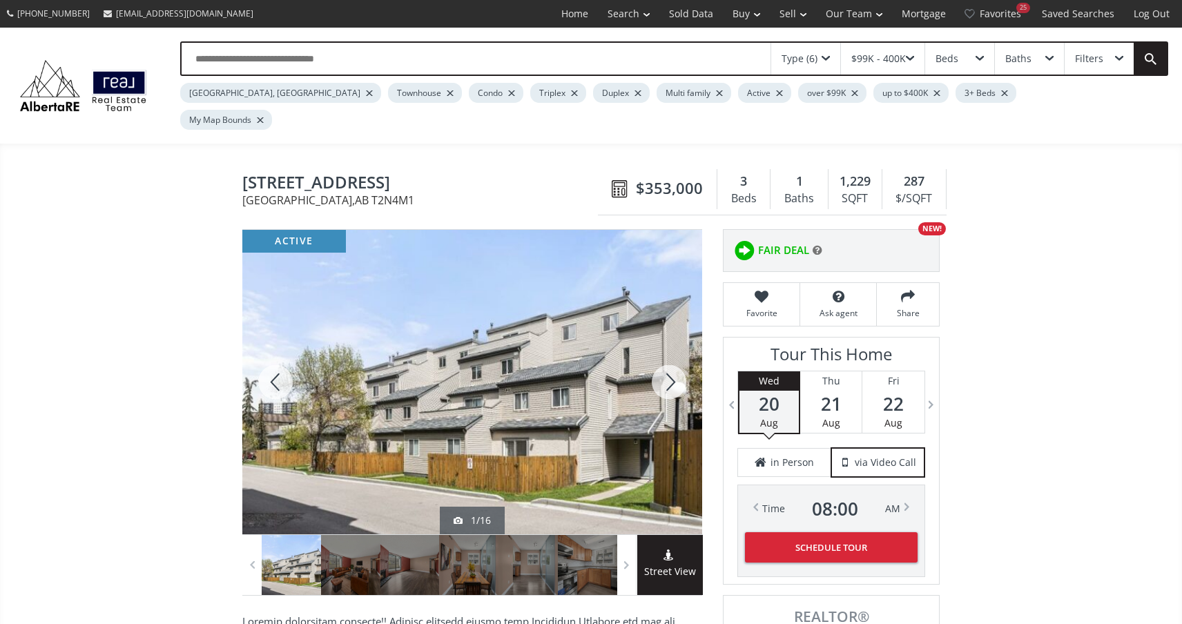
click at [663, 349] on div at bounding box center [669, 382] width 66 height 304
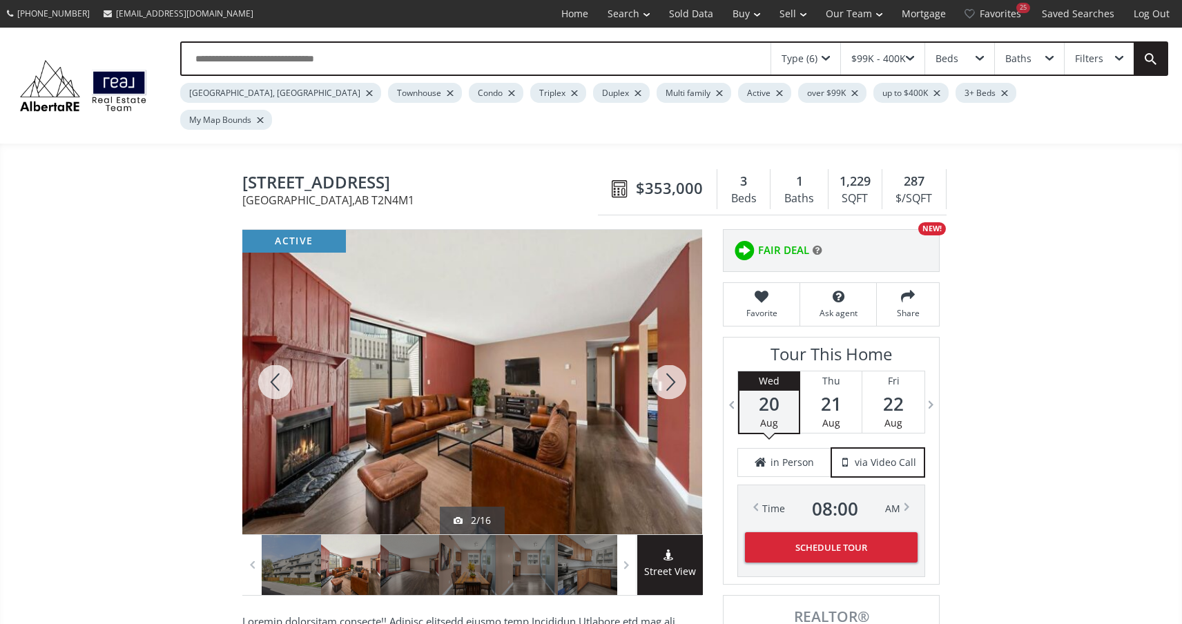
click at [663, 349] on div at bounding box center [669, 382] width 66 height 304
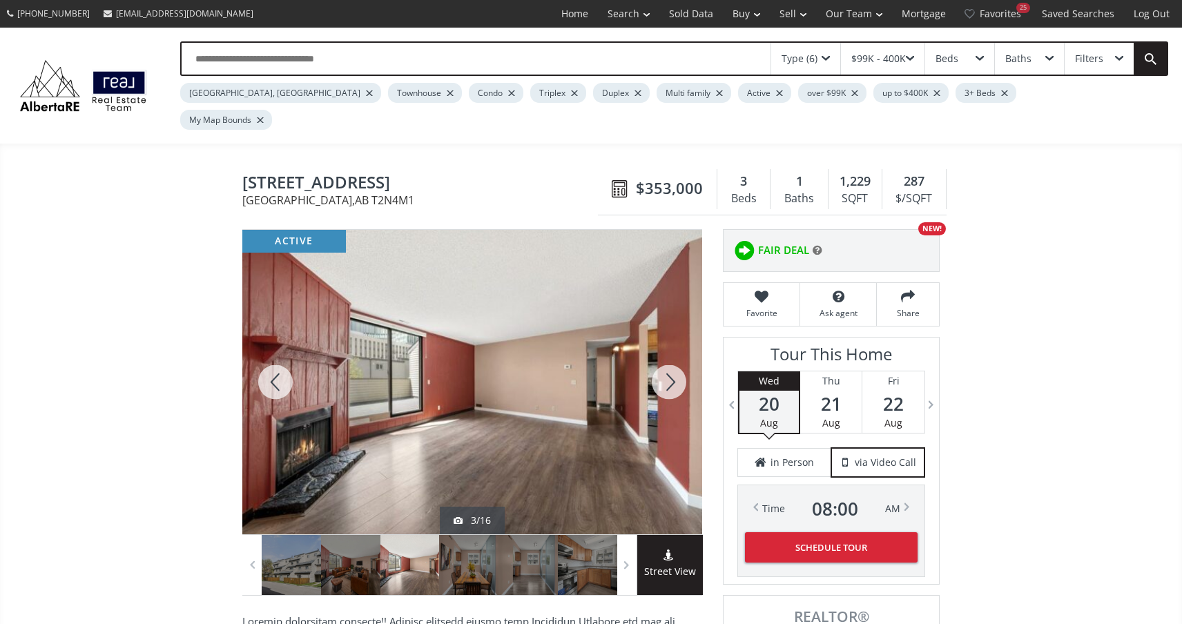
click at [663, 349] on div at bounding box center [669, 382] width 66 height 304
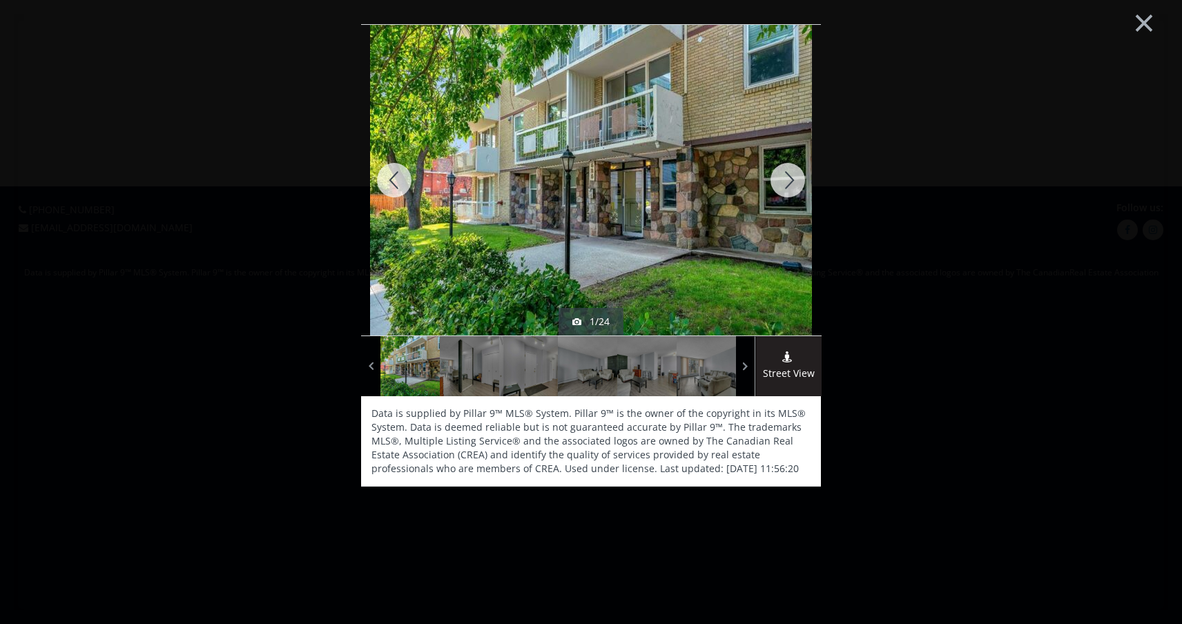
click at [794, 186] on div at bounding box center [787, 180] width 66 height 311
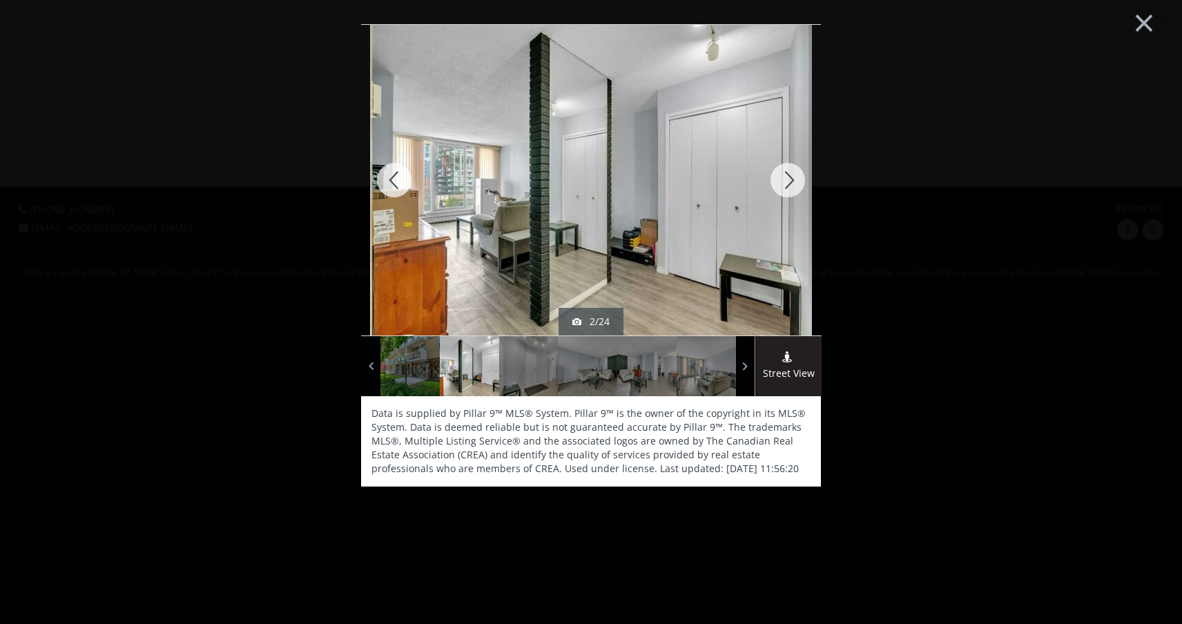
click at [794, 186] on div at bounding box center [787, 180] width 66 height 311
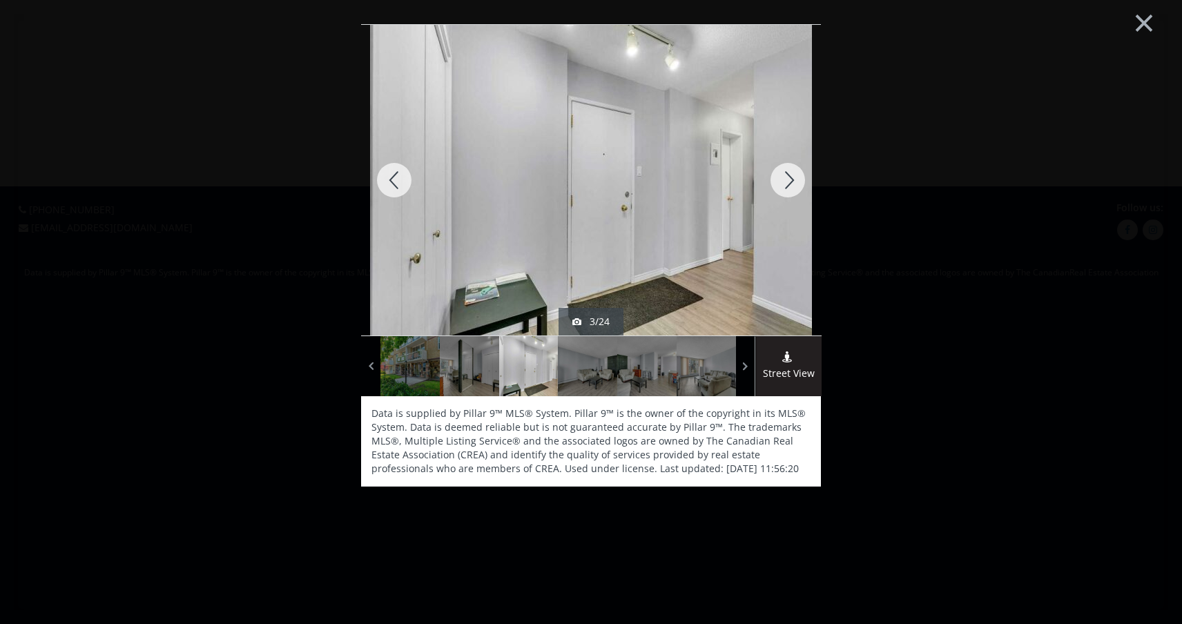
click at [794, 186] on div at bounding box center [787, 180] width 66 height 311
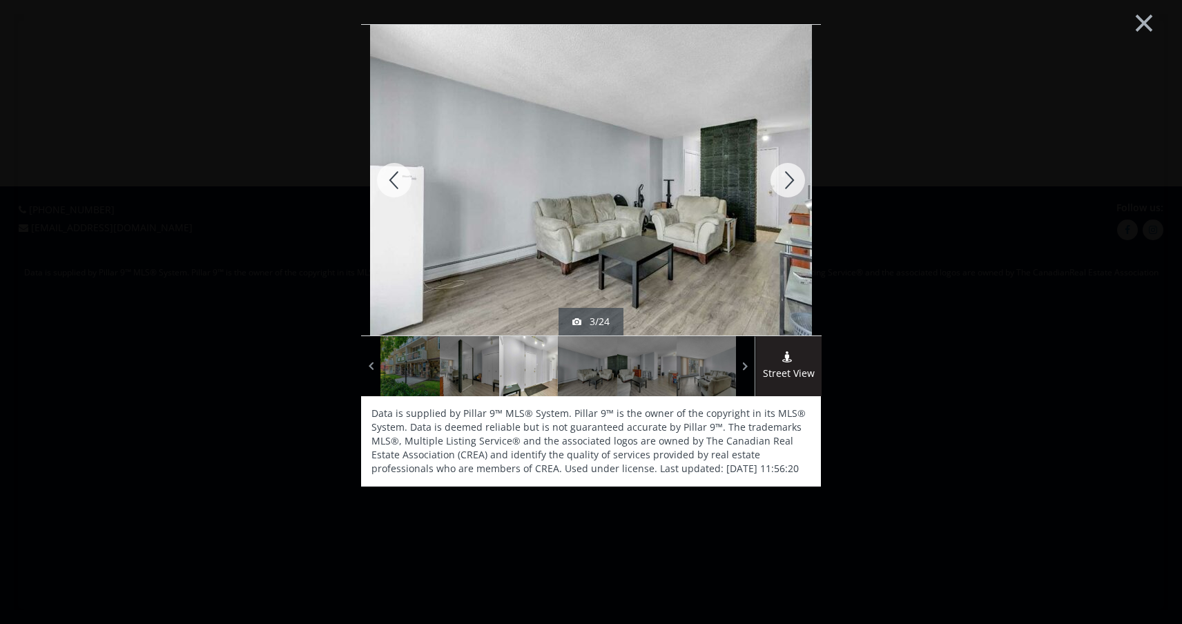
click at [794, 186] on div at bounding box center [787, 180] width 66 height 311
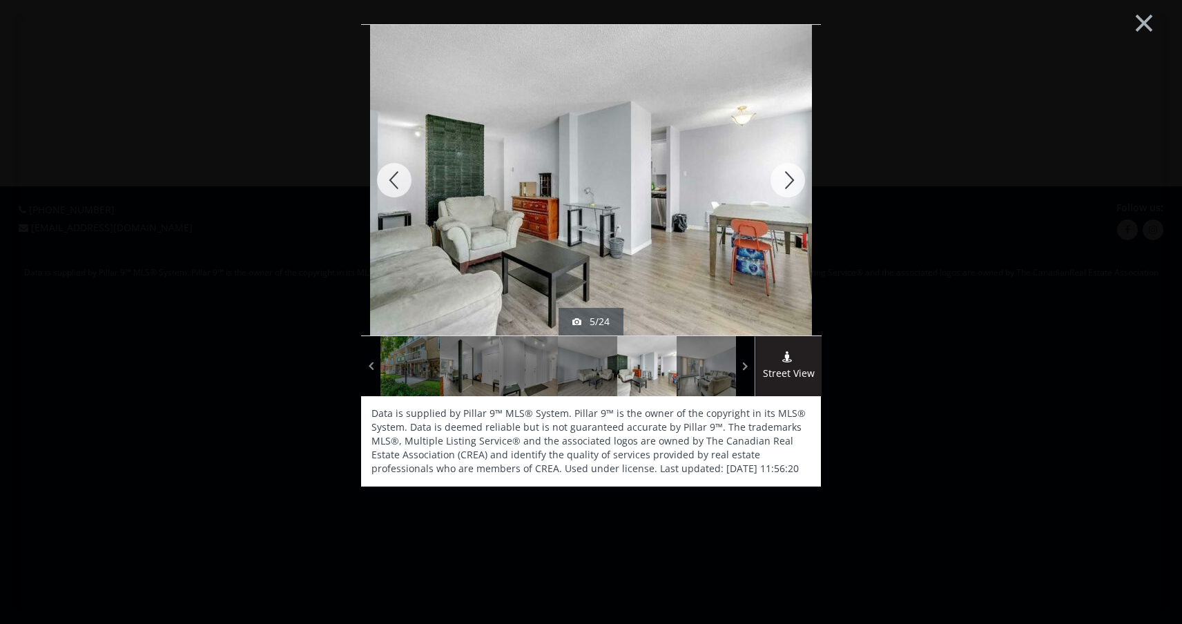
click at [794, 186] on div at bounding box center [787, 180] width 66 height 311
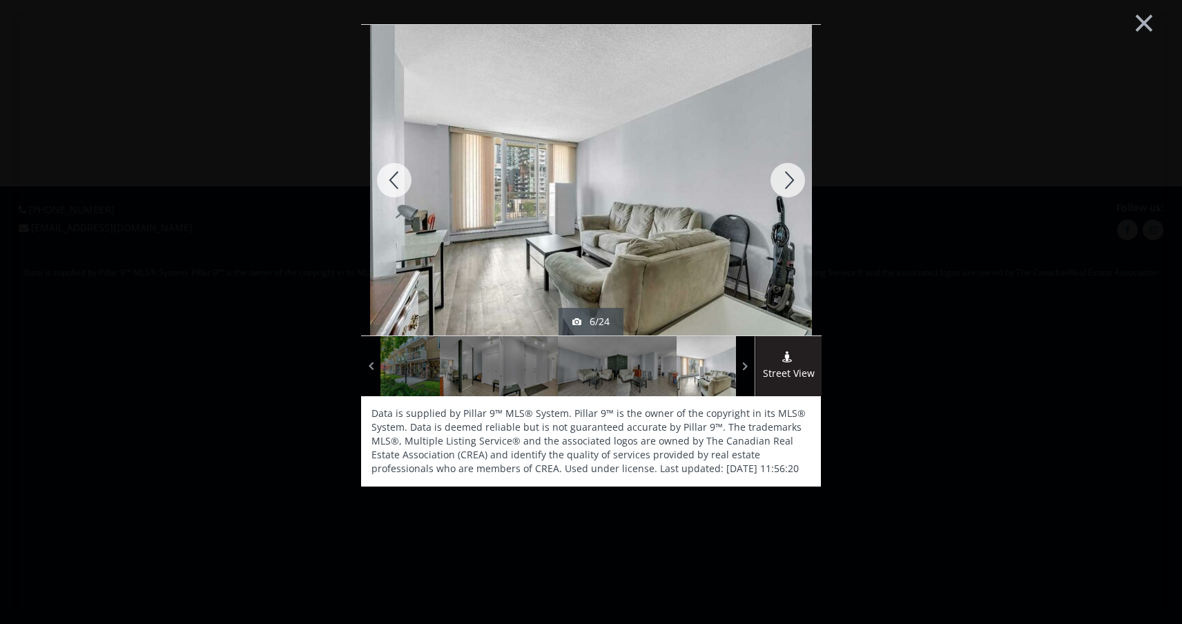
click at [794, 186] on div at bounding box center [787, 180] width 66 height 311
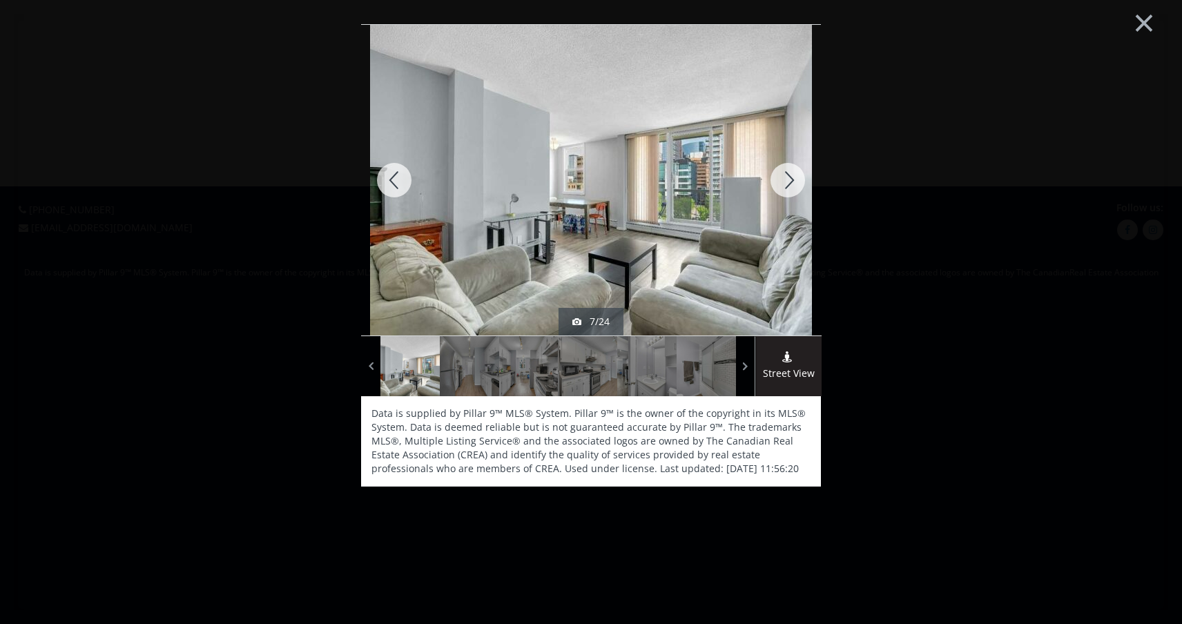
click at [794, 186] on div at bounding box center [787, 180] width 66 height 311
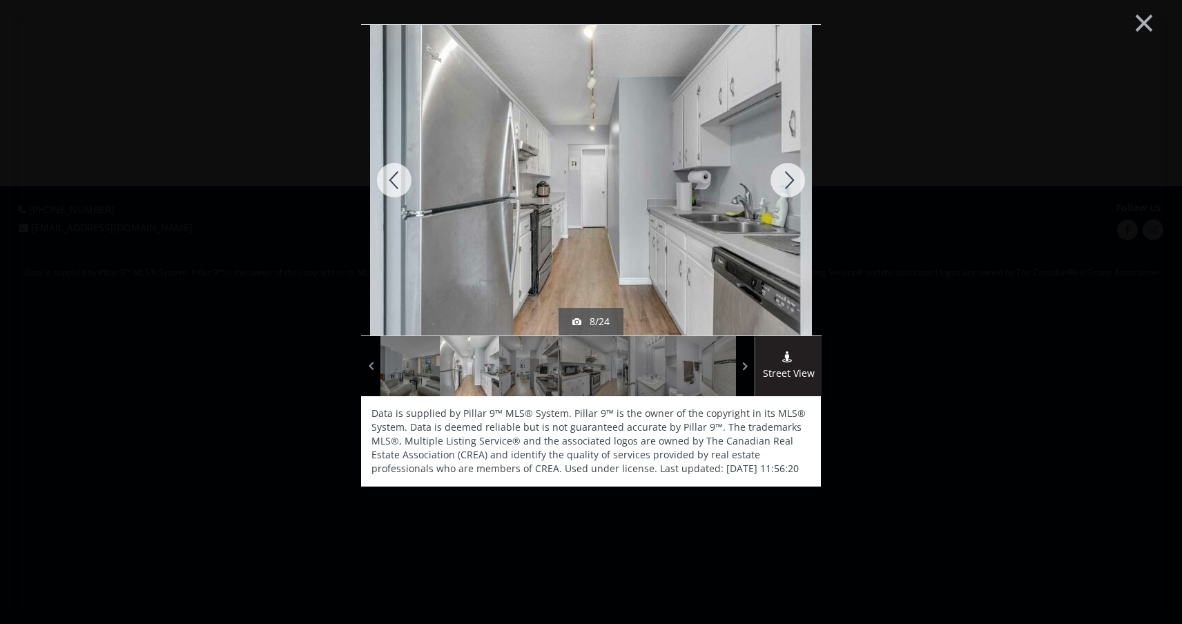
click at [794, 186] on div at bounding box center [787, 180] width 66 height 311
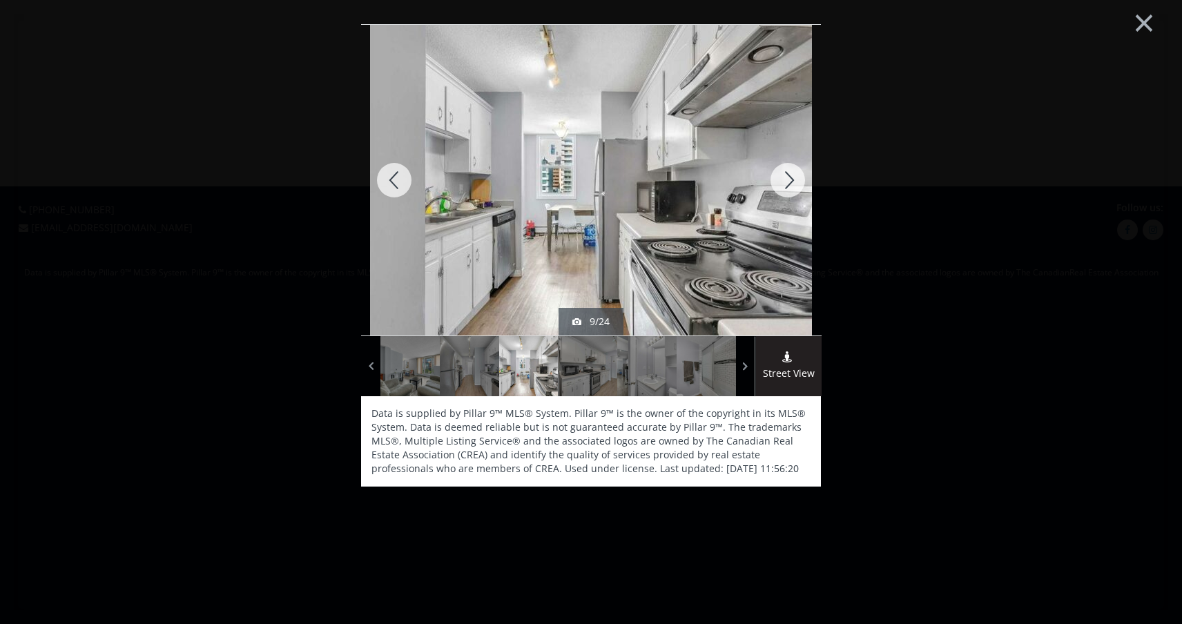
click at [794, 186] on div at bounding box center [787, 180] width 66 height 311
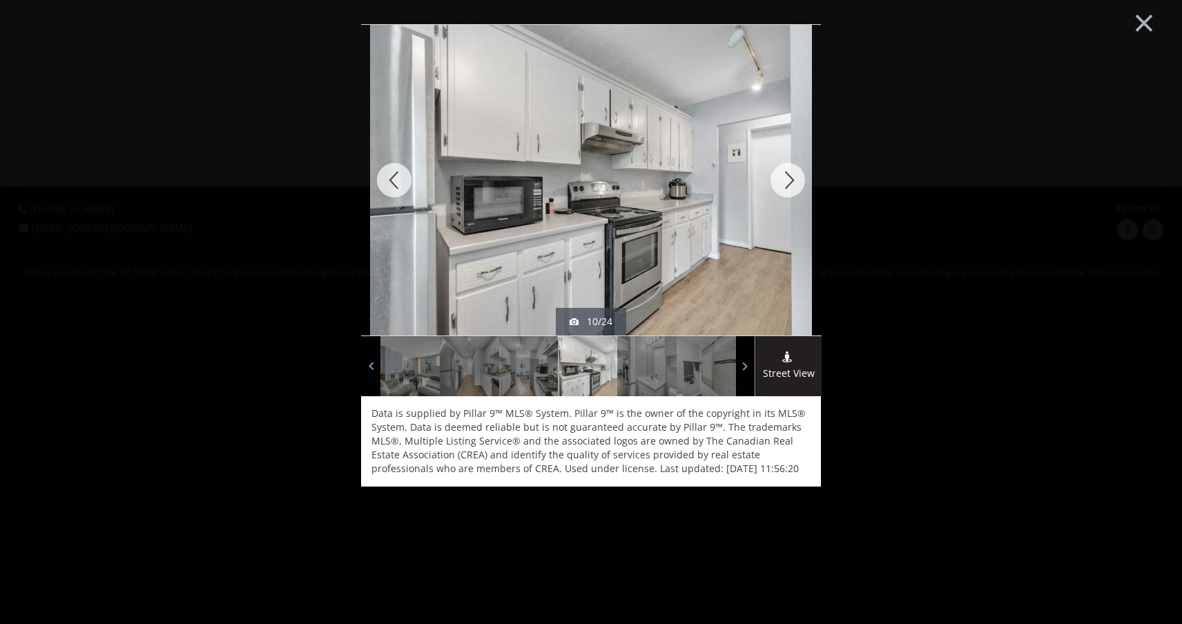
click at [794, 186] on div at bounding box center [787, 180] width 66 height 311
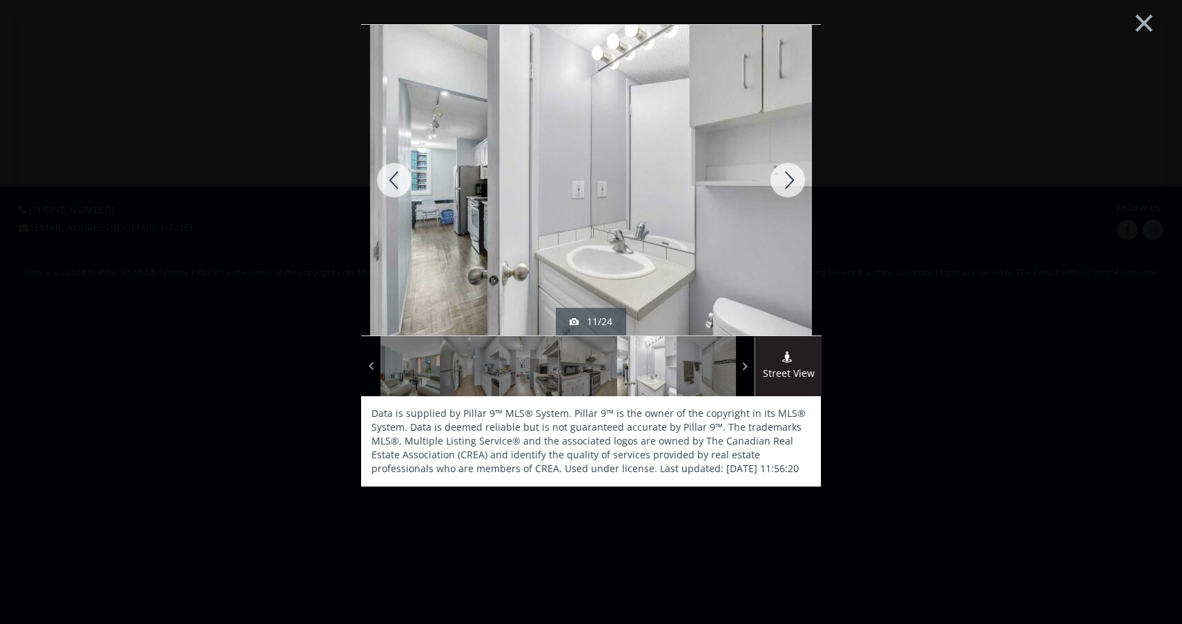
click at [794, 186] on div at bounding box center [787, 180] width 66 height 311
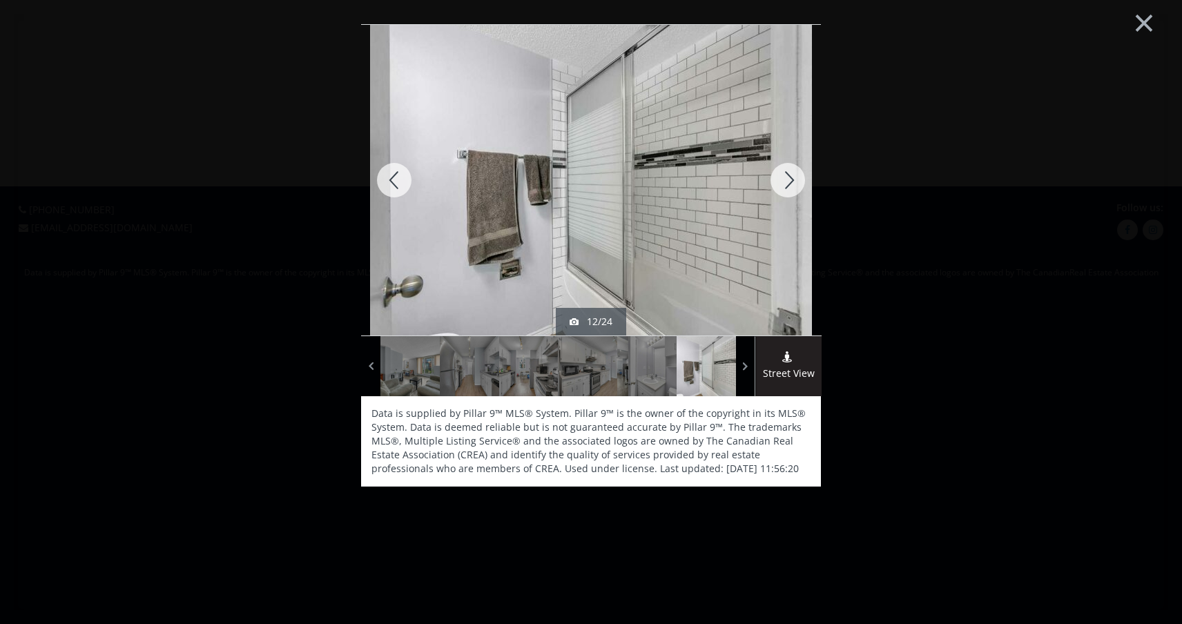
click at [794, 186] on div at bounding box center [787, 180] width 66 height 311
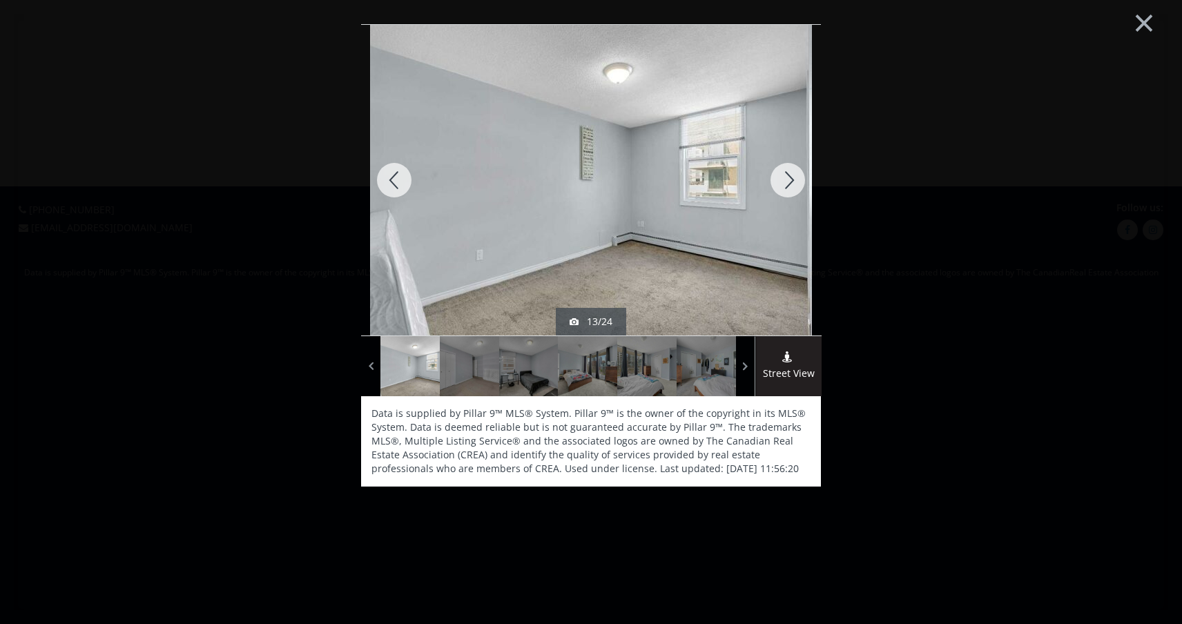
click at [794, 186] on div at bounding box center [787, 180] width 66 height 311
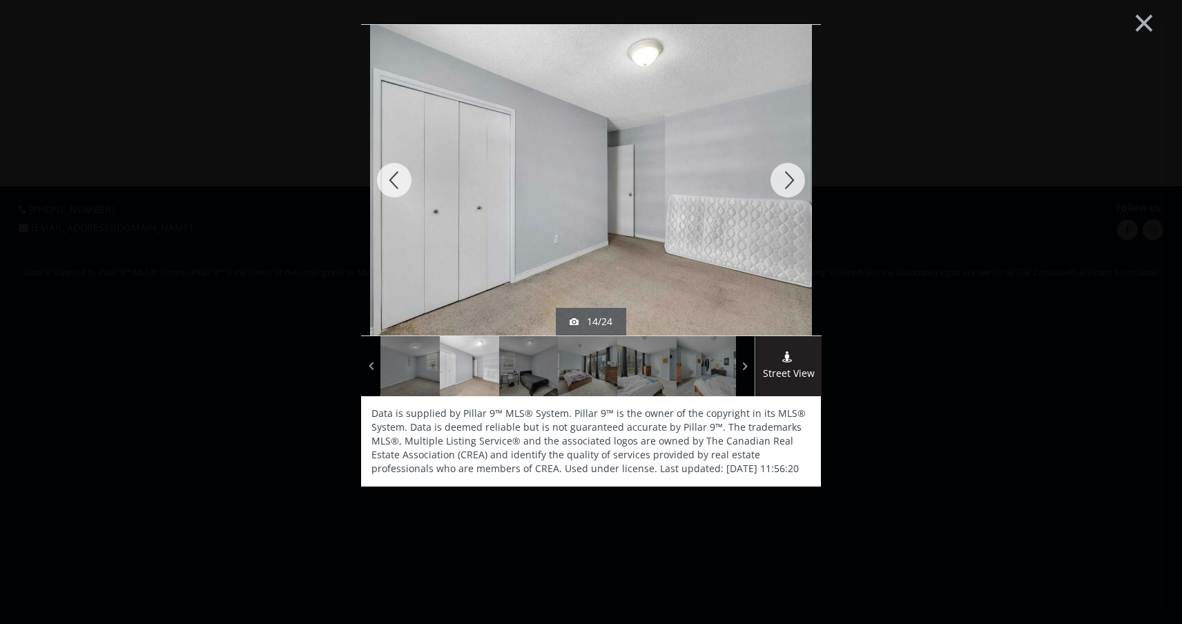
click at [794, 186] on div at bounding box center [787, 180] width 66 height 311
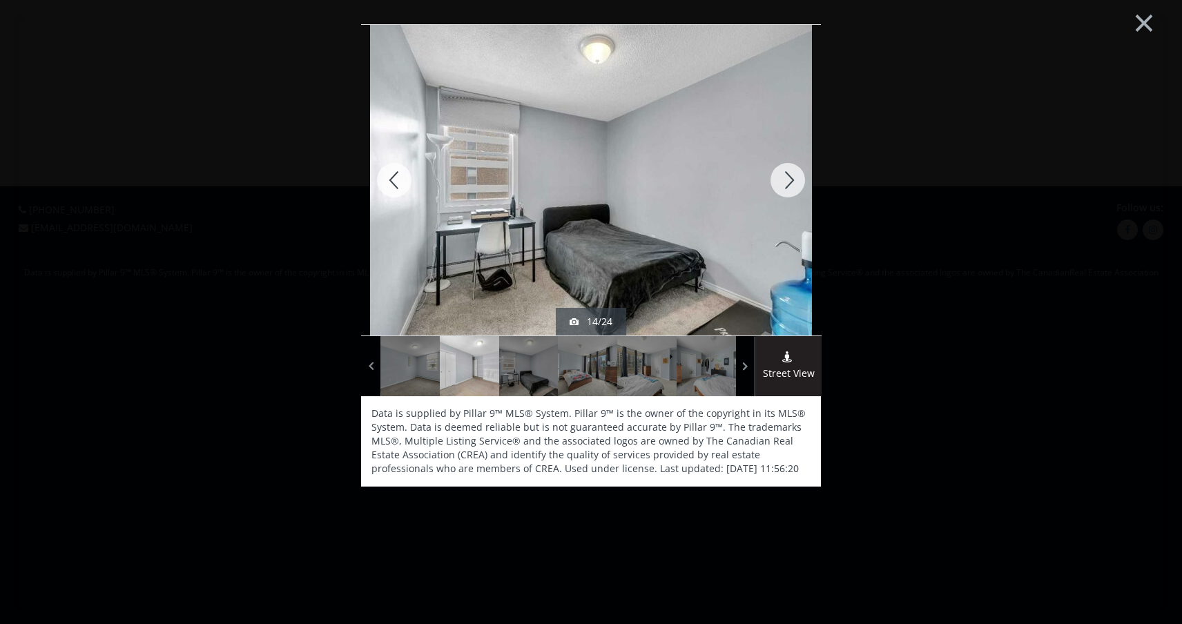
click at [794, 186] on div at bounding box center [787, 180] width 66 height 311
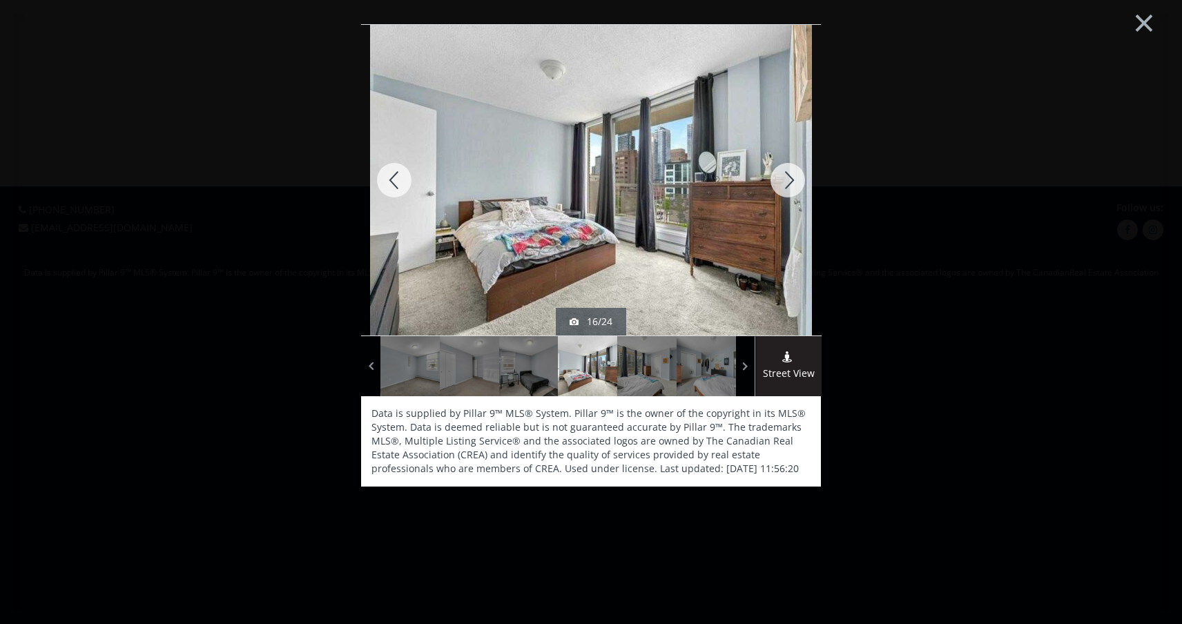
click at [794, 186] on div at bounding box center [787, 180] width 66 height 311
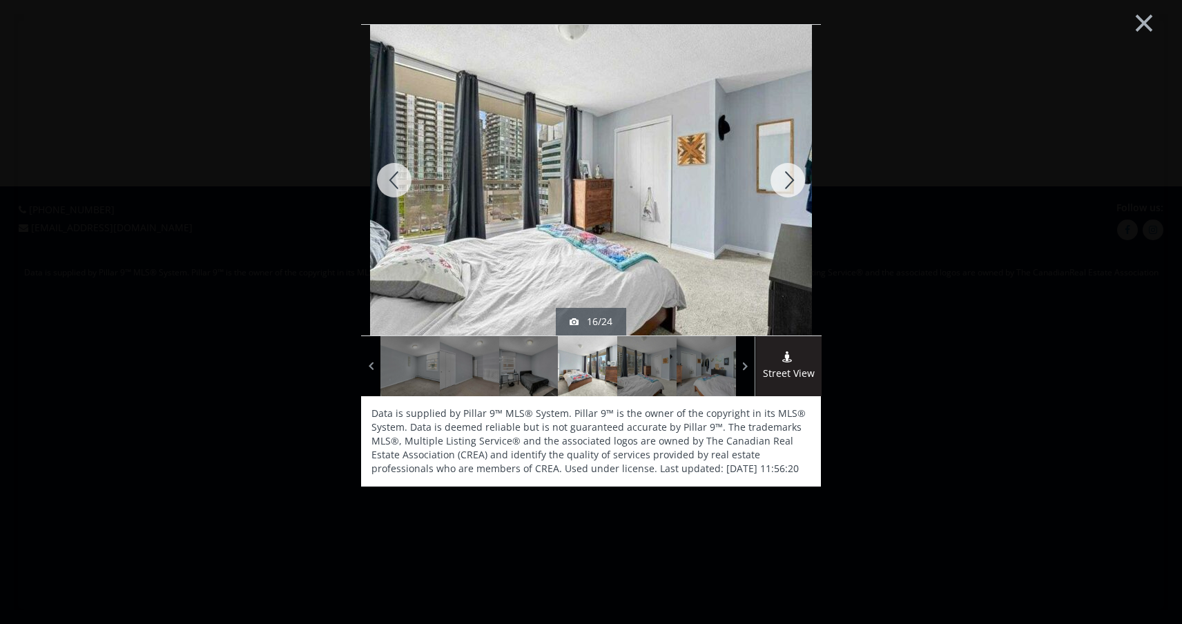
click at [794, 186] on div at bounding box center [787, 180] width 66 height 311
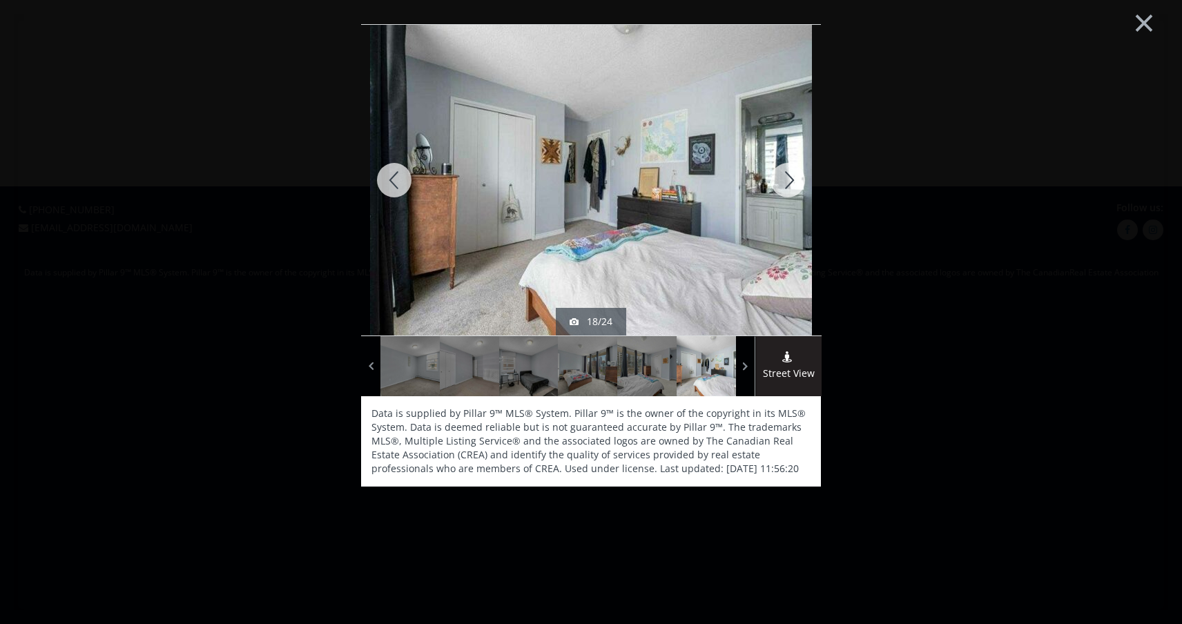
click at [794, 186] on div at bounding box center [787, 180] width 66 height 311
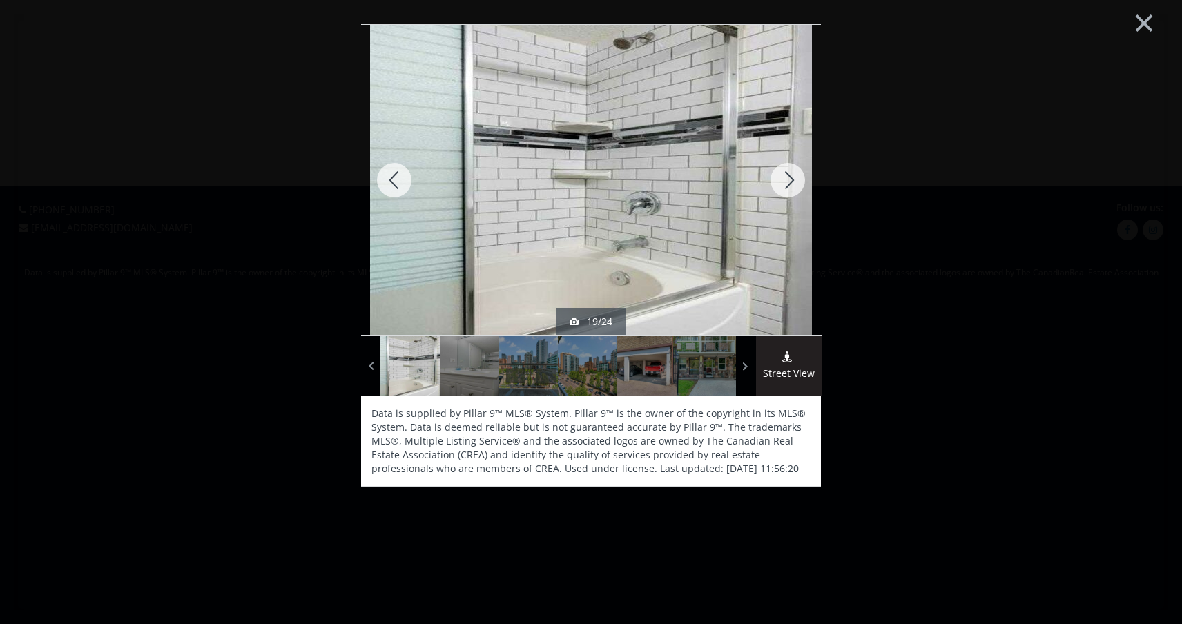
click at [794, 186] on div at bounding box center [787, 180] width 66 height 311
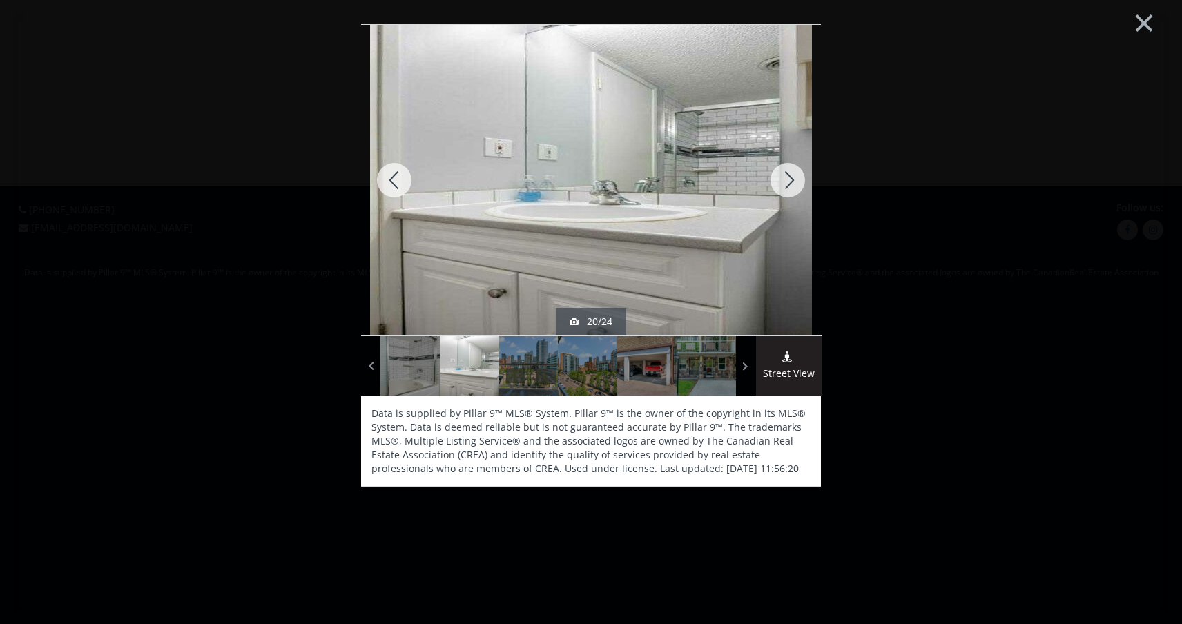
click at [794, 186] on div at bounding box center [787, 180] width 66 height 311
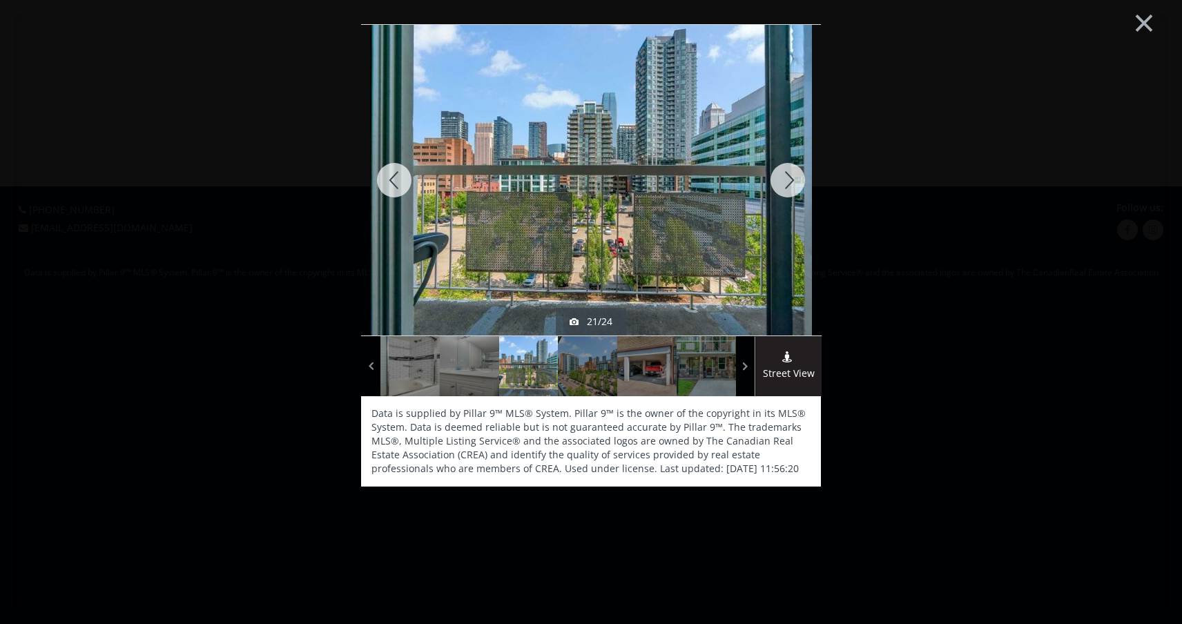
click at [794, 186] on div at bounding box center [787, 180] width 66 height 311
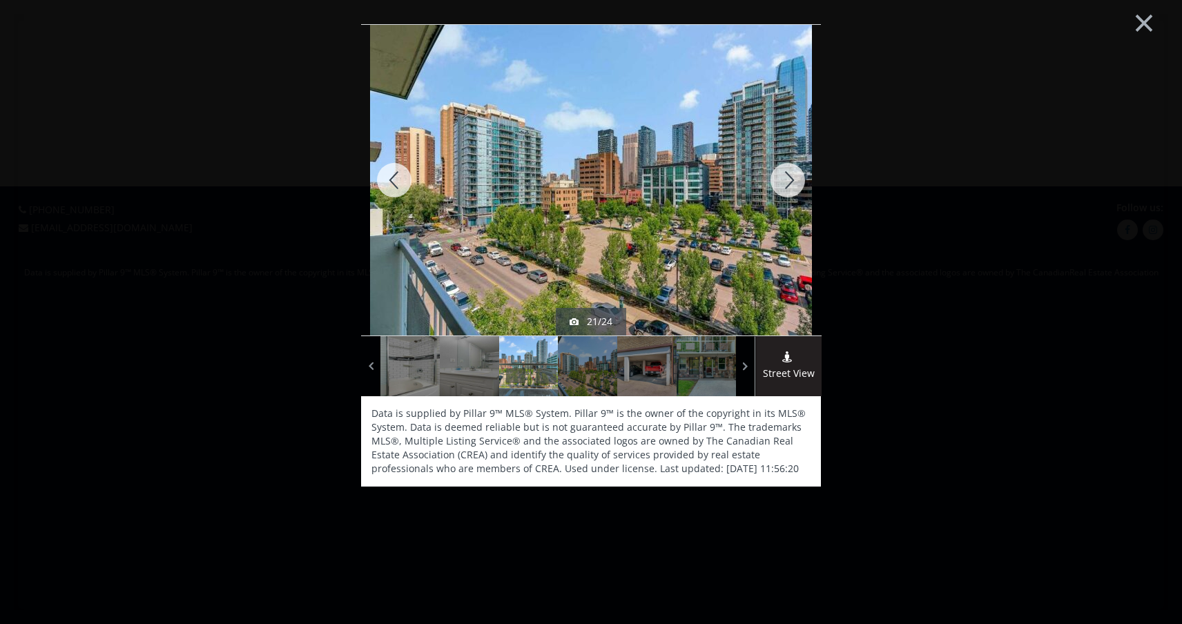
click at [794, 186] on div at bounding box center [787, 180] width 66 height 311
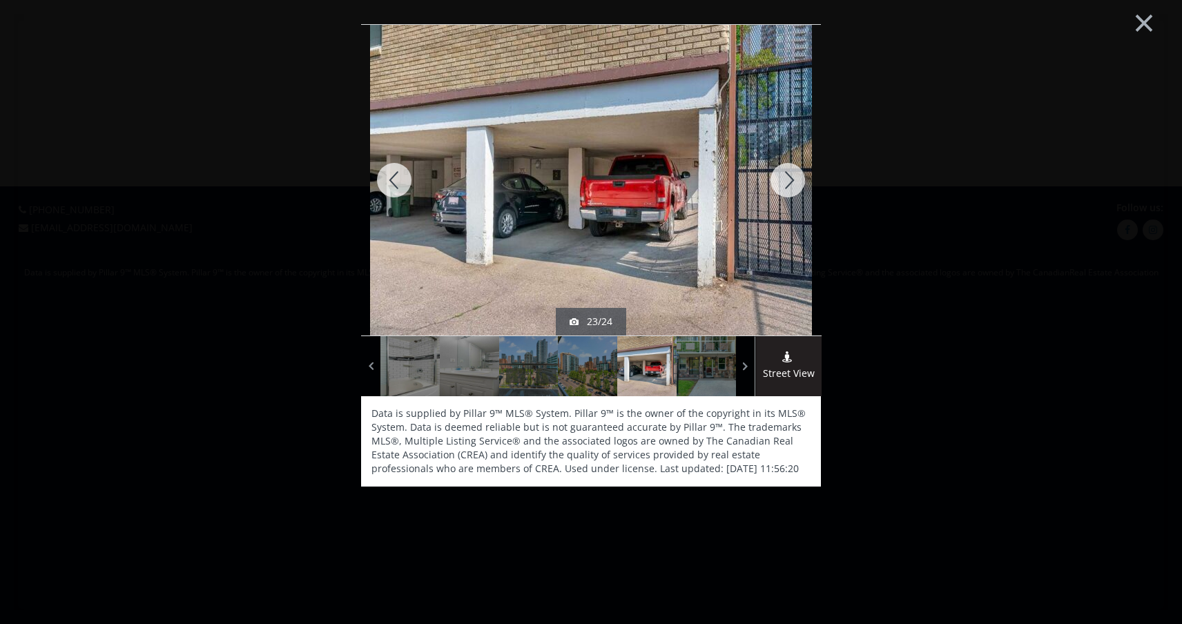
click at [794, 186] on div at bounding box center [787, 180] width 66 height 311
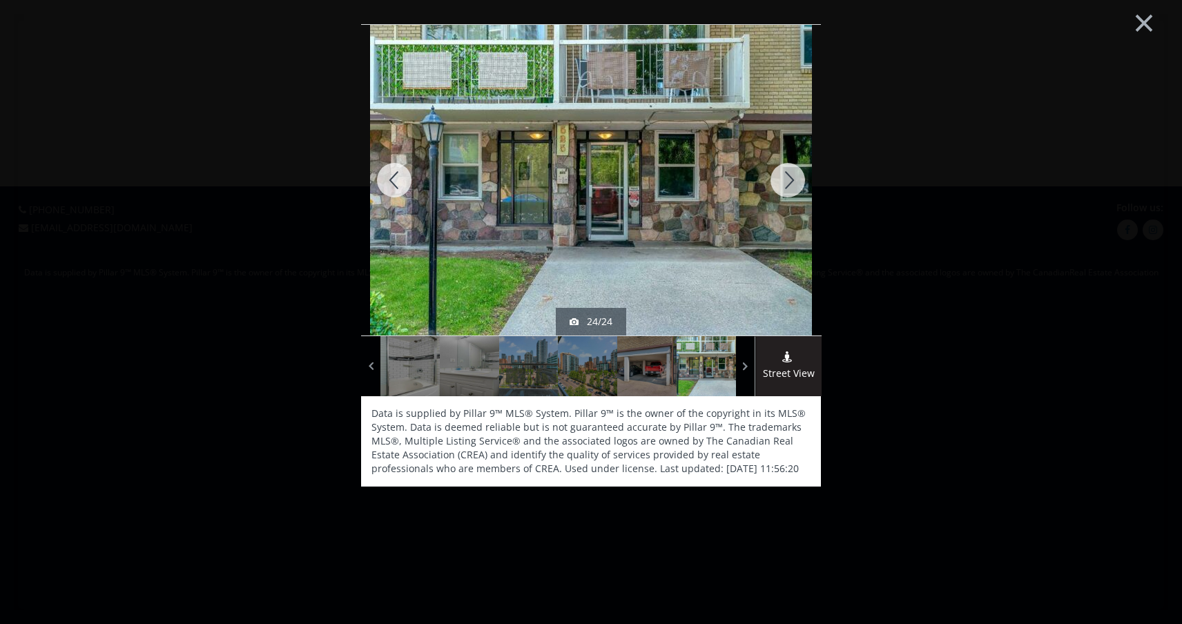
click at [794, 186] on div at bounding box center [787, 180] width 66 height 311
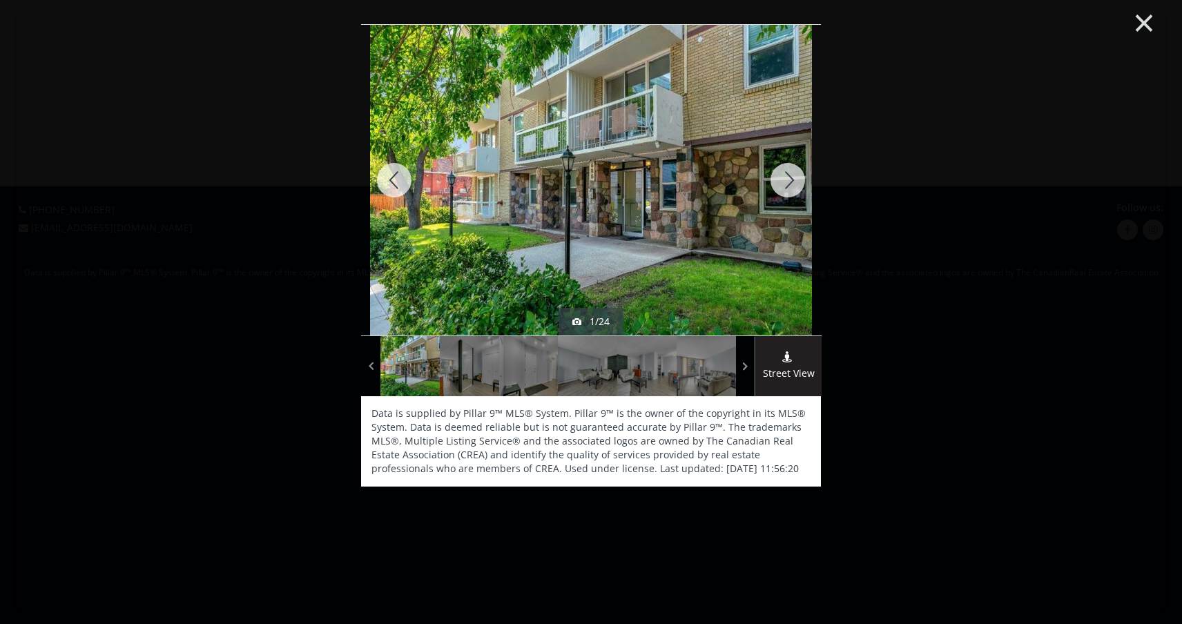
click at [1136, 27] on button "×" at bounding box center [1144, 21] width 76 height 57
